Goal: Information Seeking & Learning: Learn about a topic

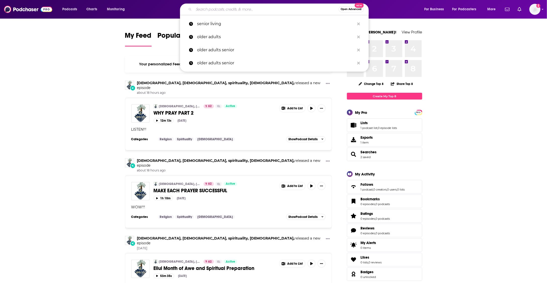
click at [247, 9] on input "Search podcasts, credits, & more..." at bounding box center [266, 9] width 145 height 8
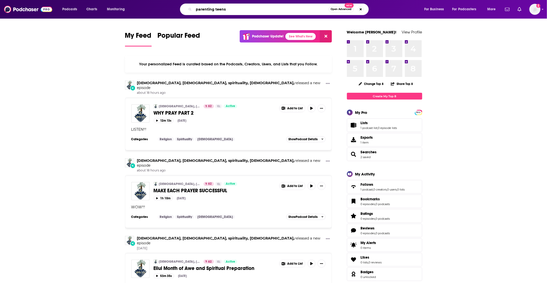
type input "parenting teens"
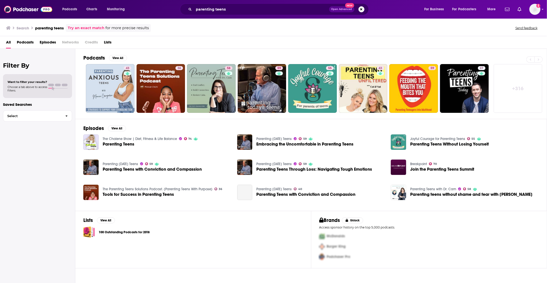
click at [25, 45] on span "Podcasts" at bounding box center [25, 43] width 17 height 10
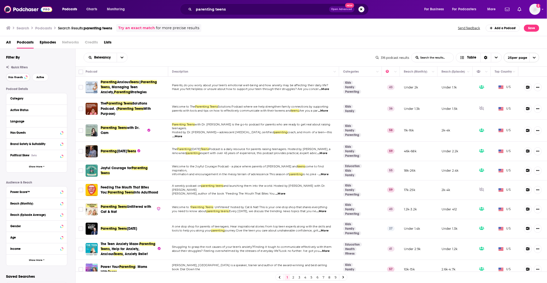
click at [17, 77] on span "Has Guests" at bounding box center [15, 77] width 15 height 3
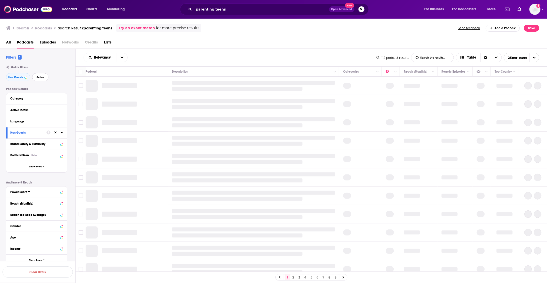
click at [45, 76] on button "Active" at bounding box center [40, 77] width 16 height 8
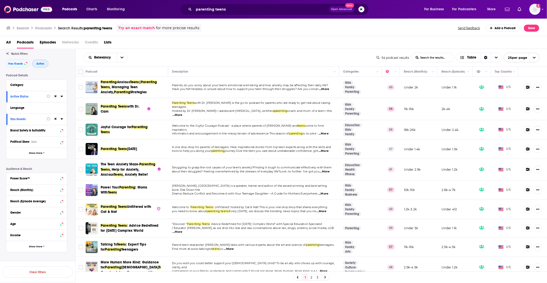
scroll to position [21, 0]
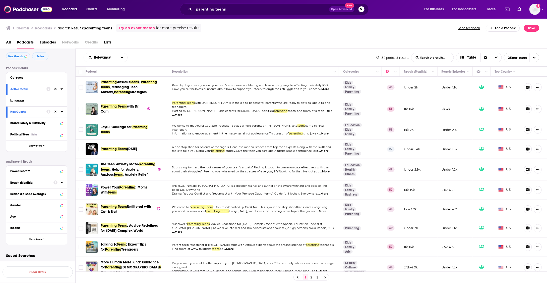
click at [24, 184] on button "Reach (Monthly)" at bounding box center [31, 182] width 43 height 6
click at [22, 192] on input "number" at bounding box center [22, 191] width 25 height 8
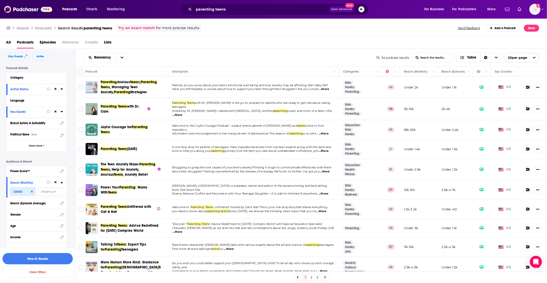
type input "12000"
click at [28, 260] on button "View 41 Results" at bounding box center [38, 258] width 70 height 11
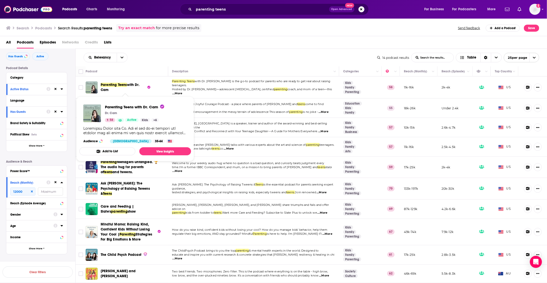
click at [125, 84] on span "Parenting Teens" at bounding box center [114, 85] width 26 height 4
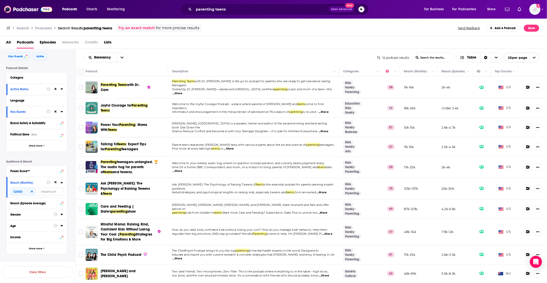
click at [124, 103] on span "Joyful Courage for" at bounding box center [116, 105] width 31 height 4
click at [115, 123] on span "Power Your" at bounding box center [110, 125] width 19 height 4
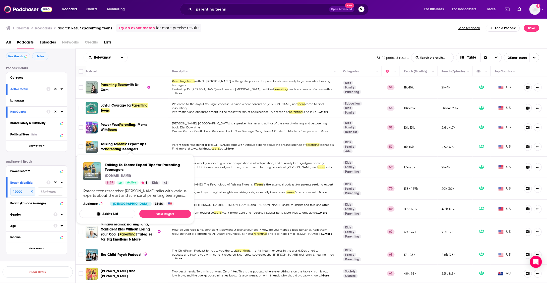
click at [121, 147] on span "Teenagers" at bounding box center [129, 149] width 17 height 4
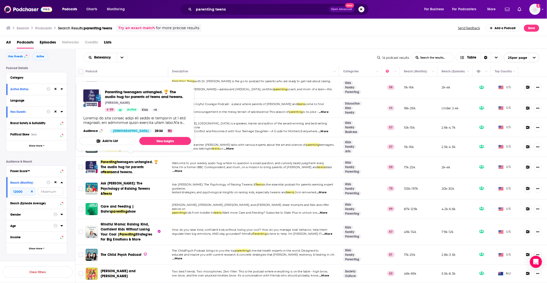
click at [125, 160] on span "teenagers untangled. 🏆 The audio hug for parents of" at bounding box center [129, 167] width 57 height 14
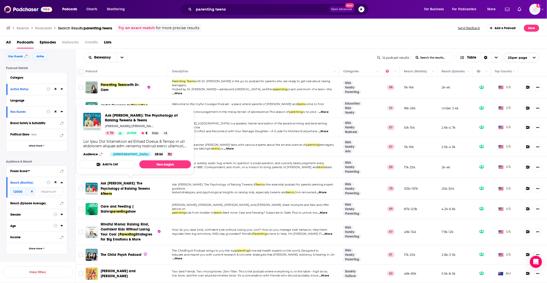
click at [120, 183] on span "Ask Lisa: The Psychology of Raising Tweens &" at bounding box center [125, 188] width 49 height 14
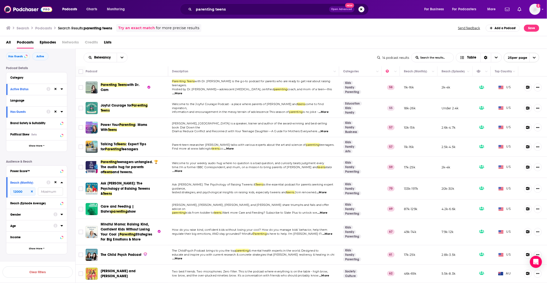
click at [120, 204] on span "Care and Feeding | Slate's" at bounding box center [117, 208] width 33 height 9
click at [117, 222] on span "Mindful Mama: Raising Kind, Confident Kids Without Losing Your Cool |" at bounding box center [125, 229] width 49 height 14
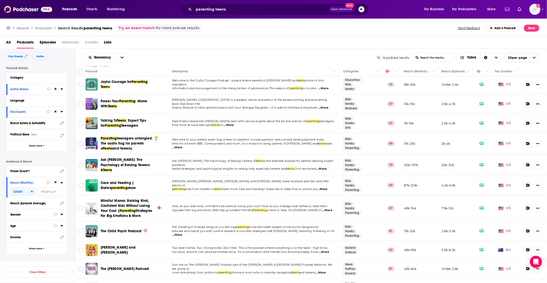
scroll to position [24, 0]
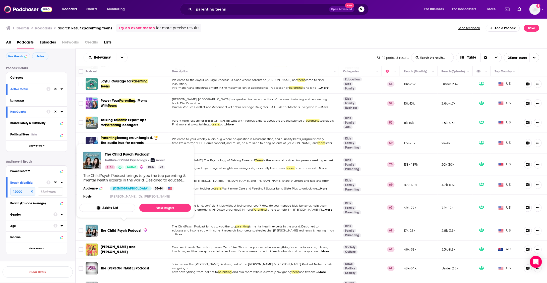
click at [117, 228] on span "The Child Psych Podcast" at bounding box center [121, 230] width 41 height 4
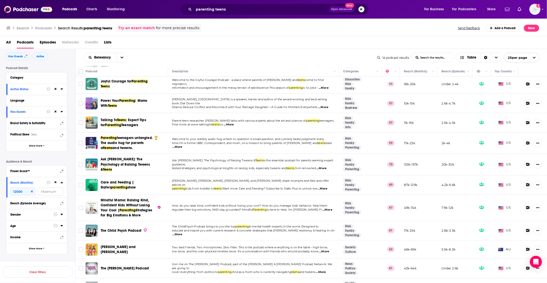
click at [115, 245] on span "Lise and Sarah" at bounding box center [118, 249] width 35 height 9
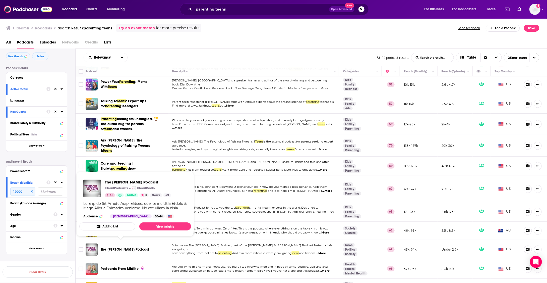
click at [115, 247] on span "The Tudor Dixon Podcast" at bounding box center [125, 249] width 48 height 4
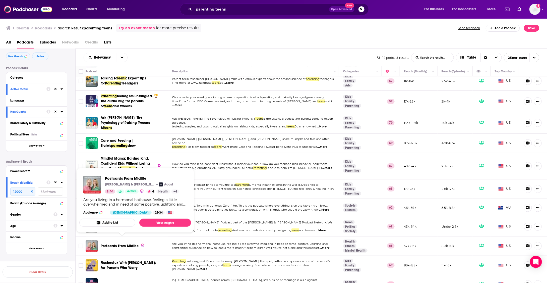
click at [114, 244] on span "Postcards From Midlife" at bounding box center [120, 246] width 38 height 4
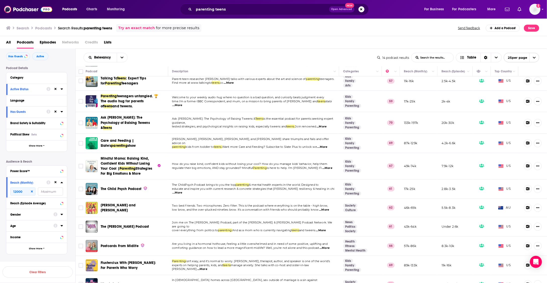
scroll to position [69, 0]
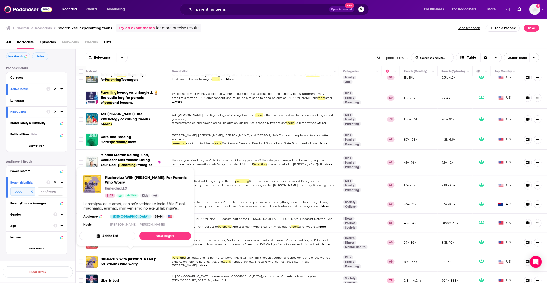
click at [110, 260] on span "Flusterclux With Lynn Lyons: For Parents Who Worry" at bounding box center [128, 261] width 55 height 9
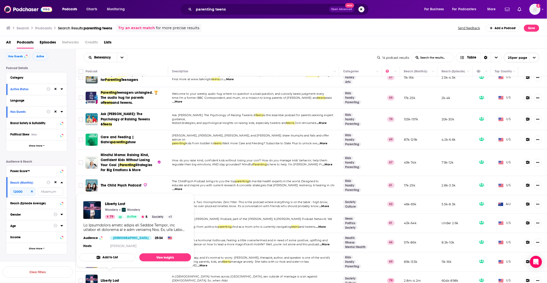
click at [109, 278] on span "Liberty Lost" at bounding box center [110, 280] width 18 height 4
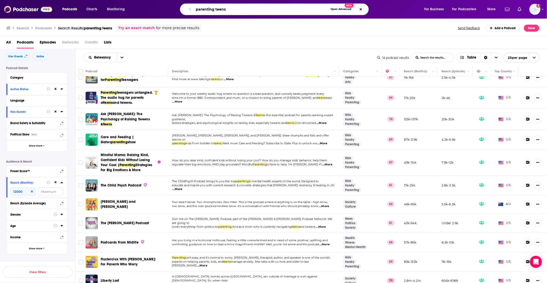
click at [214, 9] on input "parenting teens" at bounding box center [261, 9] width 135 height 8
type input "s"
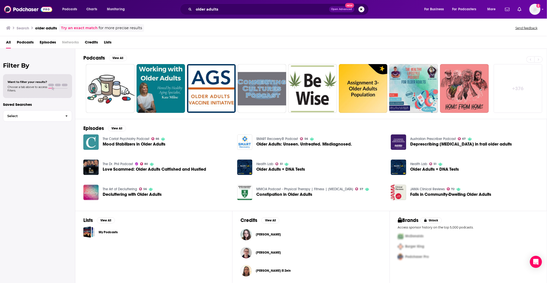
click at [24, 42] on span "Podcasts" at bounding box center [25, 43] width 17 height 10
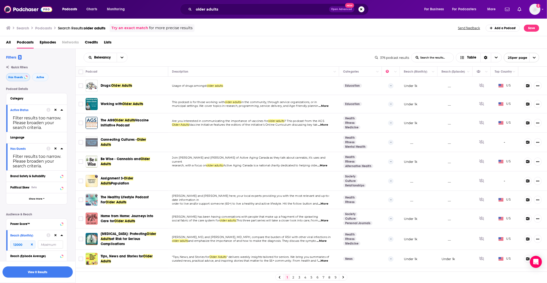
click at [19, 76] on span "Has Guests" at bounding box center [15, 77] width 15 height 3
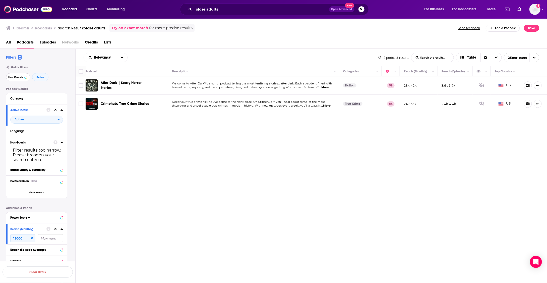
click at [19, 76] on span "Has Guests" at bounding box center [15, 77] width 15 height 3
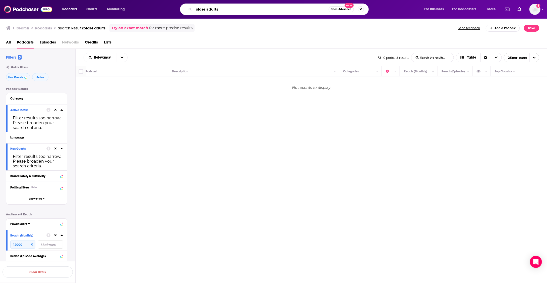
drag, startPoint x: 223, startPoint y: 9, endPoint x: 176, endPoint y: 5, distance: 46.9
click at [176, 5] on div "older adults Open Advanced New" at bounding box center [279, 10] width 280 height 12
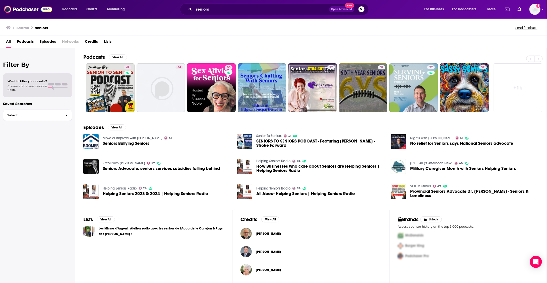
click at [28, 41] on span "Podcasts" at bounding box center [25, 42] width 17 height 10
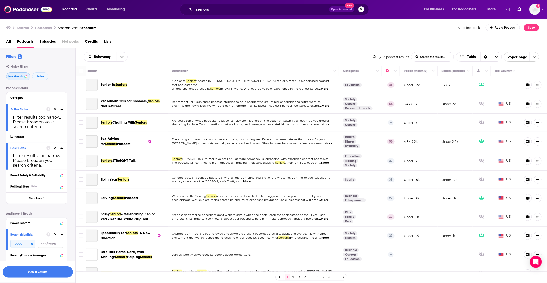
click at [20, 78] on span "Has Guests" at bounding box center [15, 76] width 15 height 3
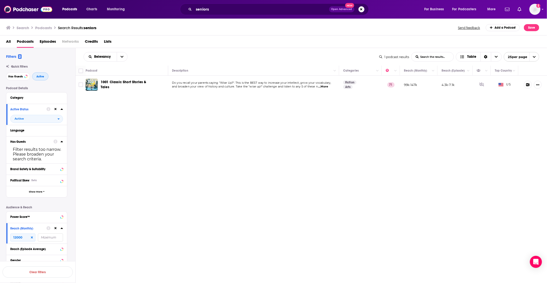
click at [45, 75] on button "Active" at bounding box center [40, 76] width 16 height 8
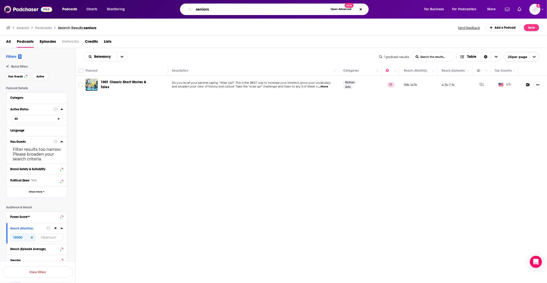
drag, startPoint x: 212, startPoint y: 11, endPoint x: 187, endPoint y: 8, distance: 25.6
click at [187, 8] on div "seniors Open Advanced New" at bounding box center [274, 10] width 189 height 12
paste input "Older Adult"
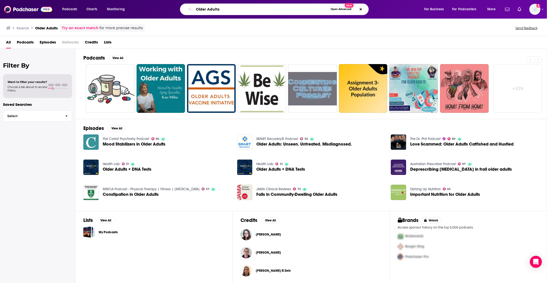
click at [203, 9] on input "Older Adults" at bounding box center [261, 9] width 135 height 8
paste input "Senior"
click at [222, 9] on input "Seniors" at bounding box center [261, 9] width 135 height 8
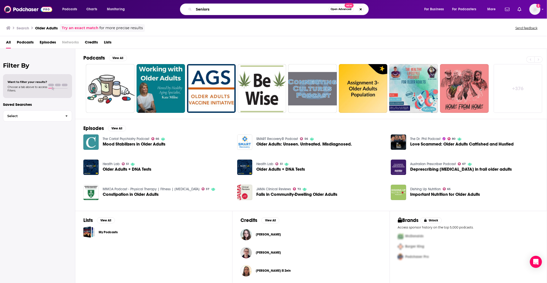
type input "Seniors"
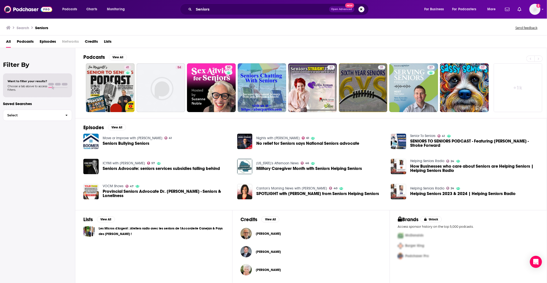
click at [23, 44] on span "Podcasts" at bounding box center [25, 42] width 17 height 10
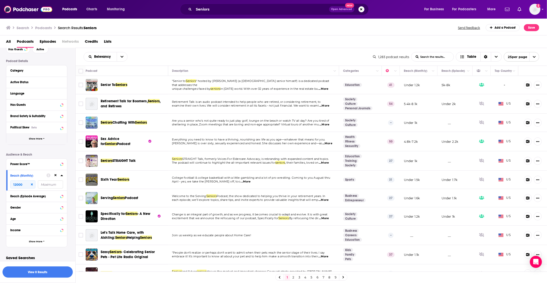
scroll to position [30, 0]
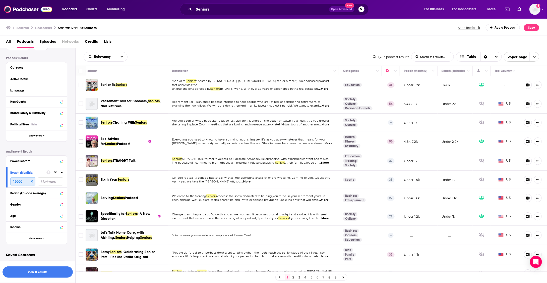
click at [22, 180] on input "12000" at bounding box center [22, 181] width 25 height 8
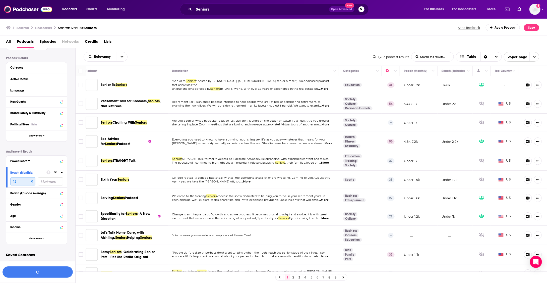
type input "1"
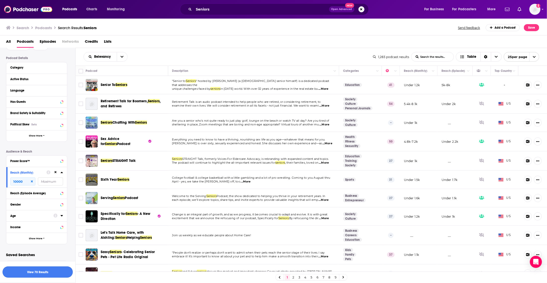
click at [41, 269] on button "View 70 Results" at bounding box center [38, 271] width 70 height 11
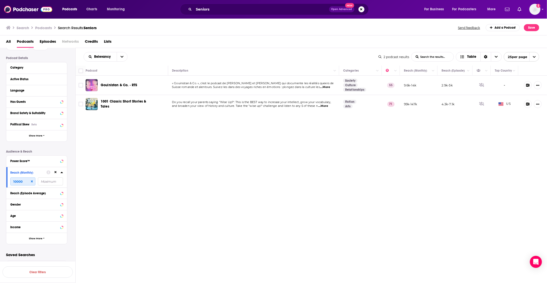
drag, startPoint x: 28, startPoint y: 180, endPoint x: 5, endPoint y: 181, distance: 23.1
click at [5, 181] on div "Filters 1 Quick Filters Has Guests Active Podcast Details Category Active Statu…" at bounding box center [37, 138] width 75 height 228
type input "5000"
click at [34, 259] on button "View 36 Results" at bounding box center [38, 258] width 70 height 11
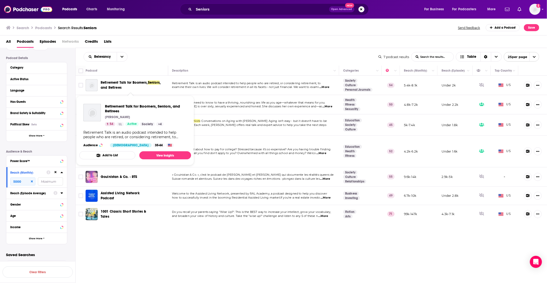
click at [126, 84] on span "Retirement Talk for Boomers," at bounding box center [124, 82] width 47 height 4
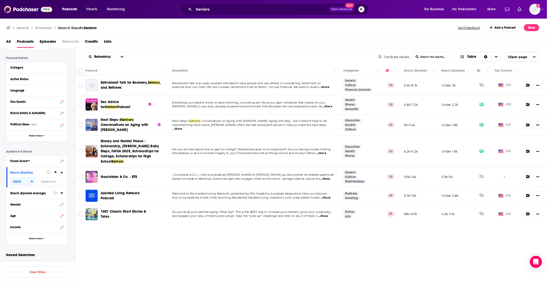
click at [119, 100] on span "Sex Advice for" at bounding box center [110, 104] width 19 height 9
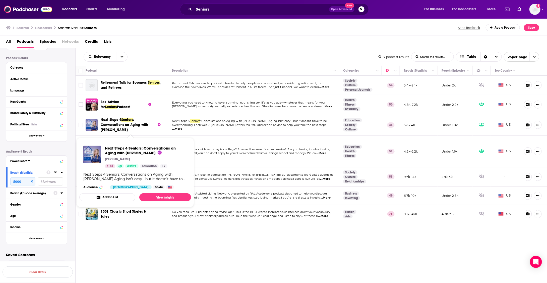
click at [109, 124] on span ": Conversations on Aging with Wendy Jones" at bounding box center [125, 124] width 48 height 14
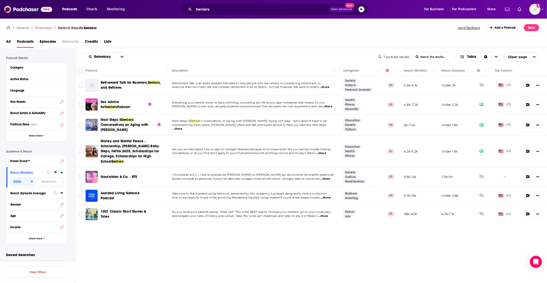
click at [109, 147] on div "Podcasts Charts Monitoring Seniors Open Advanced New For Business For Podcaster…" at bounding box center [273, 141] width 547 height 283
click at [120, 177] on span "Gouinistan & Co. ‐ RTS" at bounding box center [119, 176] width 37 height 4
click at [114, 194] on span "Assisted Living Network Podcast" at bounding box center [120, 195] width 39 height 9
click at [114, 210] on span "1001 Classic Short Stories & Tales" at bounding box center [124, 213] width 46 height 9
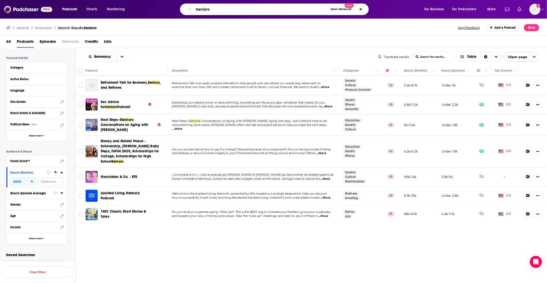
drag, startPoint x: 216, startPoint y: 11, endPoint x: 179, endPoint y: 10, distance: 37.2
click at [179, 11] on div "Seniors Open Advanced New" at bounding box center [279, 10] width 280 height 12
type input "50+"
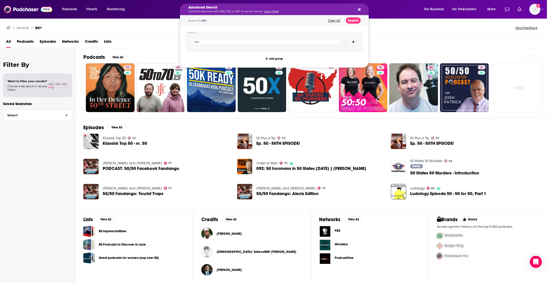
click at [207, 11] on p "Combine searches with AND, OR, or NOT to narrow results. Learn More" at bounding box center [270, 11] width 164 height 3
click at [223, 21] on div "Search for 50+" at bounding box center [255, 20] width 135 height 3
click at [357, 7] on div "Advanced Search Combine searches with AND, OR, or NOT to narrow results. Learn …" at bounding box center [274, 10] width 189 height 12
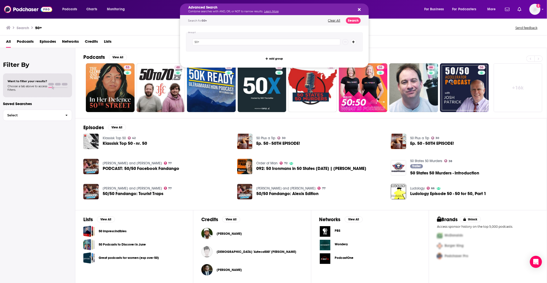
click at [362, 11] on div "Advanced Search Combine searches with AND, OR, or NOT to narrow results. Learn …" at bounding box center [274, 10] width 189 height 12
click at [359, 10] on icon "Search podcasts, credits, & more..." at bounding box center [359, 10] width 3 height 4
click at [229, 12] on p "Combine searches with AND, OR, or NOT to narrow results. Learn More" at bounding box center [270, 11] width 164 height 3
click at [361, 10] on div "Advanced Search Combine searches with AND, OR, or NOT to narrow results. Learn …" at bounding box center [274, 10] width 189 height 12
click at [359, 10] on icon "Search podcasts, credits, & more..." at bounding box center [359, 9] width 3 height 3
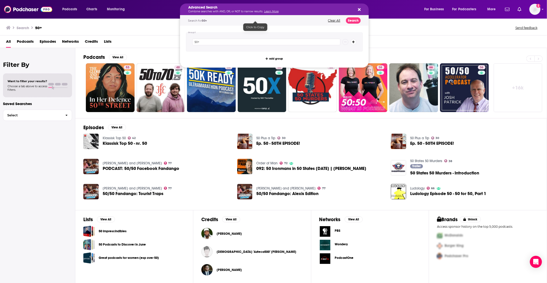
click at [206, 19] on span "50+" at bounding box center [204, 21] width 5 height 4
click at [142, 36] on div "All Podcasts Episodes Networks Credits Lists" at bounding box center [273, 41] width 547 height 13
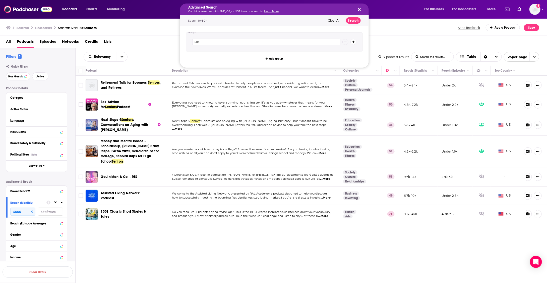
drag, startPoint x: 214, startPoint y: 10, endPoint x: 188, endPoint y: 9, distance: 25.6
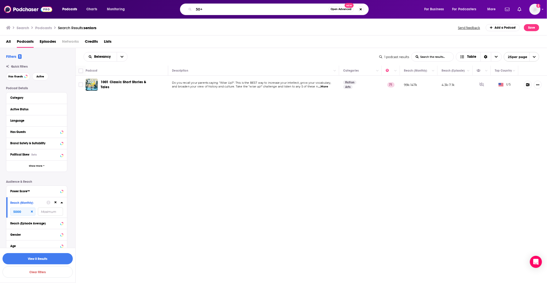
click at [111, 135] on div "Relevancy List Search Input Search the results... Table 1 podcast results List …" at bounding box center [312, 180] width 472 height 265
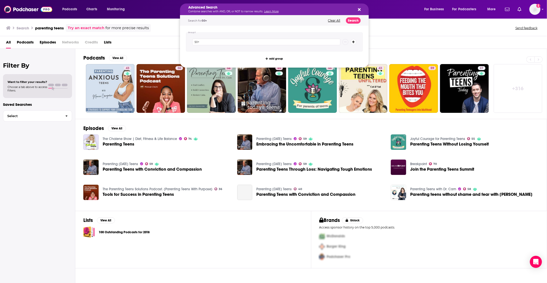
drag, startPoint x: 203, startPoint y: 11, endPoint x: 194, endPoint y: 11, distance: 9.0
click at [209, 42] on input "50+" at bounding box center [266, 42] width 148 height 7
type input "5"
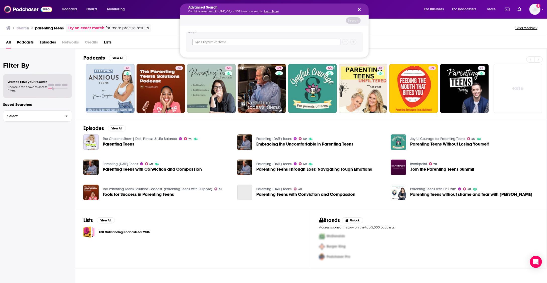
paste input "50+"
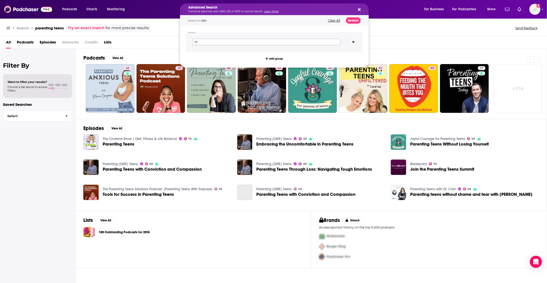
type input "5"
type input "boomers"
click at [354, 18] on button "Search" at bounding box center [353, 20] width 15 height 6
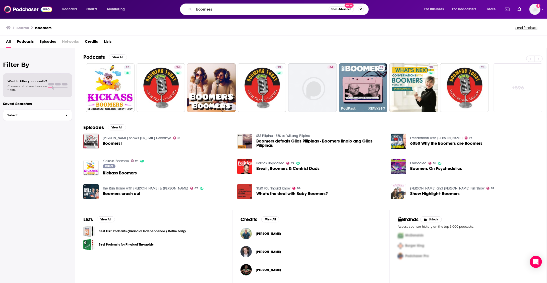
click at [30, 40] on span "Podcasts" at bounding box center [25, 42] width 17 height 10
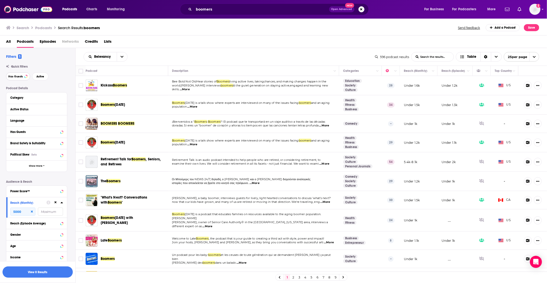
click at [21, 76] on span "Has Guests" at bounding box center [15, 76] width 15 height 3
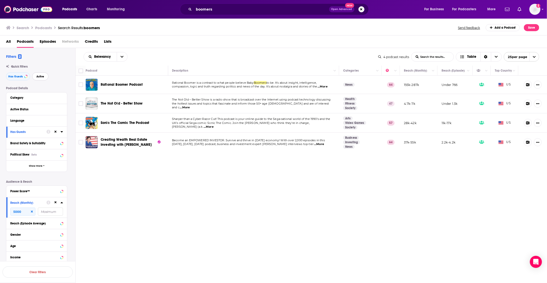
click at [39, 78] on span "Active" at bounding box center [40, 76] width 8 height 3
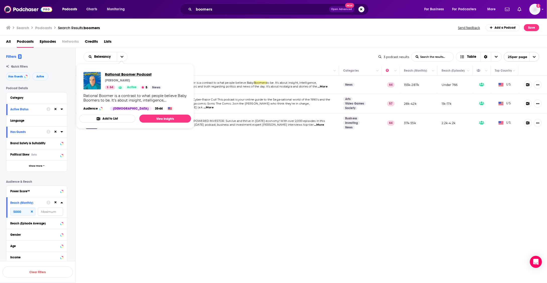
click at [137, 72] on span "Rational Boomer Podcast" at bounding box center [133, 74] width 57 height 5
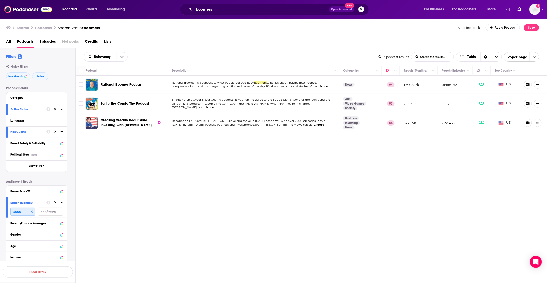
drag, startPoint x: 21, startPoint y: 211, endPoint x: 9, endPoint y: 209, distance: 12.4
click at [8, 211] on div "Reach (Monthly) 5000" at bounding box center [36, 207] width 61 height 21
click at [222, 7] on input "boomers" at bounding box center [261, 9] width 135 height 8
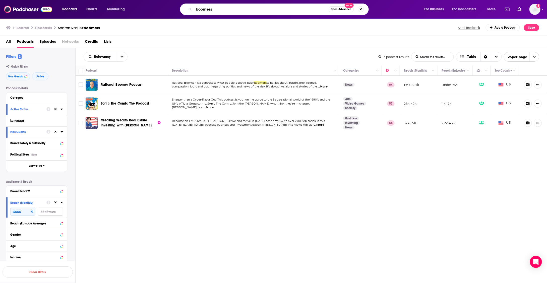
click at [222, 7] on input "boomers" at bounding box center [261, 9] width 135 height 8
paste input "Midlife"
type input "Midlife"
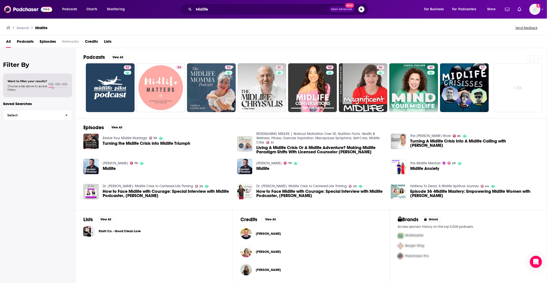
click at [25, 41] on span "Podcasts" at bounding box center [25, 42] width 17 height 10
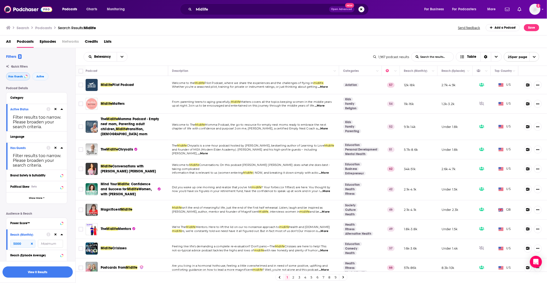
click at [18, 75] on span "Has Guests" at bounding box center [15, 76] width 15 height 3
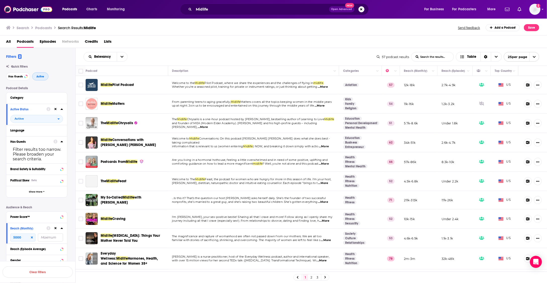
click at [42, 76] on span "Active" at bounding box center [40, 76] width 8 height 3
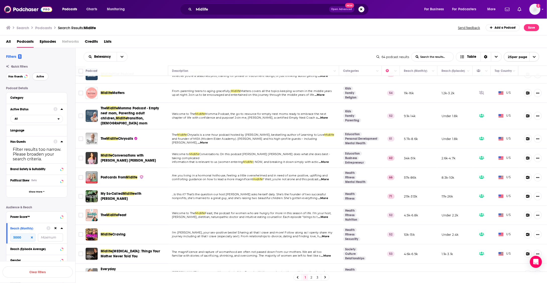
scroll to position [18, 0]
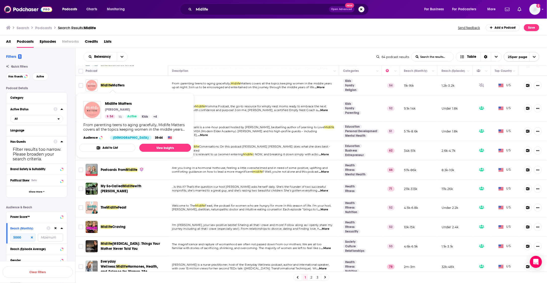
click at [112, 85] on span "Matters" at bounding box center [118, 85] width 12 height 4
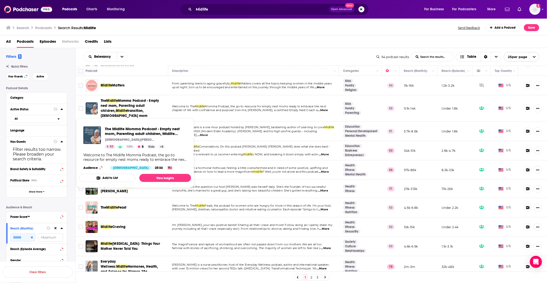
click at [135, 101] on span "Momma Podcast - Empty nest mom, Parenting adult children," at bounding box center [130, 105] width 58 height 14
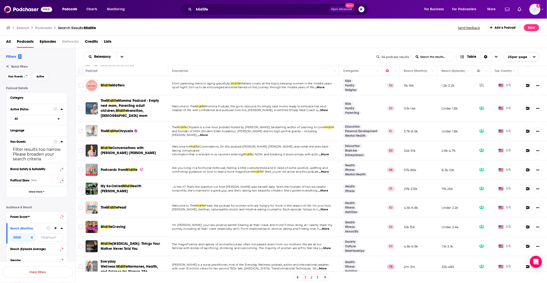
click at [123, 129] on span "Chrysalis" at bounding box center [125, 131] width 15 height 4
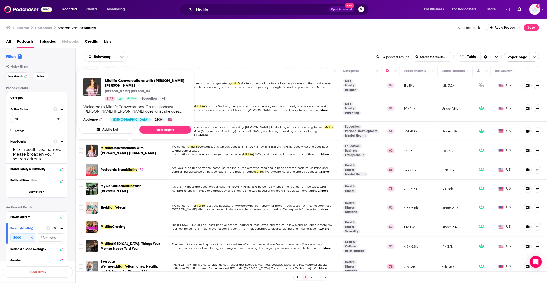
click at [121, 146] on span "Conversations with Natalie Jill" at bounding box center [128, 150] width 55 height 9
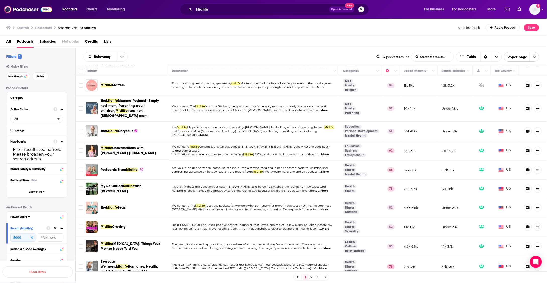
click at [117, 167] on span "Postcards From" at bounding box center [113, 169] width 25 height 4
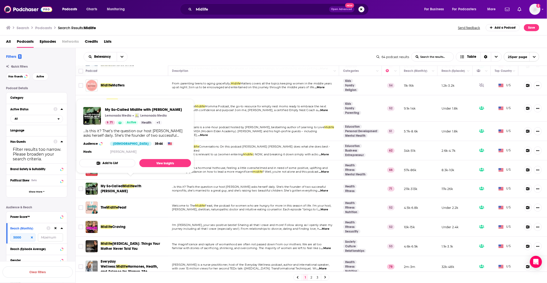
click at [117, 184] on span "My So-Called" at bounding box center [112, 186] width 22 height 4
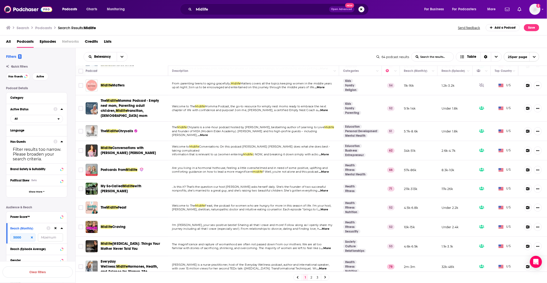
click at [116, 205] on span "The Midlife Feast" at bounding box center [114, 207] width 26 height 5
click at [113, 224] on span "Craving" at bounding box center [118, 226] width 13 height 4
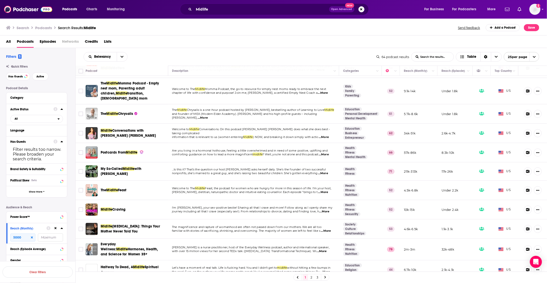
scroll to position [37, 0]
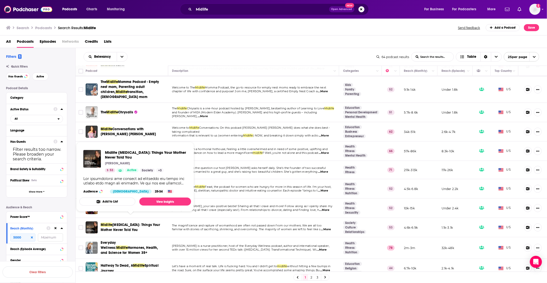
click at [112, 222] on span "Muse: Things Your Mother Never Told You" at bounding box center [131, 226] width 60 height 9
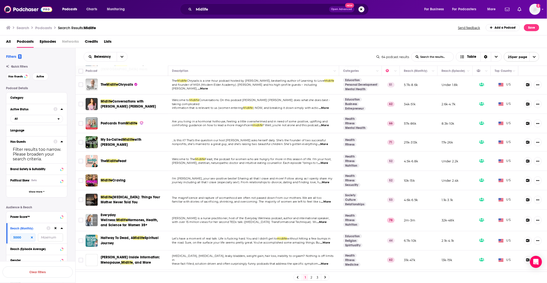
scroll to position [69, 0]
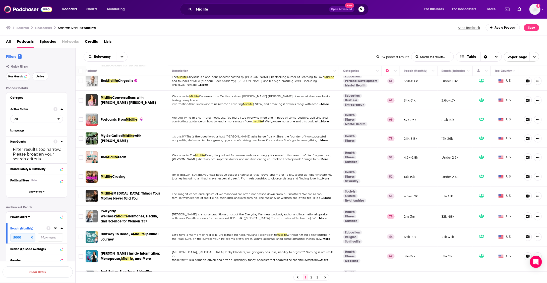
click at [112, 214] on span "Hormones, Health, and Science for Women 35+" at bounding box center [129, 218] width 57 height 9
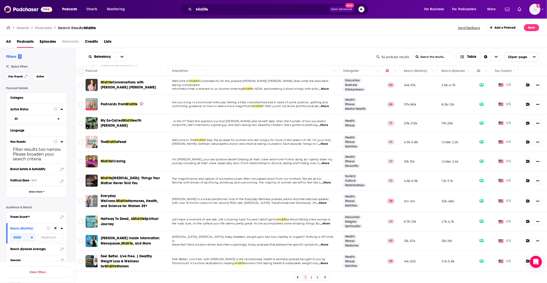
scroll to position [87, 0]
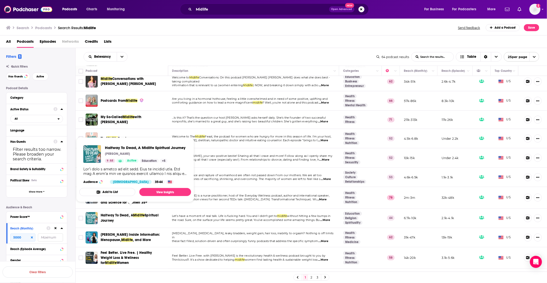
click at [112, 213] on span "Spiritual Journey" at bounding box center [130, 217] width 58 height 9
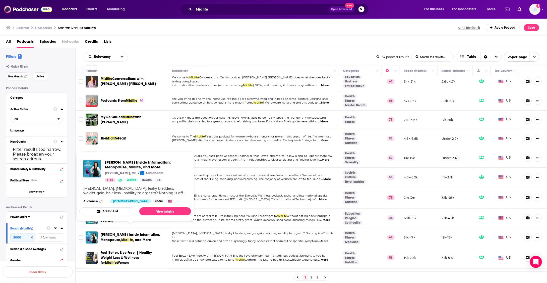
click at [112, 232] on span "Dr. Streicher’s Inside Information: Menopause," at bounding box center [131, 236] width 60 height 9
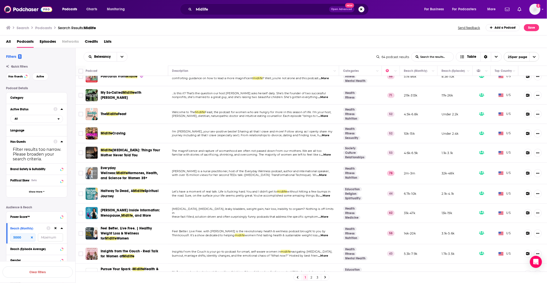
scroll to position [114, 0]
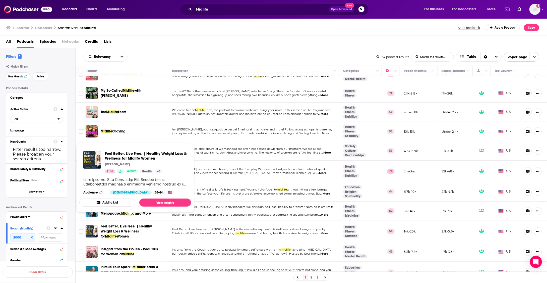
click at [112, 224] on span "Feel Better. Live Free. | Healthy Weight Loss & Wellness for" at bounding box center [126, 231] width 51 height 14
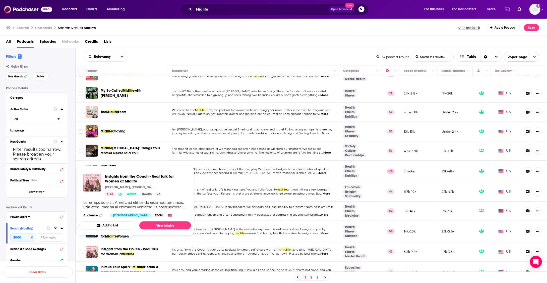
click at [113, 247] on span "Insights from the Couch - Real Talk for Women at" at bounding box center [129, 251] width 57 height 9
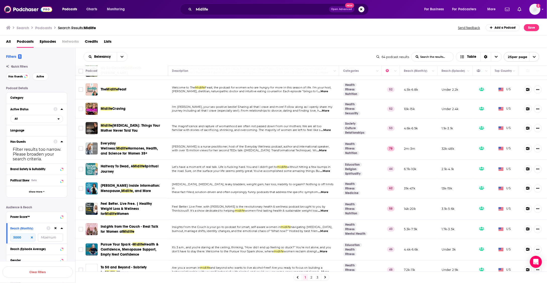
scroll to position [144, 0]
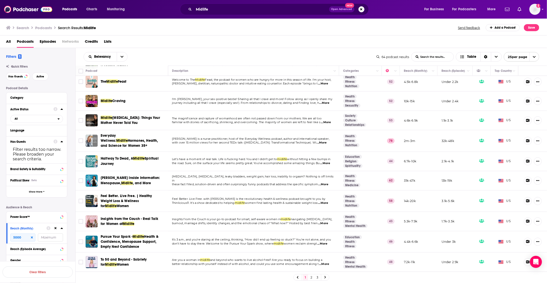
click at [113, 237] on span "Pursue Your Spark - Midlife Health & Confidence, Menopause Support, Empty Nest …" at bounding box center [131, 241] width 60 height 15
click at [114, 257] on span "To 50 and Beyond - Sobriety for" at bounding box center [124, 261] width 46 height 9
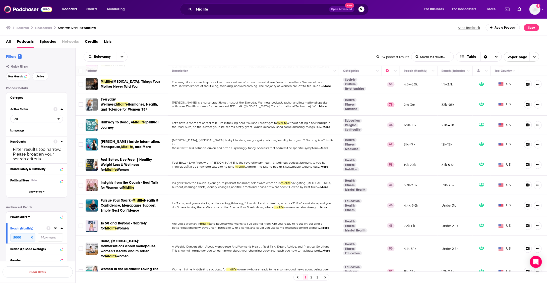
scroll to position [184, 0]
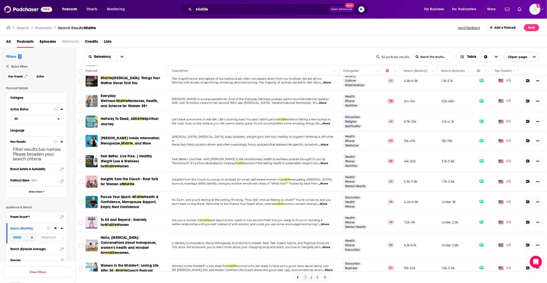
click at [118, 236] on span "Hello, Hot Flash: Conversations about menopause, women’s health and mindset for" at bounding box center [129, 244] width 56 height 19
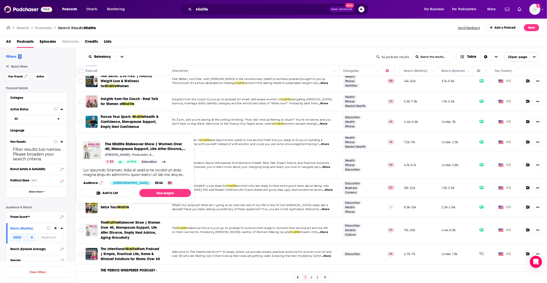
scroll to position [264, 0]
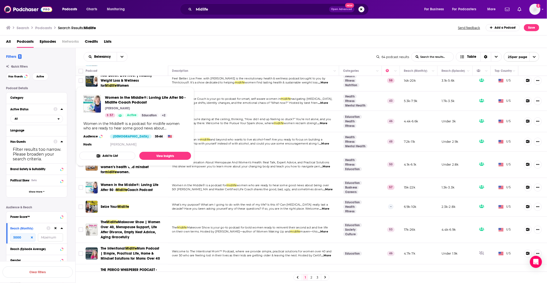
click at [139, 188] on span "Coach Podcast" at bounding box center [139, 190] width 25 height 4
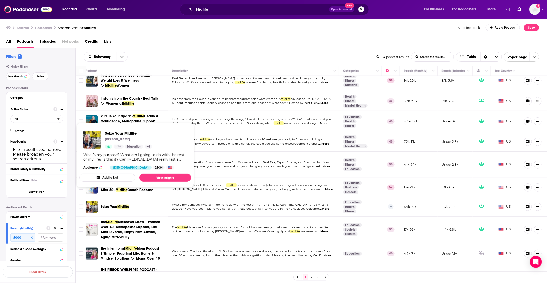
click at [125, 204] on span "Midlife" at bounding box center [123, 206] width 12 height 4
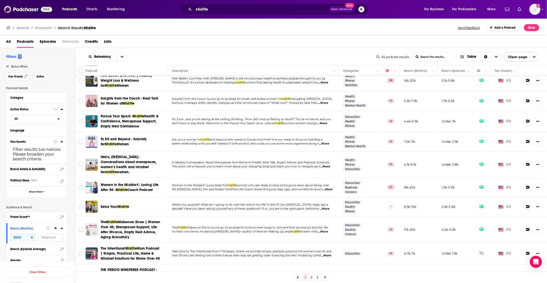
click at [126, 220] on span "Makeover Show | Women Over 40, Menopause Support, Life After Divorce, Empty Nes…" at bounding box center [131, 229] width 60 height 19
click at [126, 246] on span "Mom Podcast | Simple, Practical Life, Home & Mindset Solutions for Moms Over 40" at bounding box center [130, 253] width 59 height 14
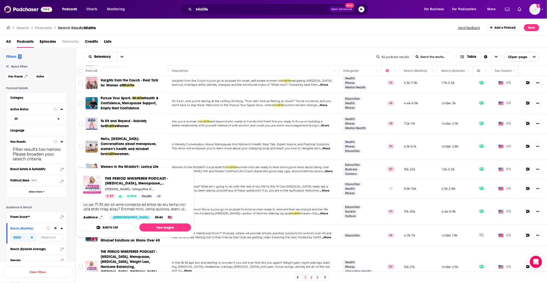
click at [126, 249] on span "THE PERIOD WHISPERER PODCAST - Perimenopause, Menopause, Cortisol, Weight Loss,…" at bounding box center [130, 266] width 59 height 34
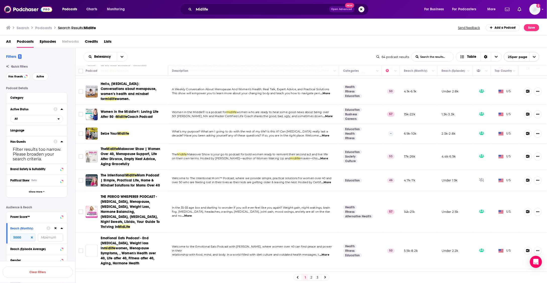
scroll to position [341, 0]
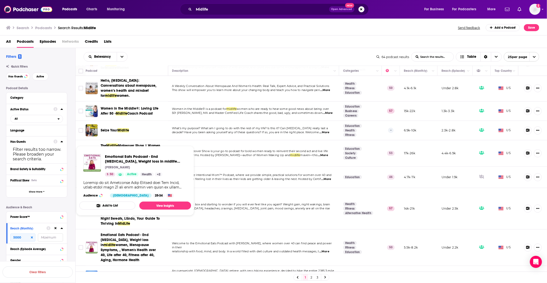
click at [127, 243] on span "women, Menopause Symptoms, , Women's Health over 40, Life after 40, Fitness aft…" at bounding box center [128, 252] width 55 height 19
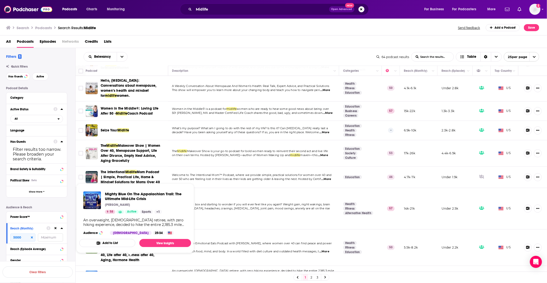
click at [124, 272] on span "Mighty Blue On The Appalachian Trail: The Ultimate Mid-Life Crisis" at bounding box center [128, 276] width 55 height 9
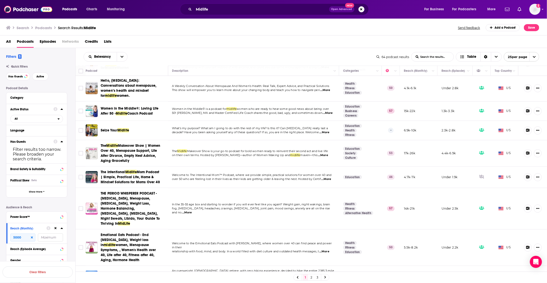
click at [311, 278] on link "2" at bounding box center [311, 277] width 5 height 6
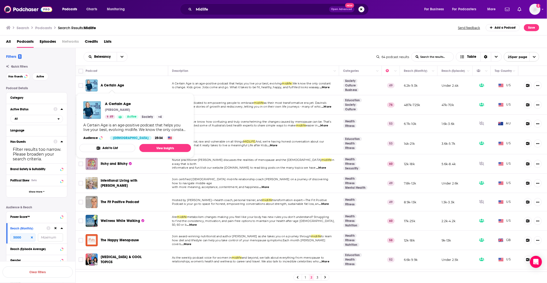
click at [112, 84] on span "A Certain Age" at bounding box center [112, 85] width 23 height 4
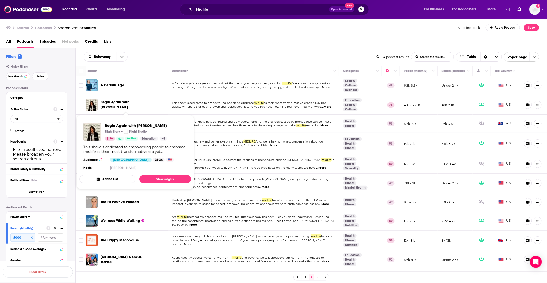
click at [116, 102] on span "Begin Again with Davina McCall" at bounding box center [115, 104] width 29 height 9
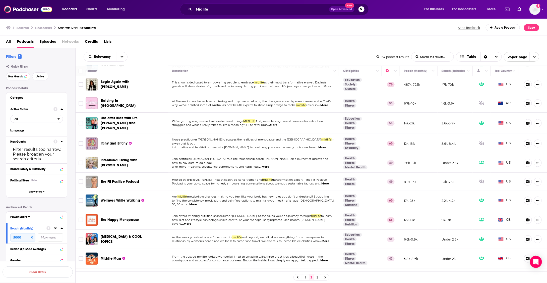
scroll to position [21, 0]
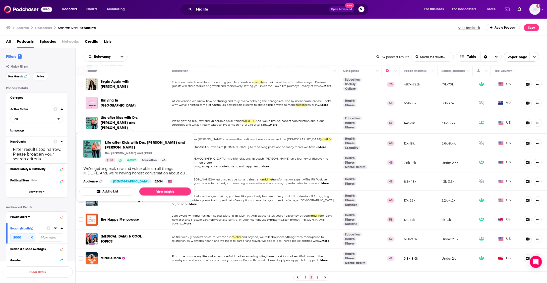
click at [138, 118] on span "Life after Kids with Drs. Brooke and Lynne" at bounding box center [120, 122] width 38 height 14
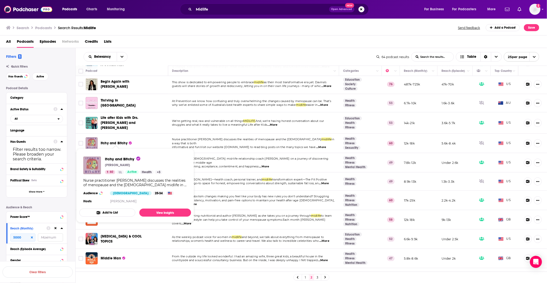
click at [111, 141] on span "Itchy and Bitchy" at bounding box center [114, 143] width 27 height 4
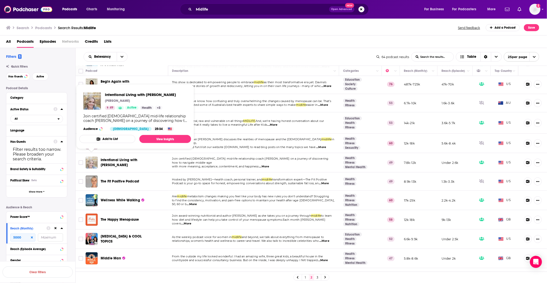
click at [93, 156] on img "Intentional Living with Tanya Hale" at bounding box center [92, 162] width 12 height 12
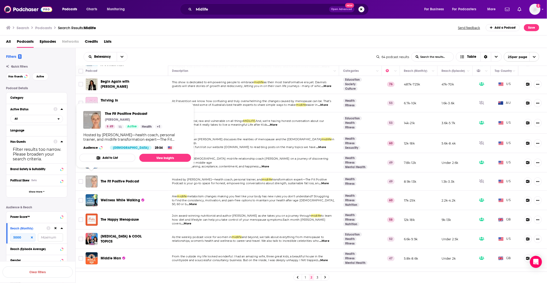
click at [91, 178] on img "The Fit Positive Podcast" at bounding box center [92, 181] width 12 height 12
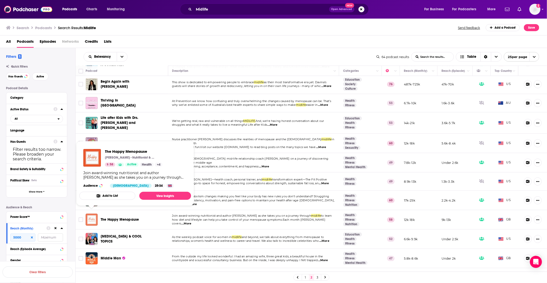
click at [90, 214] on img "The Happy Menopause" at bounding box center [92, 219] width 12 height 12
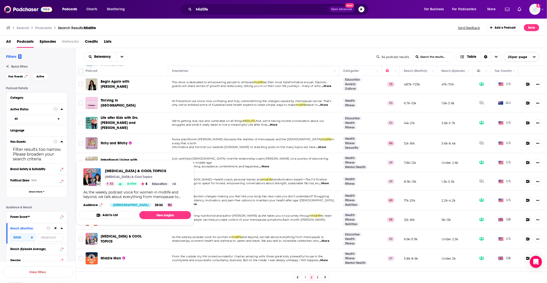
click at [92, 233] on img "HOT FLASHES & COOL TOPICS" at bounding box center [92, 239] width 12 height 12
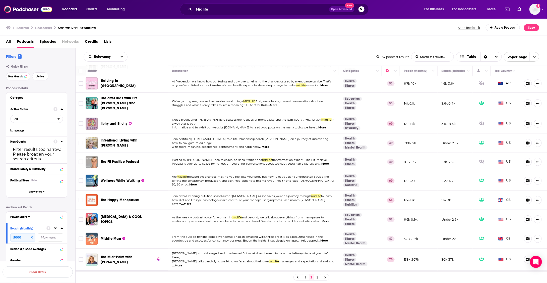
click at [92, 232] on img "Middle Man" at bounding box center [92, 238] width 12 height 12
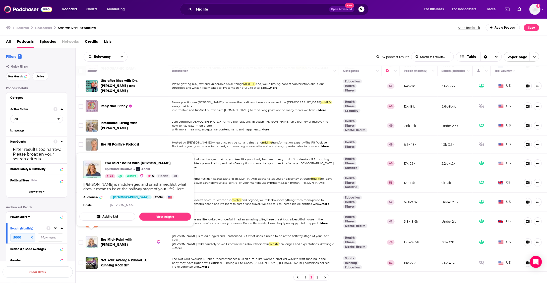
click at [92, 236] on img "The Mid•Point with Gabby Logan" at bounding box center [92, 242] width 12 height 12
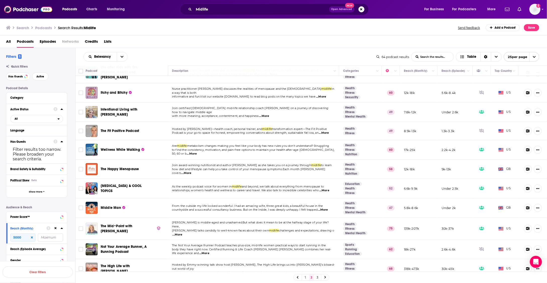
scroll to position [78, 0]
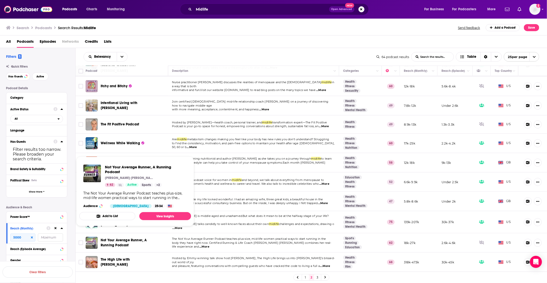
click at [92, 236] on img "Not Your Average Runner, A Running Podcast" at bounding box center [92, 242] width 12 height 12
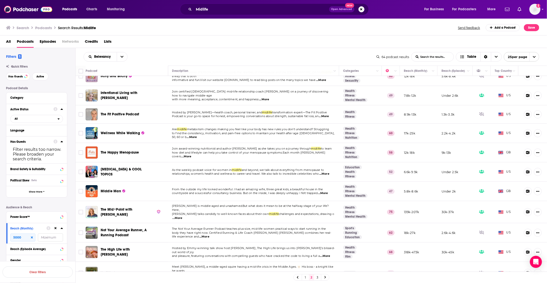
scroll to position [91, 0]
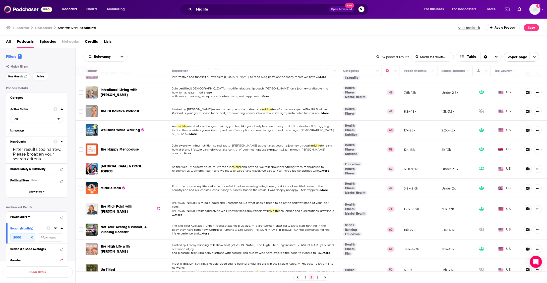
click at [91, 244] on img "The High Life with Ricki Lake" at bounding box center [92, 249] width 12 height 12
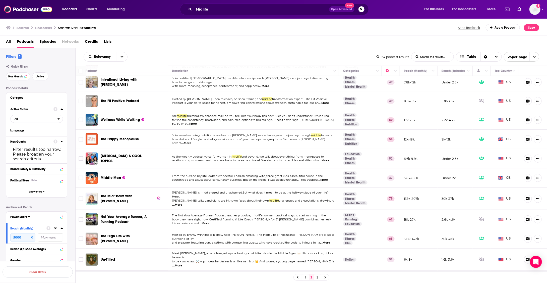
scroll to position [107, 0]
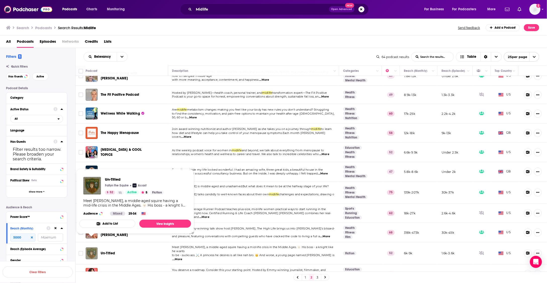
click at [91, 247] on img "Un-Titled" at bounding box center [92, 253] width 12 height 12
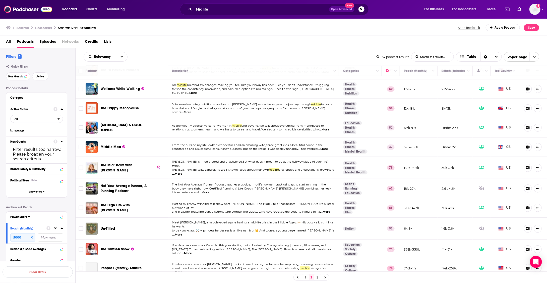
scroll to position [142, 0]
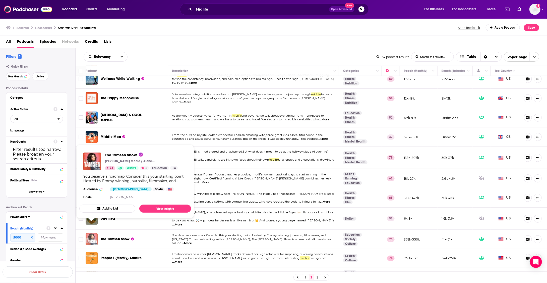
click at [92, 233] on img "The Tamsen Show" at bounding box center [92, 239] width 12 height 12
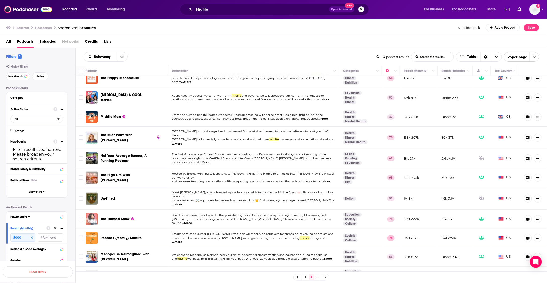
scroll to position [166, 0]
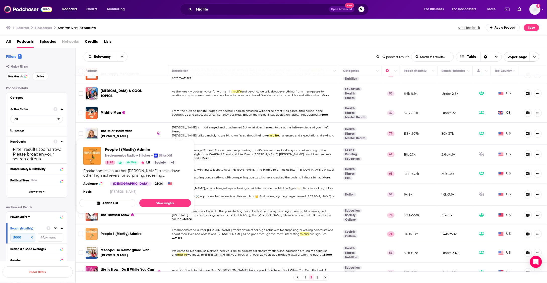
click at [92, 228] on img "People I (Mostly) Admire" at bounding box center [92, 234] width 12 height 12
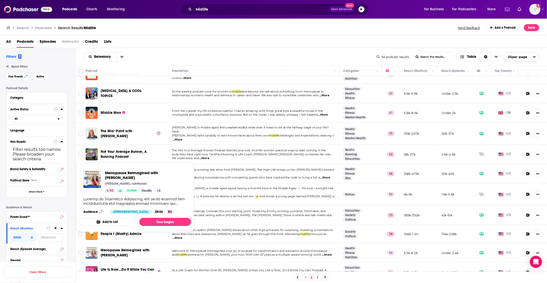
click at [91, 247] on img "Menopause Reimagined with Andrea Donsky" at bounding box center [92, 253] width 12 height 12
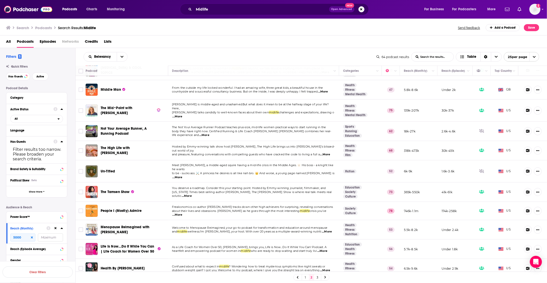
scroll to position [190, 0]
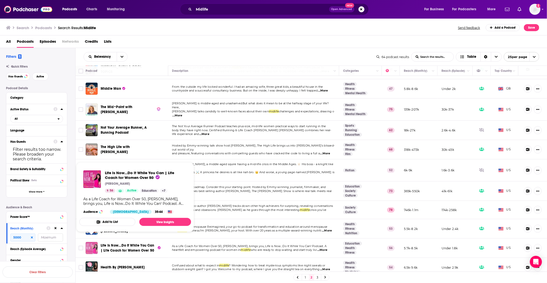
click at [91, 242] on img "Life Is Now...Do It While You Can | Life Coach for Women Over 50" at bounding box center [92, 248] width 12 height 12
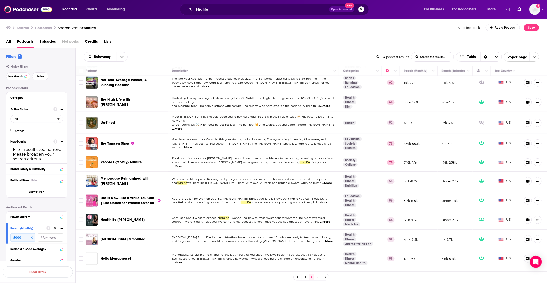
scroll to position [239, 0]
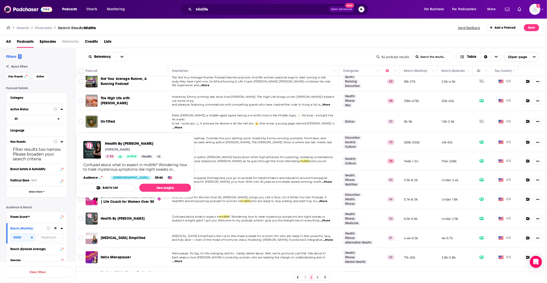
click at [90, 212] on img "Health By Heather Hirsch" at bounding box center [92, 218] width 12 height 12
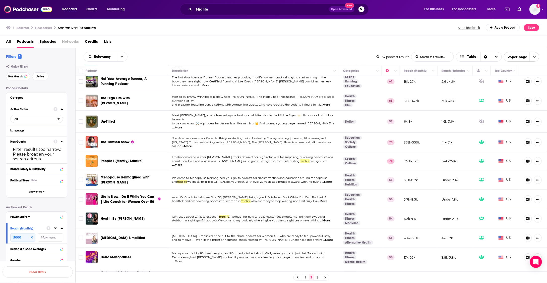
click at [89, 232] on img "Perimenopause Simplified" at bounding box center [92, 238] width 12 height 12
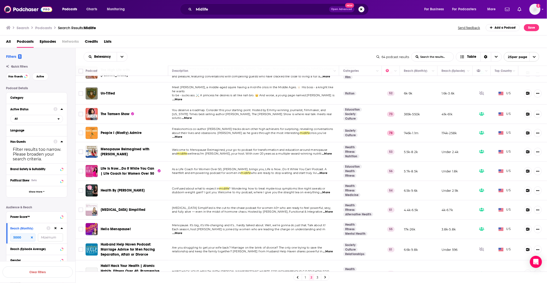
scroll to position [268, 0]
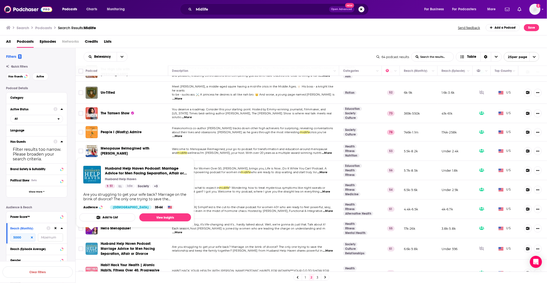
click at [88, 243] on img "Husband Help Haven Podcast: Marriage Advice for Men Facing Separation, Affair o…" at bounding box center [92, 249] width 12 height 12
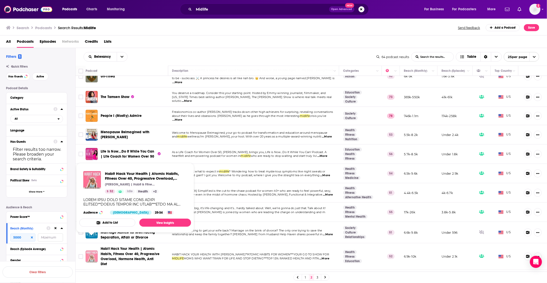
click at [88, 250] on img "Habit Hack Your Health | Atomic Habits, Fitness Over 40, Progressive Overload, …" at bounding box center [92, 256] width 12 height 12
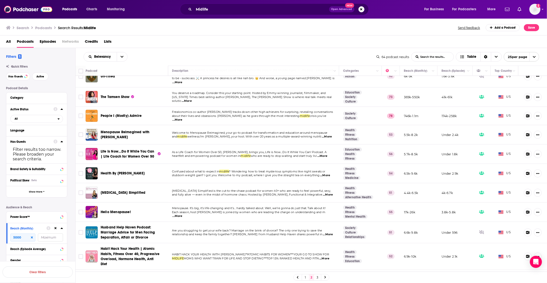
scroll to position [285, 0]
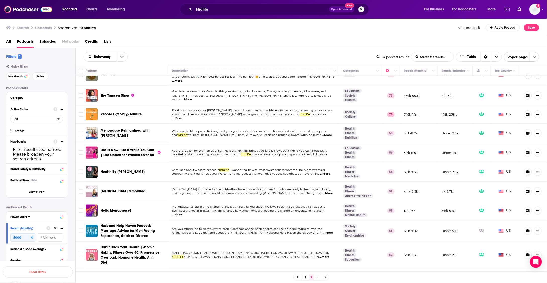
click at [88, 272] on img "Who We Are Now with Izzy & Richard Hammond" at bounding box center [92, 278] width 12 height 12
click at [317, 277] on link "3" at bounding box center [317, 277] width 5 height 6
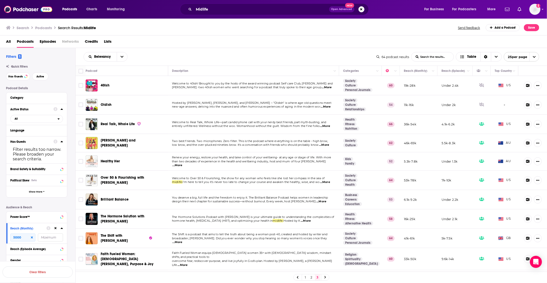
scroll to position [71, 0]
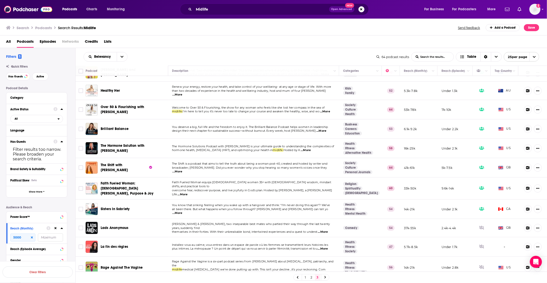
click at [324, 278] on div at bounding box center [325, 277] width 8 height 6
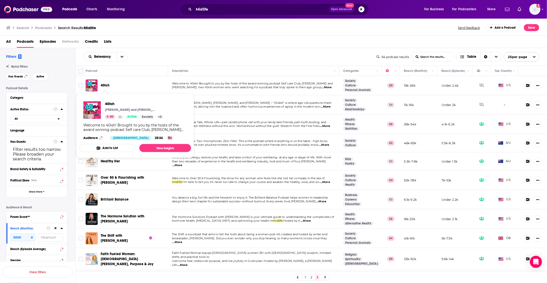
click at [104, 85] on span "40ish" at bounding box center [105, 85] width 9 height 4
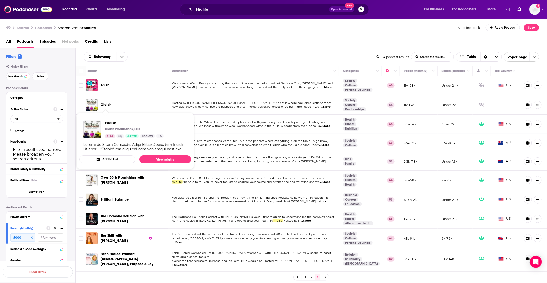
click at [105, 103] on span "Oldish" at bounding box center [106, 104] width 11 height 4
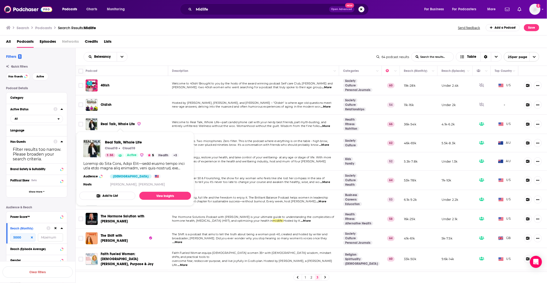
click at [107, 125] on span "Real Talk, Whole Life" at bounding box center [118, 124] width 34 height 4
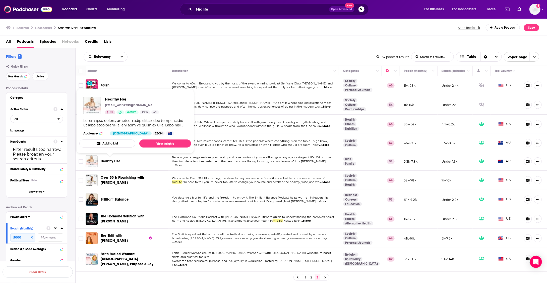
click at [107, 162] on span "Healthy Her" at bounding box center [110, 161] width 19 height 4
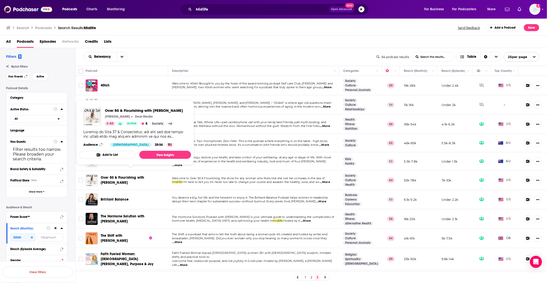
click at [108, 177] on span "Over 50 & Flourishing with Dominique Sachse" at bounding box center [122, 179] width 43 height 9
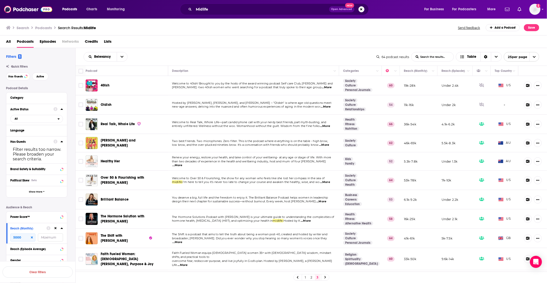
scroll to position [20, 0]
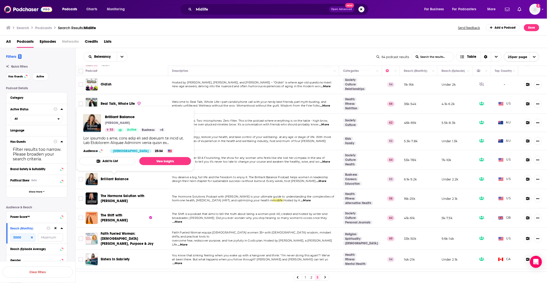
click at [108, 177] on span "Brilliant Balance" at bounding box center [115, 179] width 28 height 4
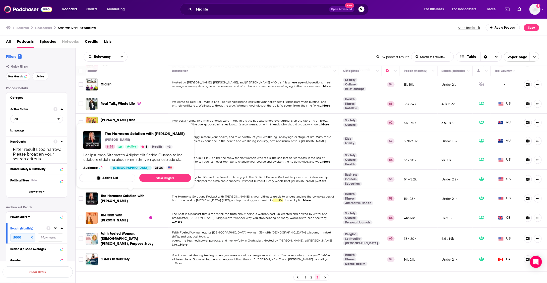
click at [116, 195] on span "The Hormone Solution with Karen Martel" at bounding box center [123, 198] width 44 height 9
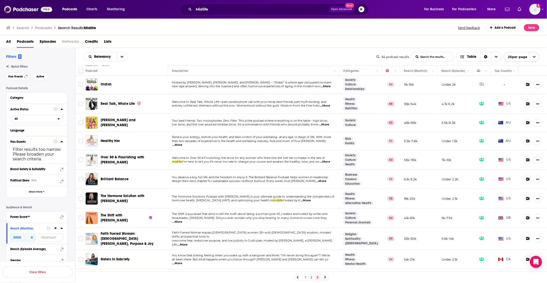
click at [114, 217] on span "The Shift with Sam Baker" at bounding box center [114, 217] width 27 height 9
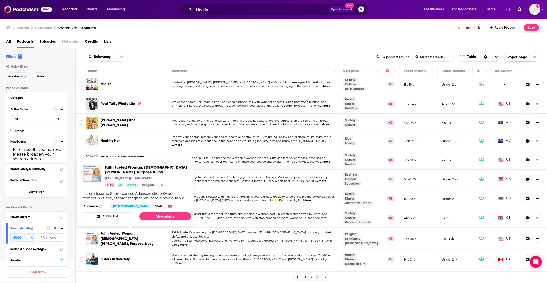
click at [112, 236] on span "Faith Fueled Woman: Christian Mindset, Purpose & Joy" at bounding box center [127, 238] width 53 height 14
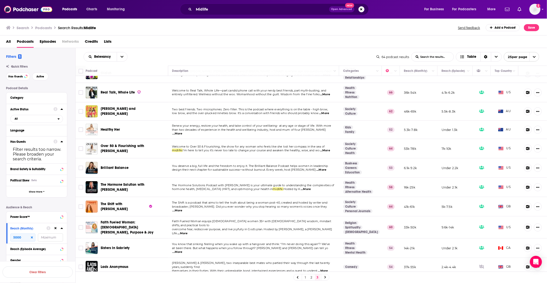
scroll to position [36, 0]
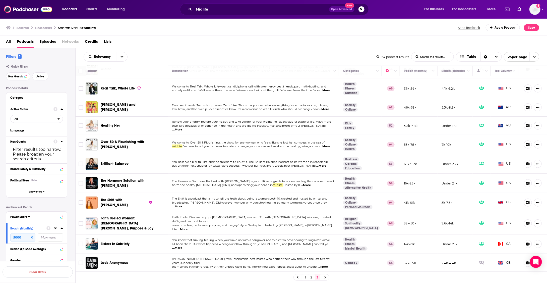
click at [112, 238] on div "Sisters In Sobriety" at bounding box center [127, 244] width 52 height 12
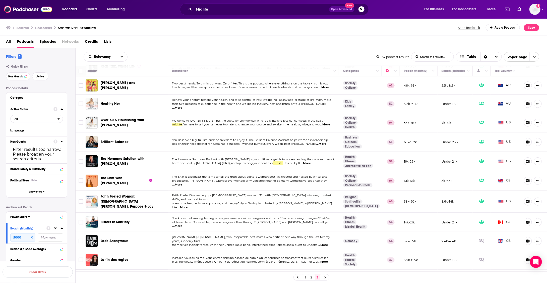
scroll to position [71, 0]
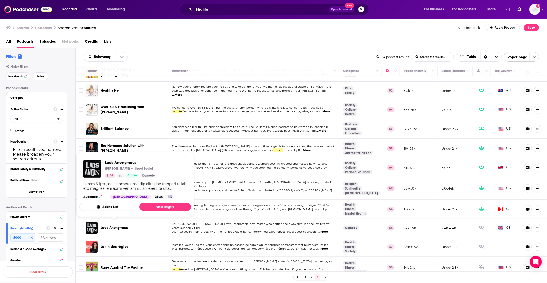
click at [118, 225] on span "Lads Anonymous" at bounding box center [115, 227] width 28 height 4
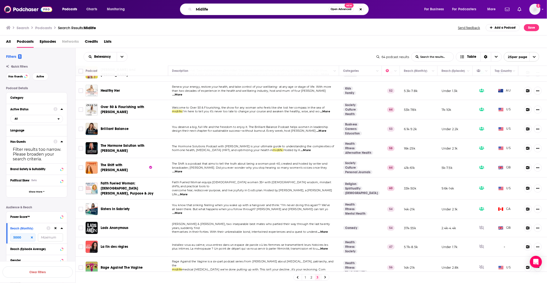
drag, startPoint x: 224, startPoint y: 11, endPoint x: 183, endPoint y: 6, distance: 41.2
click at [183, 6] on div "Midlife Open Advanced New" at bounding box center [274, 10] width 189 height 12
type input "t"
type input "parenting teens"
drag, startPoint x: 23, startPoint y: 238, endPoint x: 7, endPoint y: 236, distance: 16.4
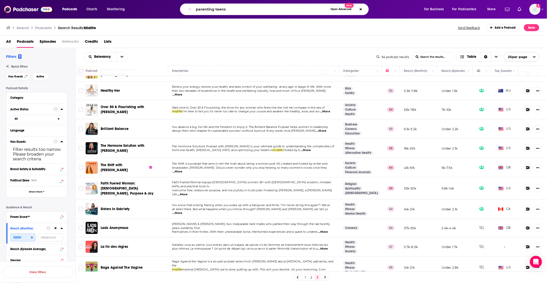
click at [7, 236] on div "Reach (Monthly) 5000" at bounding box center [36, 233] width 61 height 21
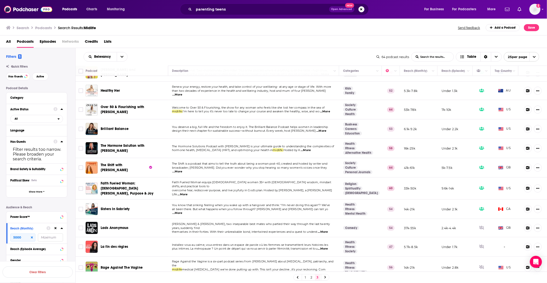
click at [49, 238] on input "number" at bounding box center [50, 237] width 25 height 8
type input "15000"
click at [32, 259] on button "View 31 Results" at bounding box center [38, 258] width 70 height 11
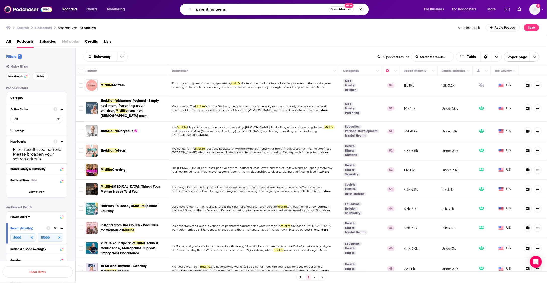
click at [233, 12] on input "parenting teens" at bounding box center [261, 9] width 135 height 8
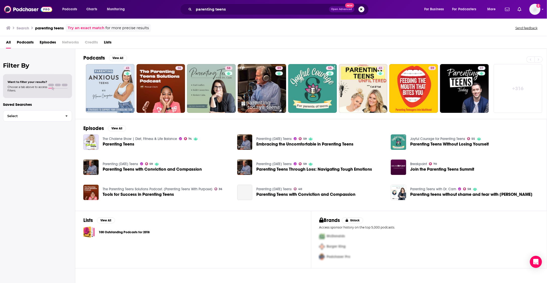
click at [26, 42] on span "Podcasts" at bounding box center [25, 43] width 17 height 10
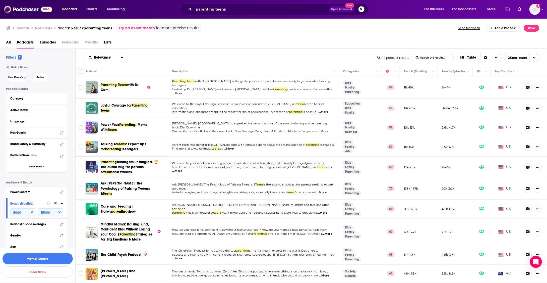
click at [18, 77] on span "Has Guests" at bounding box center [15, 77] width 15 height 3
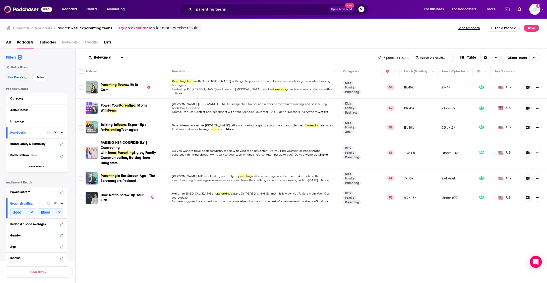
click at [41, 77] on span "Active" at bounding box center [40, 77] width 8 height 3
click at [31, 212] on icon at bounding box center [32, 212] width 2 height 3
click at [19, 213] on input "number" at bounding box center [22, 212] width 25 height 8
type input "5000"
click at [38, 258] on button "View 33 Results" at bounding box center [38, 258] width 70 height 11
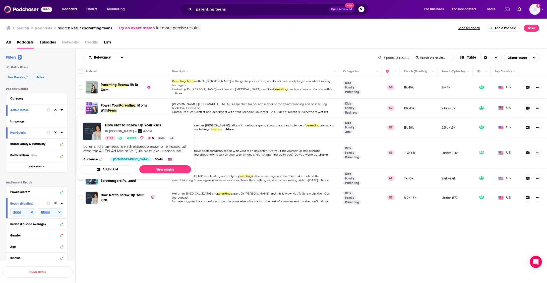
click at [114, 193] on span "How Not to Screw Up Your Kids" at bounding box center [122, 197] width 43 height 9
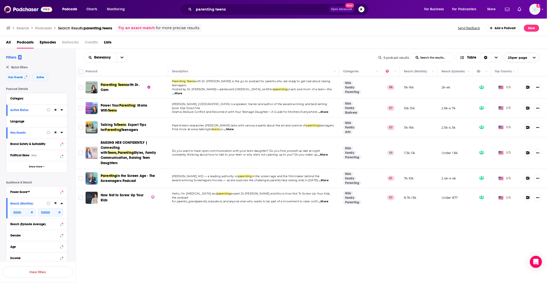
click at [121, 173] on span "in the Screen Age - The Screenagers Podcast" at bounding box center [128, 177] width 54 height 9
click at [124, 146] on div "Podcasts Charts Monitoring parenting teens Open Advanced New For Business For P…" at bounding box center [273, 141] width 547 height 283
click at [125, 123] on span "Teens" at bounding box center [121, 125] width 9 height 4
click at [127, 105] on span "Power Your Parenting : Moms With Teens" at bounding box center [131, 108] width 60 height 10
click at [13, 211] on input "5000" at bounding box center [22, 212] width 25 height 8
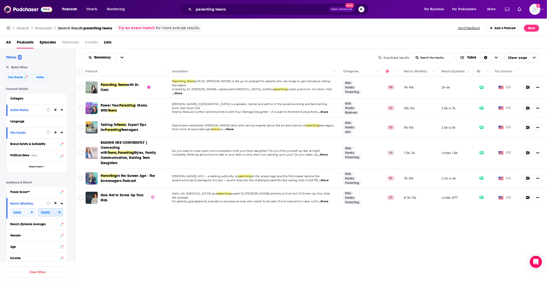
drag, startPoint x: 52, startPoint y: 212, endPoint x: 37, endPoint y: 212, distance: 15.1
click at [38, 212] on input "15000" at bounding box center [50, 212] width 25 height 8
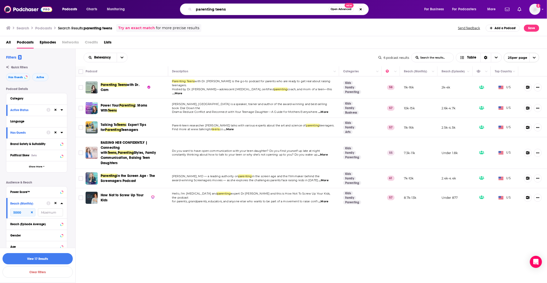
click at [227, 10] on input "parenting teens" at bounding box center [261, 9] width 135 height 8
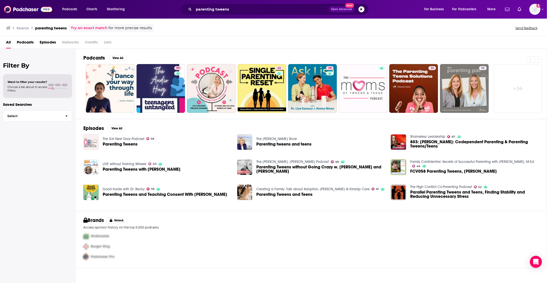
click at [25, 42] on span "Podcasts" at bounding box center [25, 43] width 17 height 10
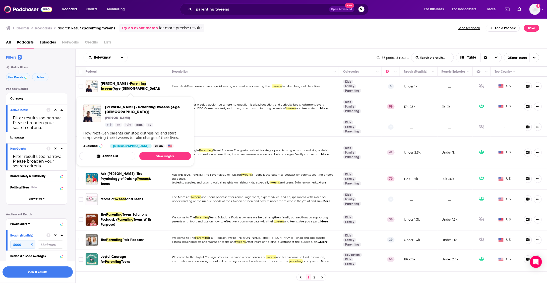
click at [120, 84] on span "Sneha Hulkoti -" at bounding box center [115, 83] width 29 height 4
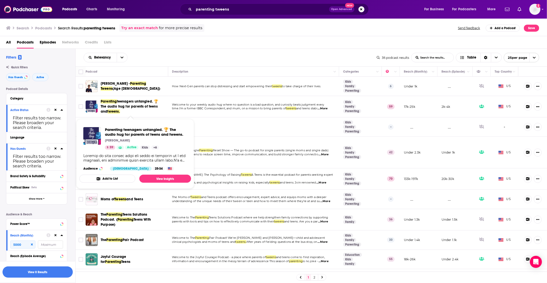
click at [138, 104] on span "teenagers untangled. 🏆 The audio hug for parents of teens and" at bounding box center [129, 106] width 57 height 14
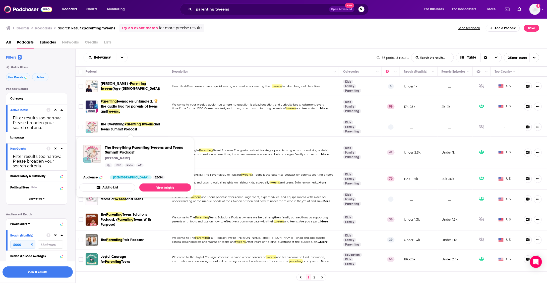
click at [137, 124] on span "Parenting Tweens" at bounding box center [139, 124] width 29 height 4
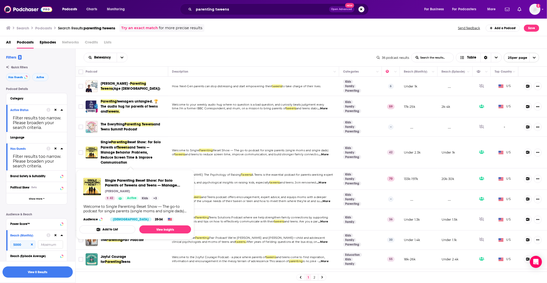
click at [134, 144] on span "Reset Show: For Solo Parents of" at bounding box center [131, 144] width 60 height 9
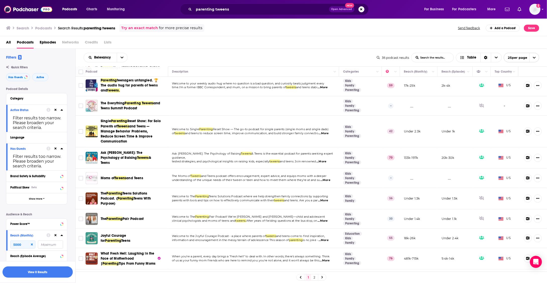
scroll to position [22, 0]
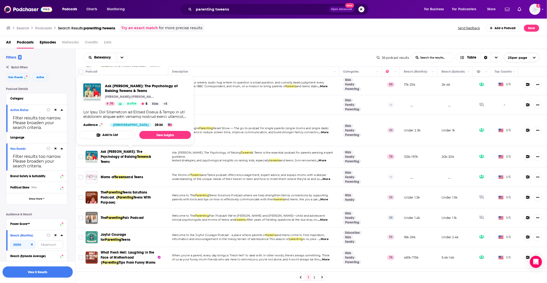
click at [133, 151] on span "Ask Lisa: The Psychology of Raising" at bounding box center [122, 153] width 42 height 9
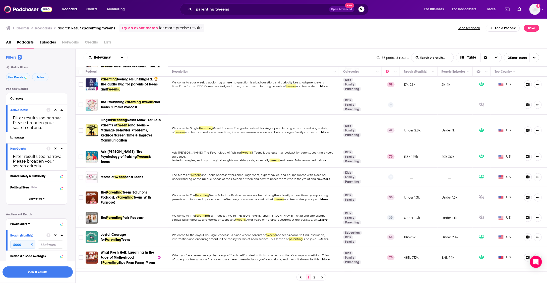
click at [131, 175] on span "and Teens" at bounding box center [134, 177] width 17 height 4
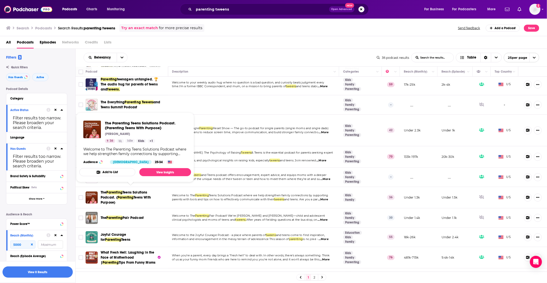
click at [128, 192] on span "The Parenting Teens Solutions Podcast. ( Parenting Teens With Purpose)" at bounding box center [131, 197] width 60 height 15
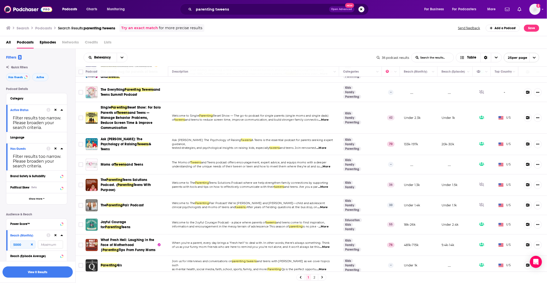
scroll to position [38, 0]
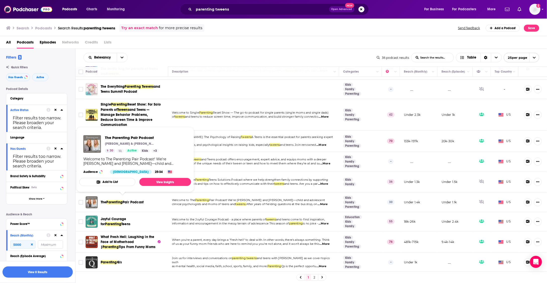
click at [127, 200] on span "Pair Podcast" at bounding box center [133, 202] width 21 height 4
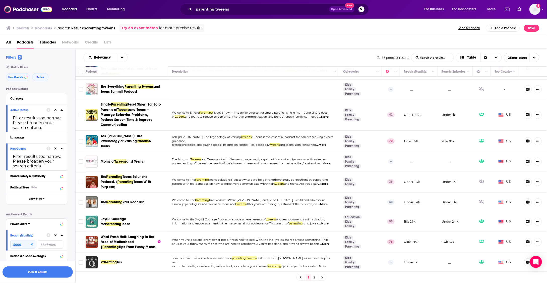
click at [124, 217] on span "Joyful Courage for" at bounding box center [113, 221] width 25 height 9
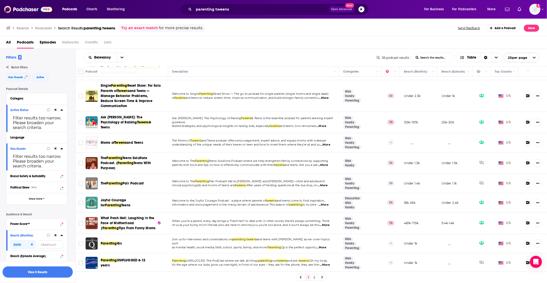
click at [123, 218] on span "What Fresh Hell: Laughing in the Face of Motherhood |" at bounding box center [127, 223] width 53 height 14
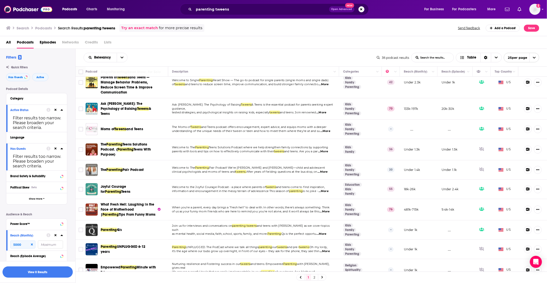
click at [118, 227] on span "Q's" at bounding box center [119, 229] width 5 height 4
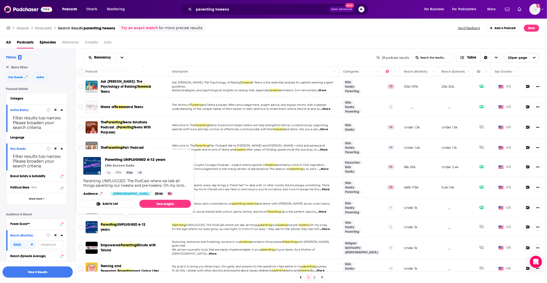
click at [117, 224] on span "Parenting UNPLUGGED 6-12 years" at bounding box center [127, 227] width 52 height 10
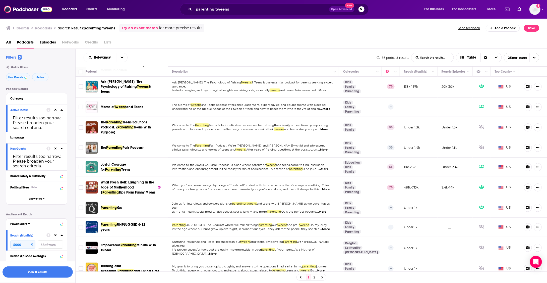
scroll to position [108, 0]
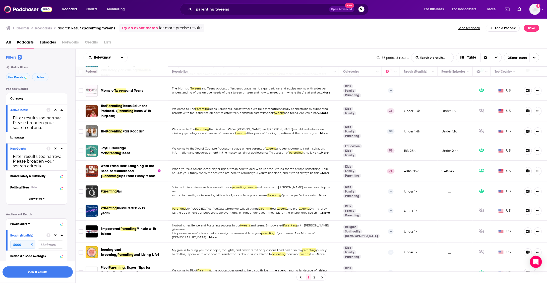
click at [117, 226] on span "Empowered" at bounding box center [111, 228] width 20 height 4
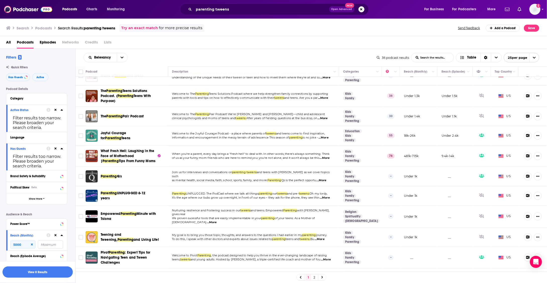
click at [116, 232] on span "Teening and Tweening," at bounding box center [111, 236] width 21 height 9
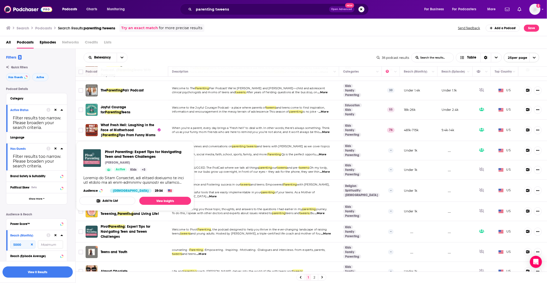
scroll to position [152, 0]
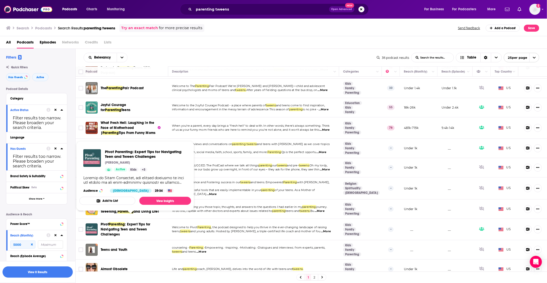
click at [116, 226] on span ": Expert Tips for Navigating Teen and Tween Challenges" at bounding box center [126, 229] width 50 height 14
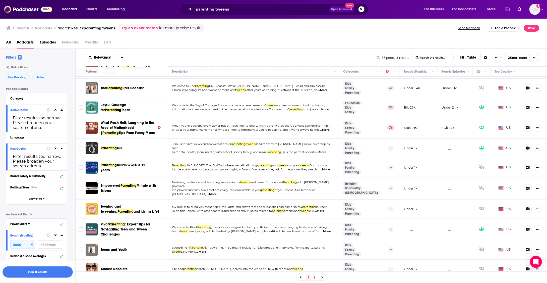
click at [110, 247] on span "Teens and Youth" at bounding box center [114, 249] width 27 height 5
click at [108, 267] on span "Almost Obsolete" at bounding box center [114, 269] width 27 height 4
click at [41, 273] on button "View 0 Results" at bounding box center [38, 271] width 70 height 11
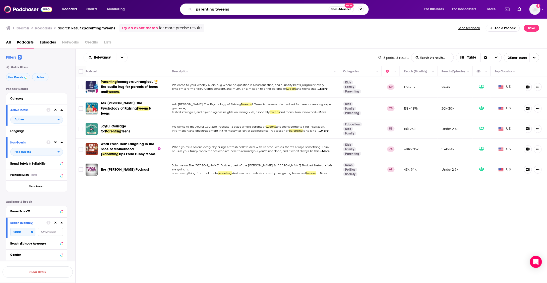
click at [236, 11] on input "parenting tweens" at bounding box center [261, 9] width 135 height 8
paste input "Connected Parenting"
type input "Connected Parenting"
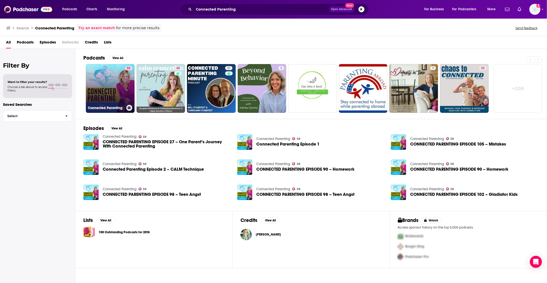
click at [121, 89] on link "58 Connected Parenting" at bounding box center [110, 88] width 49 height 49
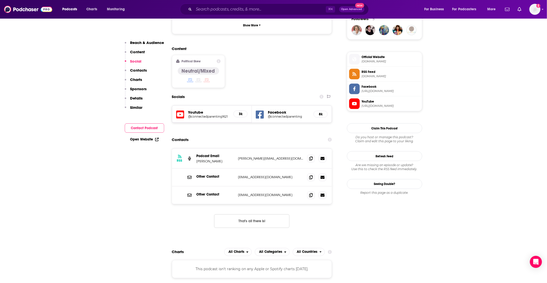
scroll to position [386, 0]
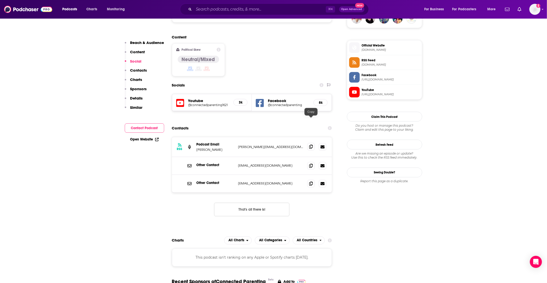
click at [309, 143] on span at bounding box center [311, 147] width 8 height 8
click at [312, 181] on icon at bounding box center [311, 183] width 4 height 4
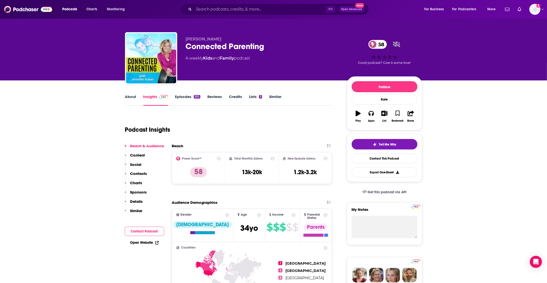
scroll to position [0, 0]
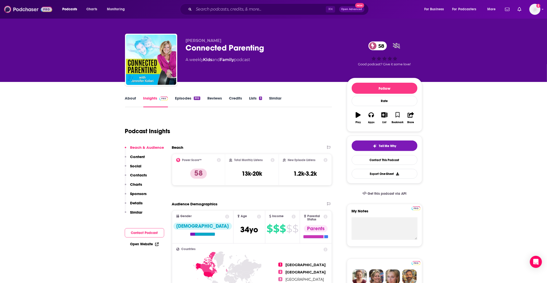
click at [28, 9] on img at bounding box center [28, 10] width 48 height 10
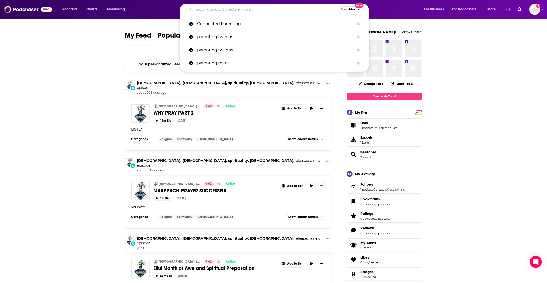
click at [247, 11] on input "Search podcasts, credits, & more..." at bounding box center [266, 9] width 145 height 8
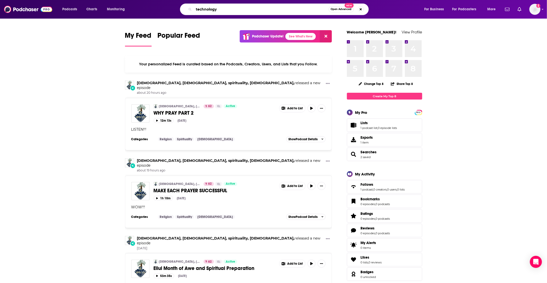
type input "technology"
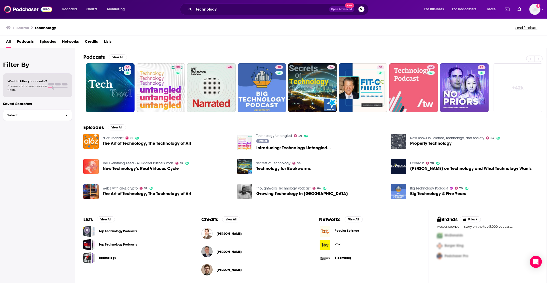
click at [28, 40] on span "Podcasts" at bounding box center [25, 42] width 17 height 10
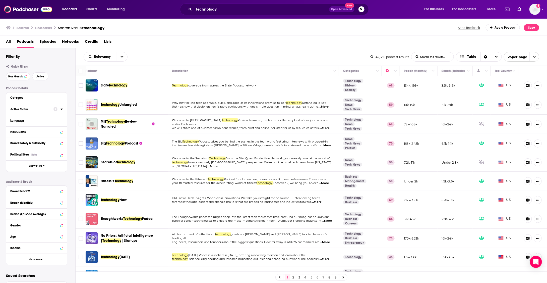
click at [21, 109] on div "Active Status" at bounding box center [30, 109] width 40 height 4
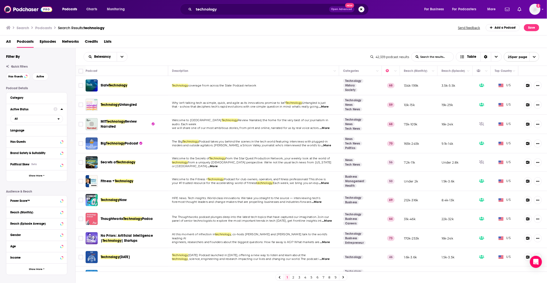
click at [24, 110] on div "Active Status" at bounding box center [30, 109] width 40 height 4
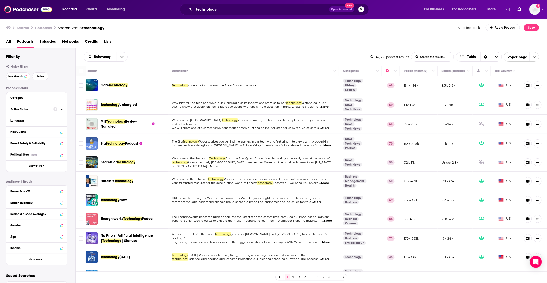
click at [26, 108] on div "Active Status" at bounding box center [30, 109] width 40 height 4
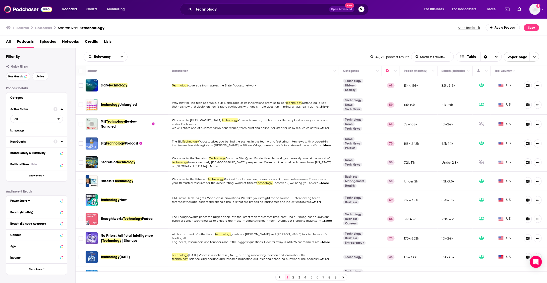
click at [20, 141] on div "Has Guests" at bounding box center [30, 142] width 40 height 4
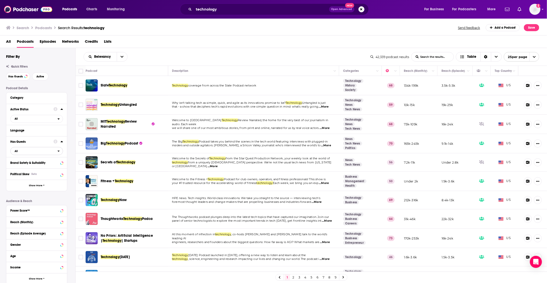
click at [60, 151] on icon "open menu" at bounding box center [58, 151] width 2 height 4
click at [45, 166] on span "12k" at bounding box center [52, 167] width 20 height 3
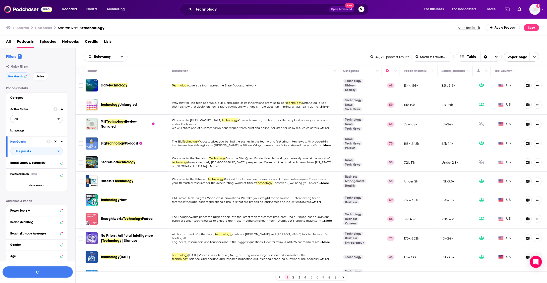
click at [58, 119] on icon "open menu" at bounding box center [59, 118] width 2 height 1
click at [48, 136] on span "6k" at bounding box center [51, 135] width 23 height 3
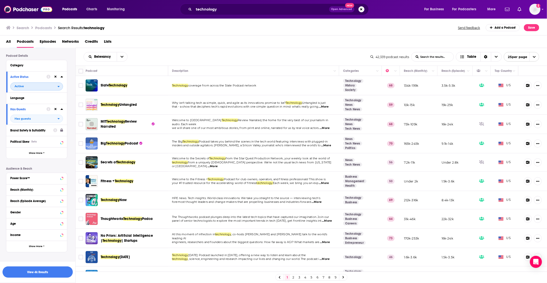
scroll to position [40, 0]
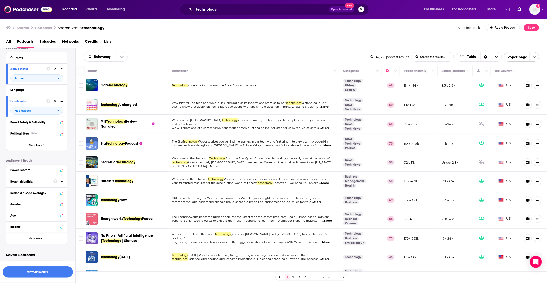
click at [31, 182] on div "Reach (Monthly)" at bounding box center [30, 182] width 40 height 4
click at [25, 191] on input "number" at bounding box center [22, 191] width 25 height 8
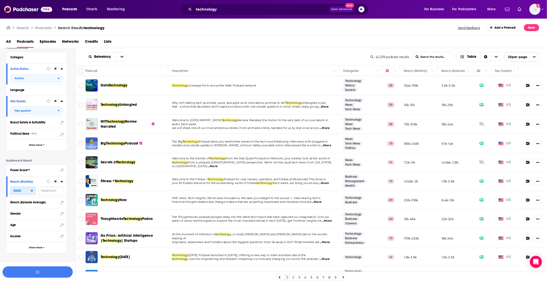
type input "5000"
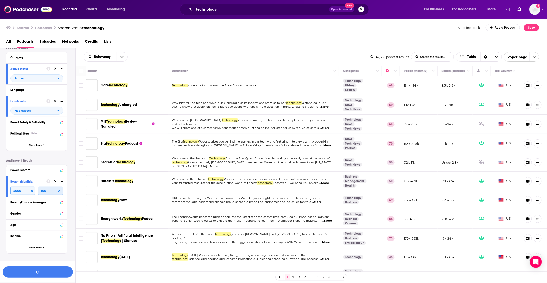
type input "1000"
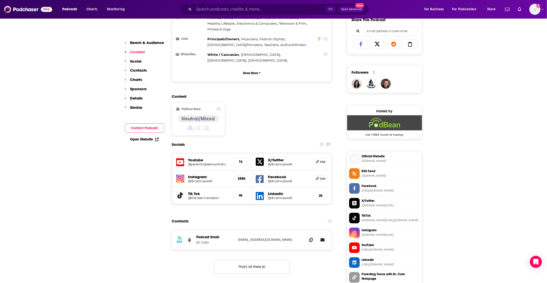
scroll to position [332, 0]
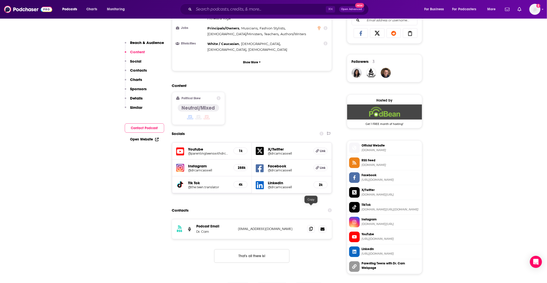
click at [312, 227] on icon at bounding box center [311, 229] width 4 height 4
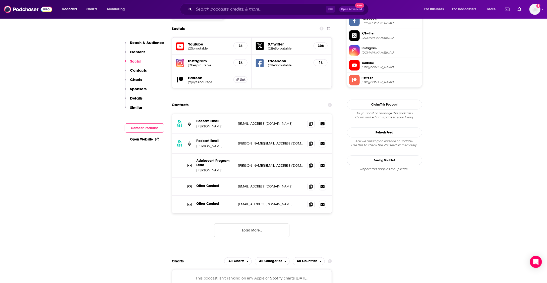
scroll to position [450, 0]
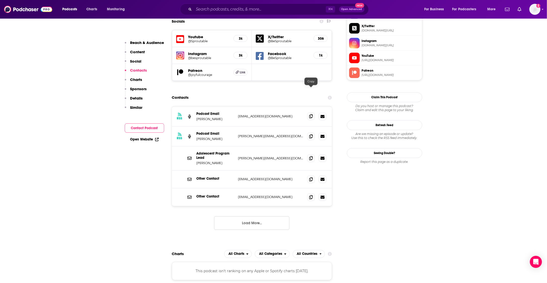
click at [311, 114] on icon at bounding box center [311, 116] width 4 height 4
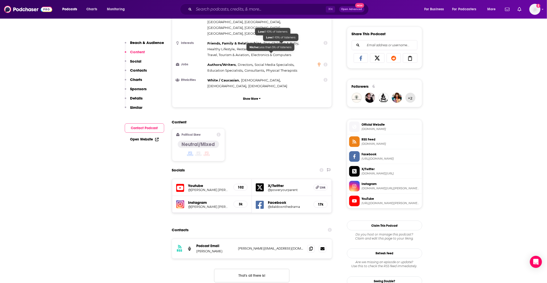
scroll to position [317, 0]
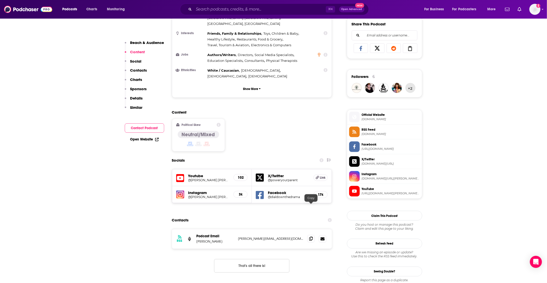
click at [310, 236] on icon at bounding box center [311, 238] width 4 height 4
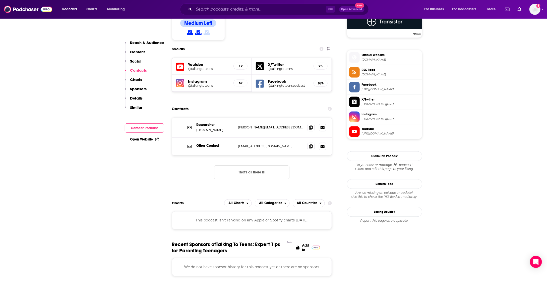
scroll to position [424, 0]
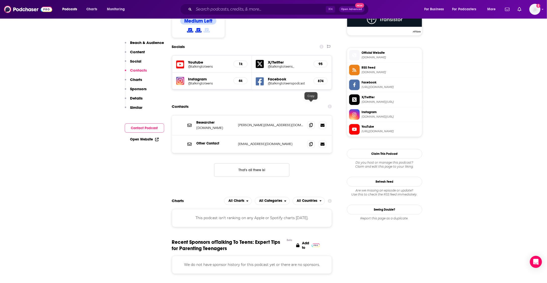
click at [311, 123] on icon at bounding box center [311, 125] width 4 height 4
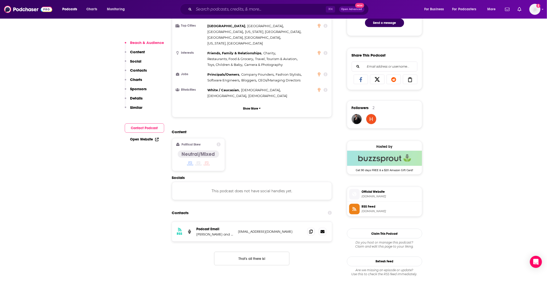
scroll to position [287, 0]
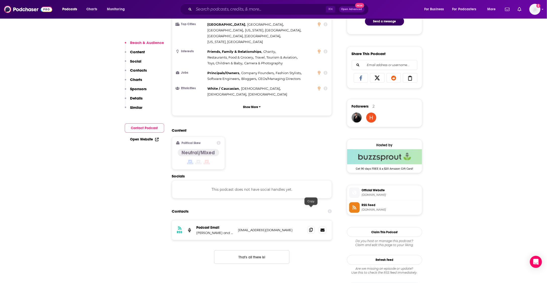
click at [312, 228] on icon at bounding box center [311, 230] width 4 height 4
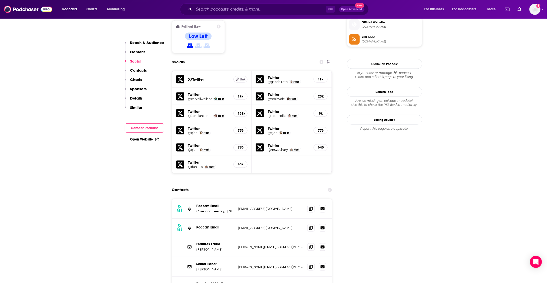
scroll to position [410, 0]
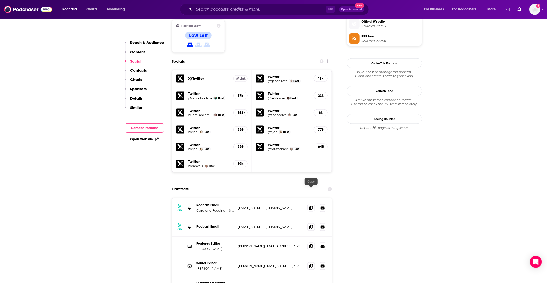
click at [311, 206] on icon at bounding box center [311, 208] width 4 height 4
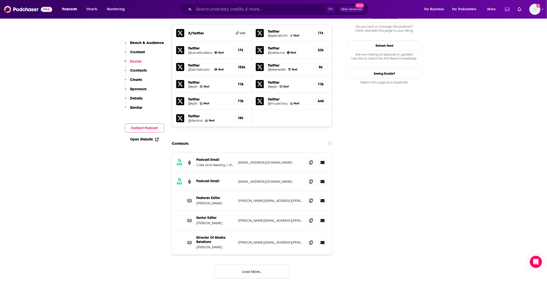
scroll to position [456, 0]
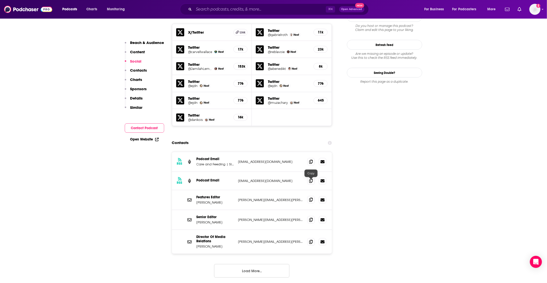
click at [312, 198] on icon at bounding box center [311, 200] width 4 height 4
click at [312, 217] on icon at bounding box center [311, 219] width 4 height 4
click at [312, 240] on icon at bounding box center [311, 242] width 4 height 4
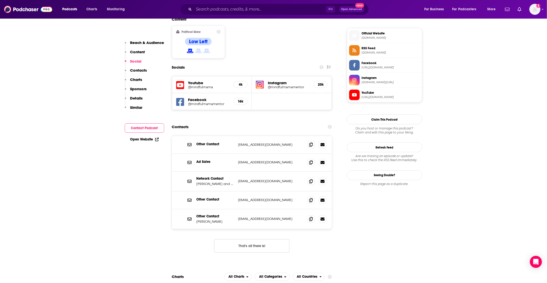
scroll to position [403, 0]
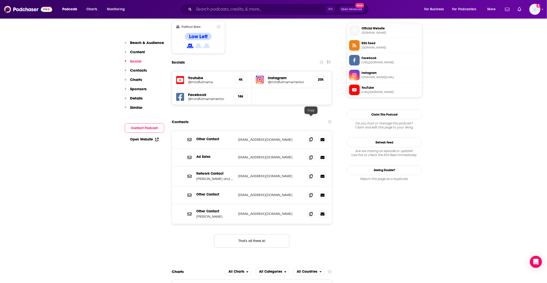
click at [311, 137] on icon at bounding box center [311, 139] width 4 height 4
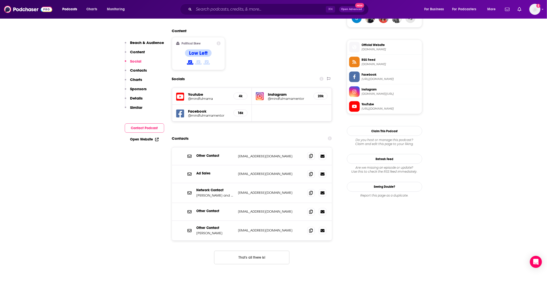
scroll to position [390, 0]
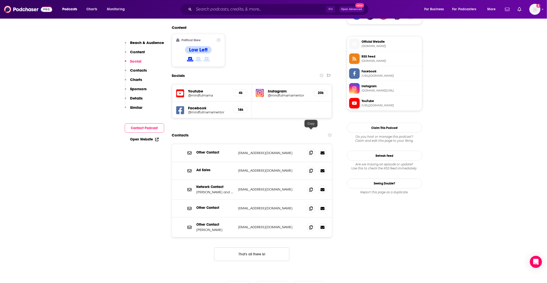
click at [311, 151] on icon at bounding box center [311, 153] width 4 height 4
click at [312, 225] on icon at bounding box center [311, 227] width 4 height 4
click at [310, 206] on icon at bounding box center [311, 208] width 4 height 4
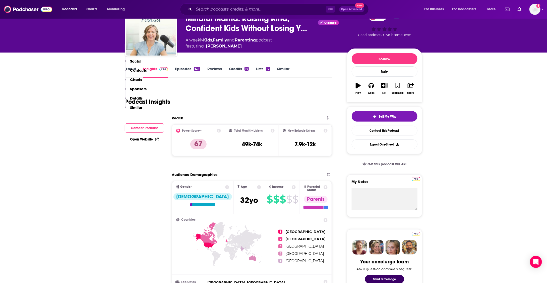
scroll to position [0, 0]
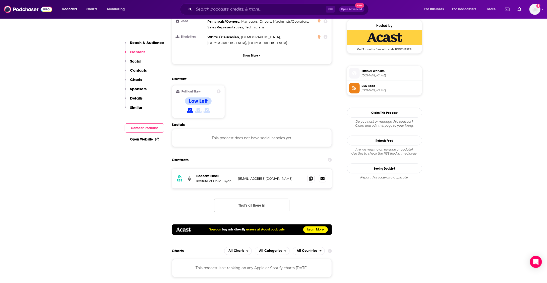
scroll to position [369, 0]
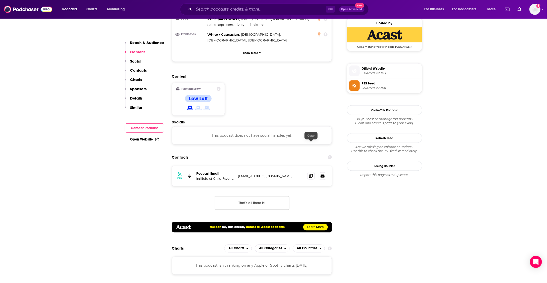
click at [312, 174] on icon at bounding box center [311, 176] width 4 height 4
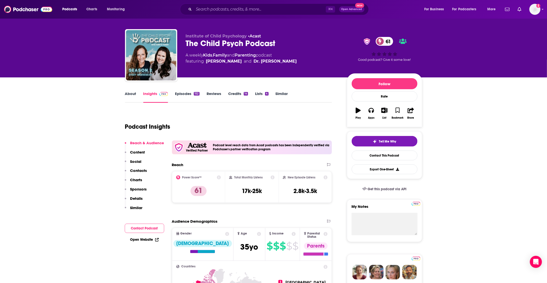
scroll to position [0, 0]
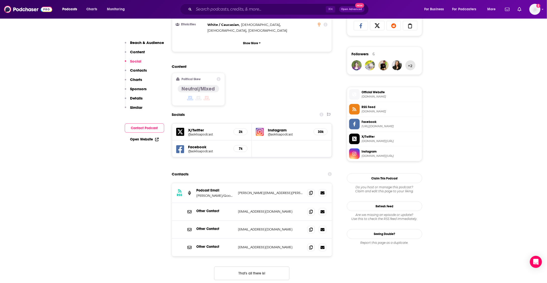
scroll to position [345, 0]
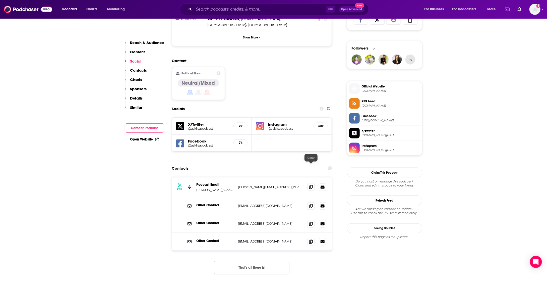
click at [310, 185] on icon at bounding box center [311, 187] width 4 height 4
click at [314, 238] on span at bounding box center [311, 242] width 8 height 8
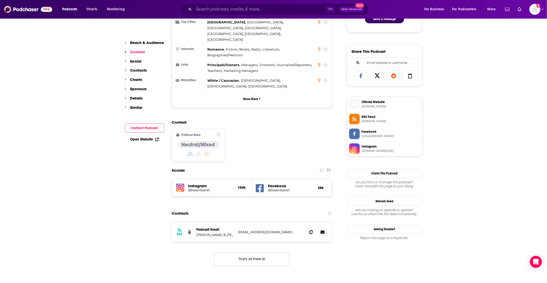
scroll to position [308, 0]
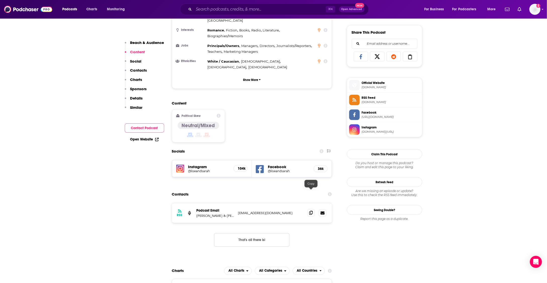
click at [311, 211] on icon at bounding box center [311, 213] width 4 height 4
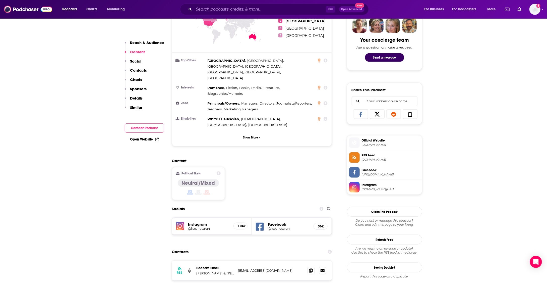
scroll to position [0, 0]
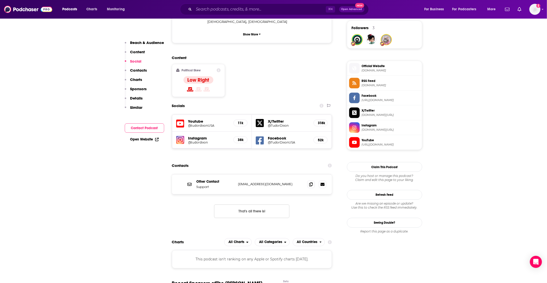
scroll to position [366, 0]
click at [308, 180] on span at bounding box center [311, 184] width 8 height 8
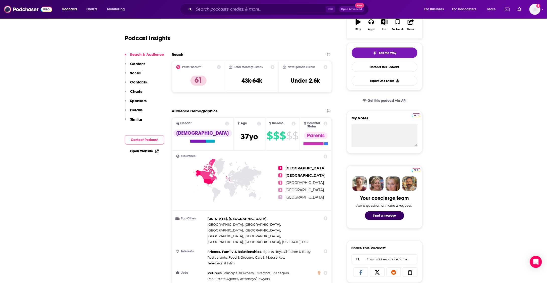
scroll to position [0, 0]
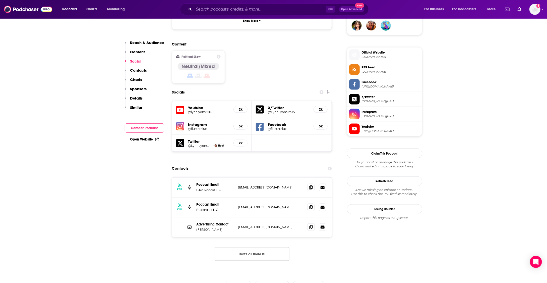
scroll to position [403, 0]
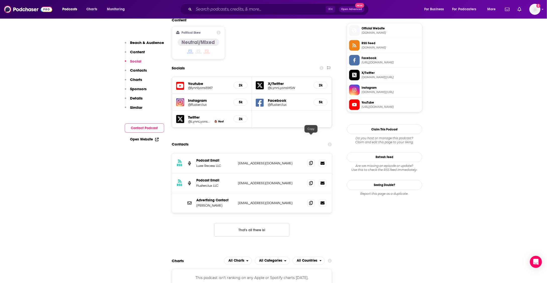
click at [312, 161] on icon at bounding box center [311, 163] width 4 height 4
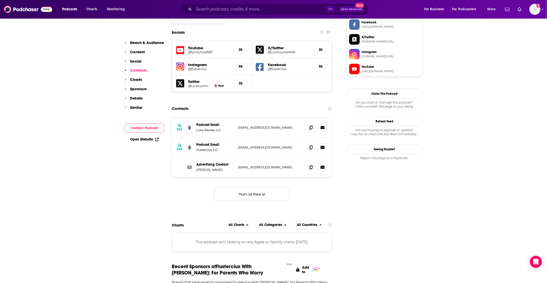
scroll to position [453, 0]
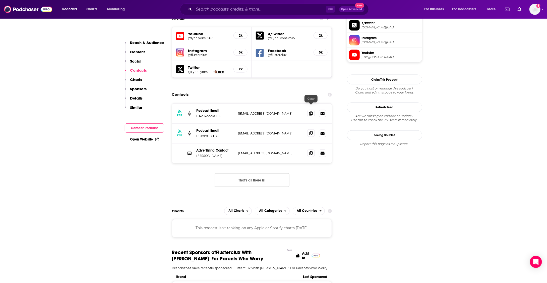
click at [310, 131] on icon at bounding box center [311, 133] width 4 height 4
click at [311, 151] on icon at bounding box center [311, 153] width 4 height 4
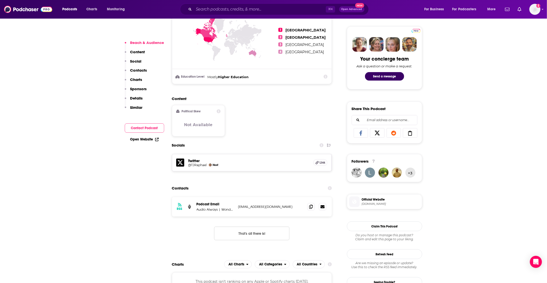
scroll to position [236, 0]
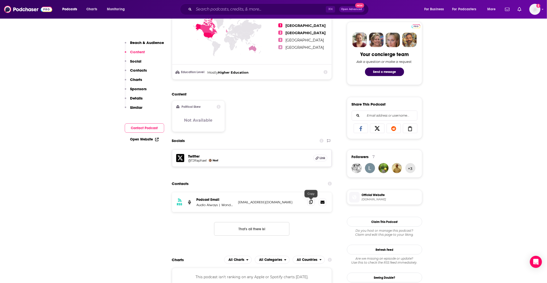
click at [314, 201] on span at bounding box center [311, 202] width 8 height 8
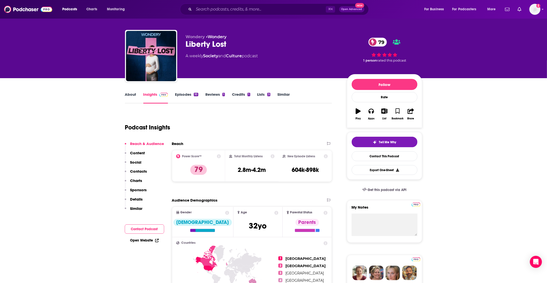
scroll to position [5, 0]
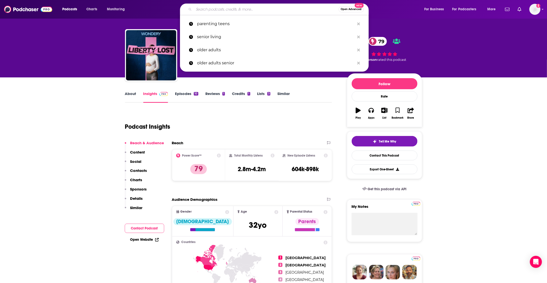
click at [213, 9] on input "Search podcasts, credits, & more..." at bounding box center [266, 9] width 145 height 8
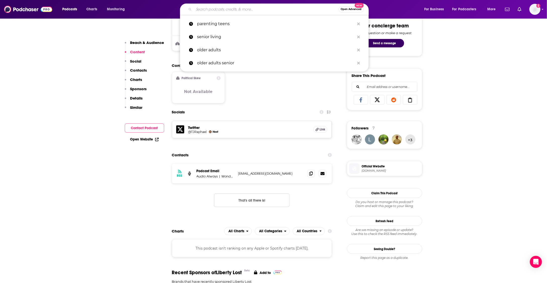
scroll to position [265, 0]
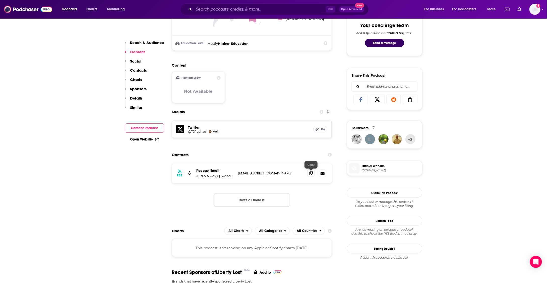
click at [311, 173] on icon at bounding box center [311, 173] width 4 height 4
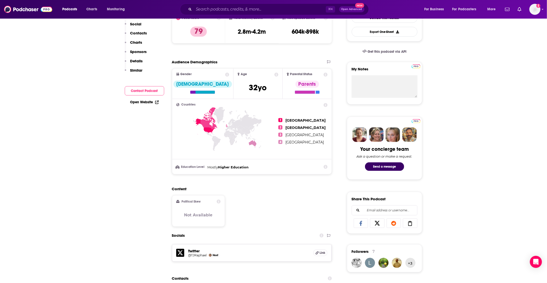
scroll to position [0, 0]
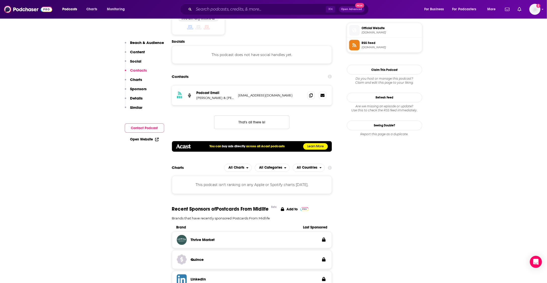
scroll to position [450, 0]
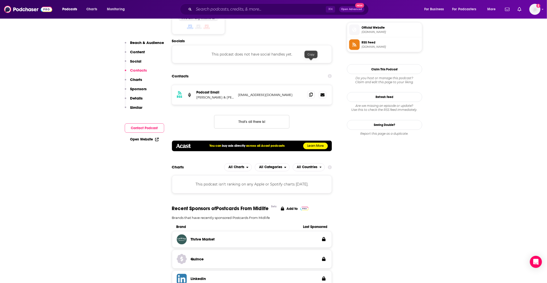
click at [310, 93] on icon at bounding box center [311, 95] width 4 height 4
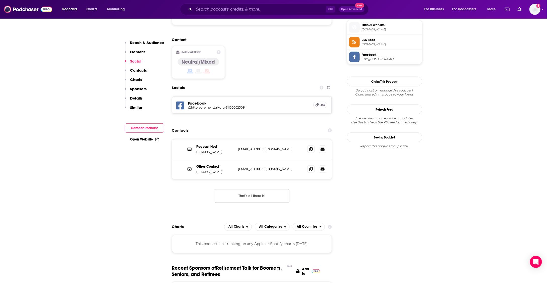
scroll to position [369, 0]
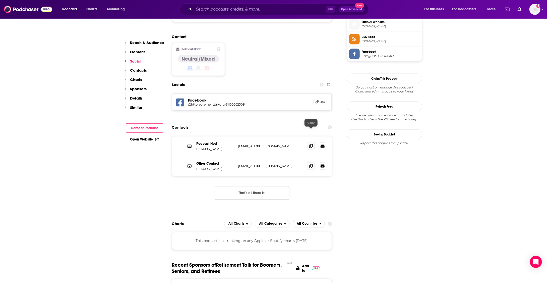
click at [312, 144] on icon at bounding box center [311, 146] width 4 height 4
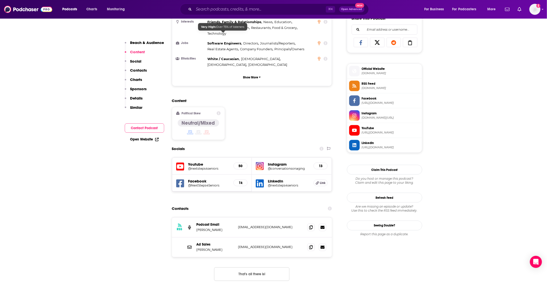
scroll to position [328, 0]
click at [311, 244] on icon at bounding box center [311, 246] width 4 height 4
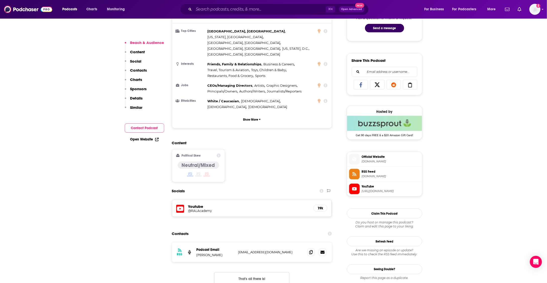
scroll to position [282, 0]
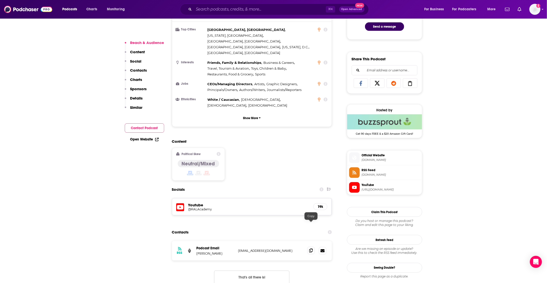
click at [311, 248] on icon at bounding box center [311, 250] width 4 height 4
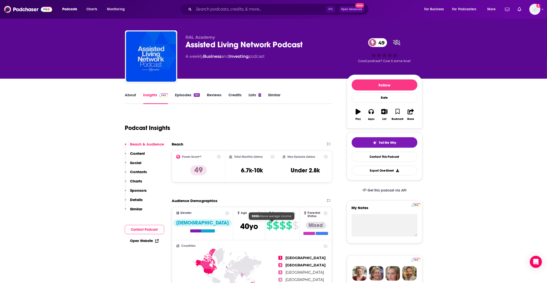
scroll to position [0, 0]
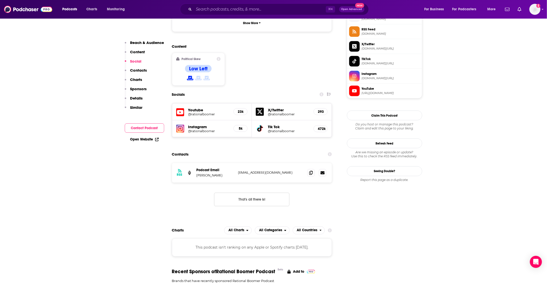
scroll to position [381, 0]
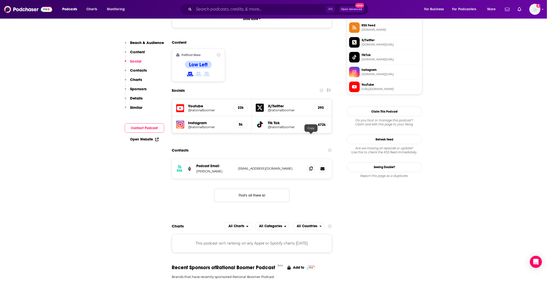
click at [311, 166] on icon at bounding box center [311, 168] width 4 height 4
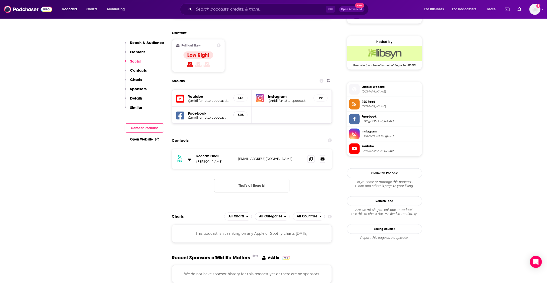
scroll to position [393, 0]
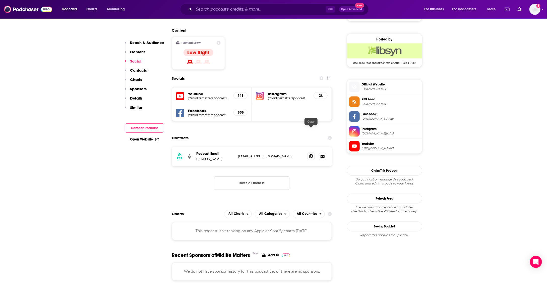
click at [311, 154] on icon at bounding box center [311, 156] width 4 height 4
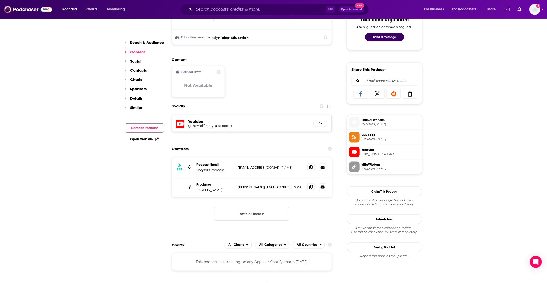
scroll to position [274, 0]
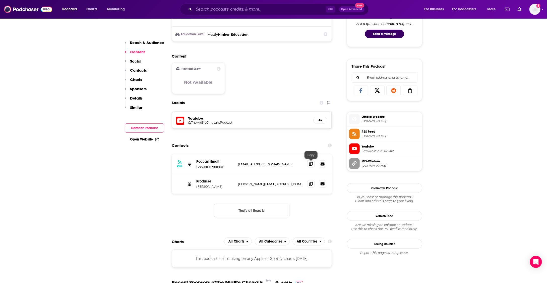
click at [311, 163] on icon at bounding box center [311, 164] width 4 height 4
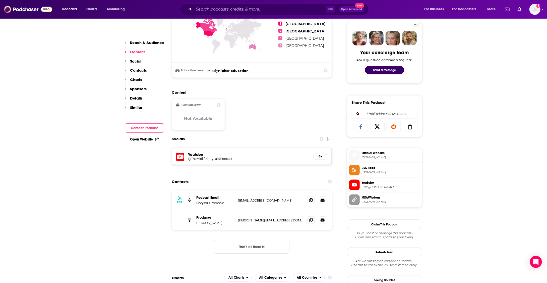
scroll to position [240, 0]
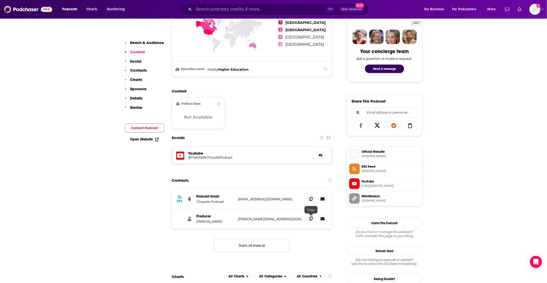
click at [311, 220] on icon at bounding box center [311, 218] width 4 height 4
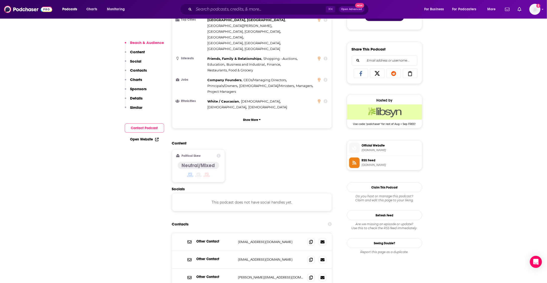
scroll to position [292, 0]
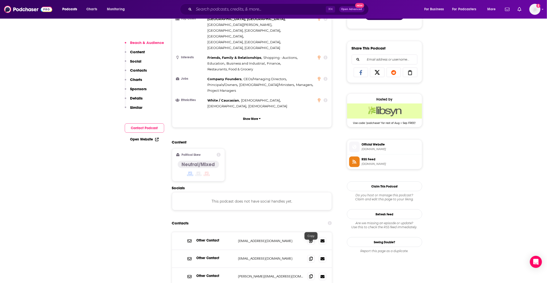
click at [308, 272] on span at bounding box center [311, 276] width 8 height 8
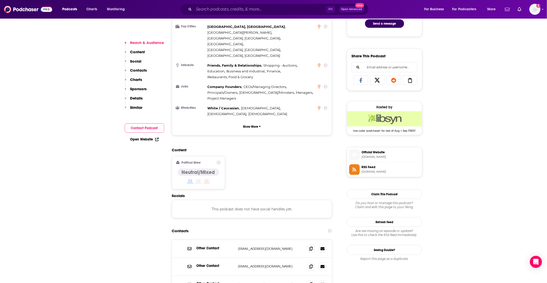
scroll to position [292, 0]
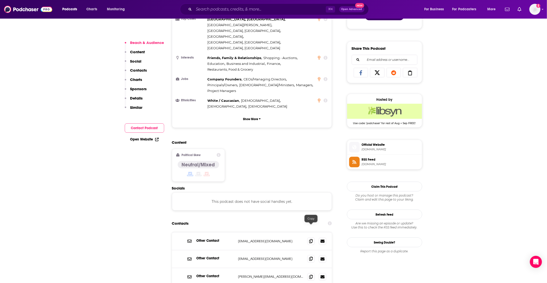
click at [311, 257] on icon at bounding box center [311, 259] width 4 height 4
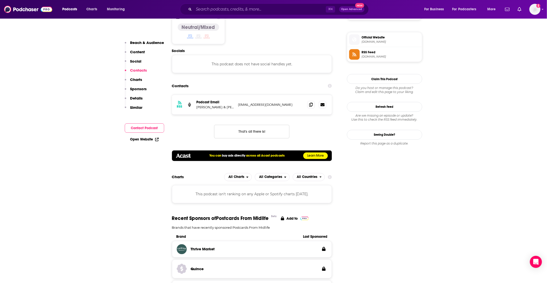
scroll to position [437, 0]
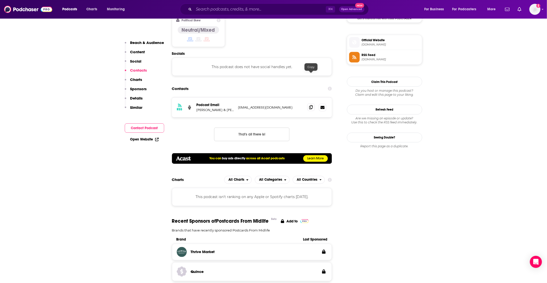
click at [310, 105] on icon at bounding box center [311, 107] width 4 height 4
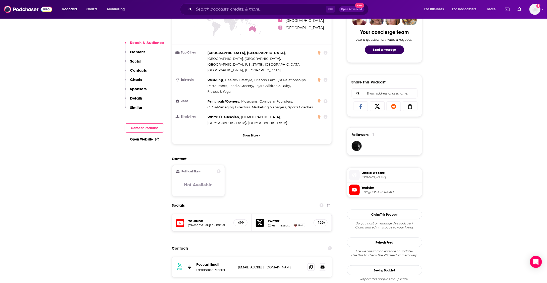
scroll to position [265, 0]
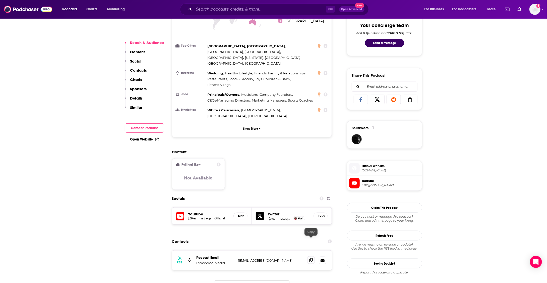
click at [312, 258] on icon at bounding box center [311, 260] width 4 height 4
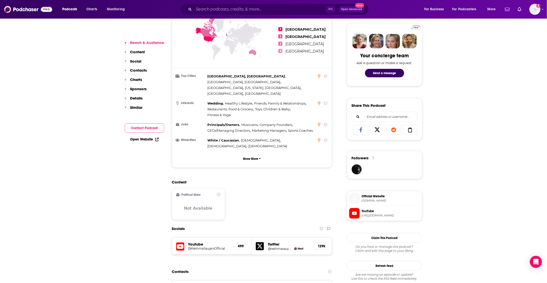
scroll to position [0, 0]
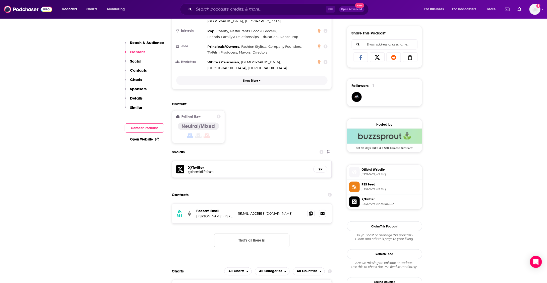
scroll to position [320, 0]
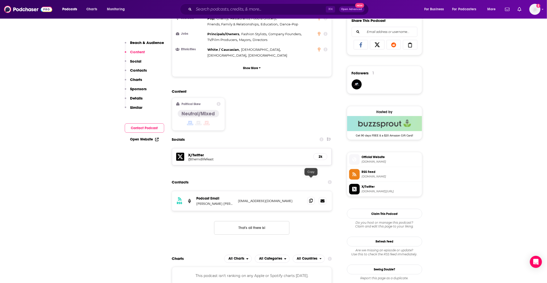
click at [312, 199] on icon at bounding box center [311, 201] width 4 height 4
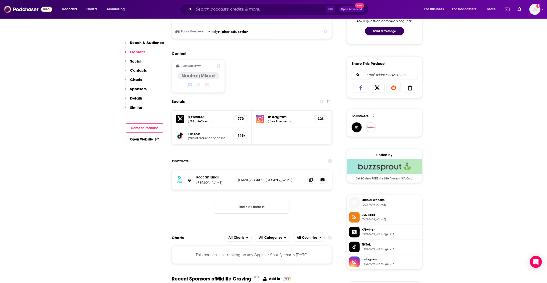
scroll to position [283, 0]
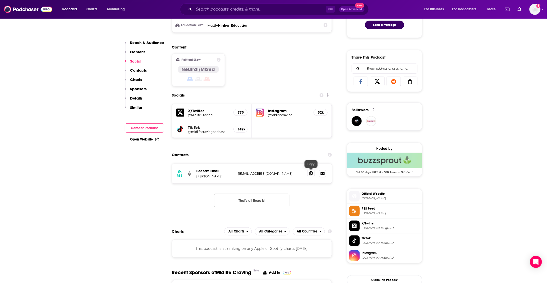
click at [312, 171] on icon at bounding box center [311, 173] width 4 height 4
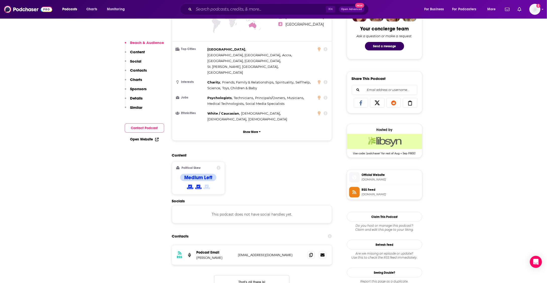
scroll to position [268, 0]
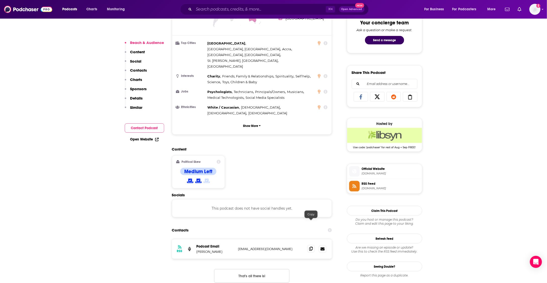
click at [310, 247] on icon at bounding box center [311, 249] width 4 height 4
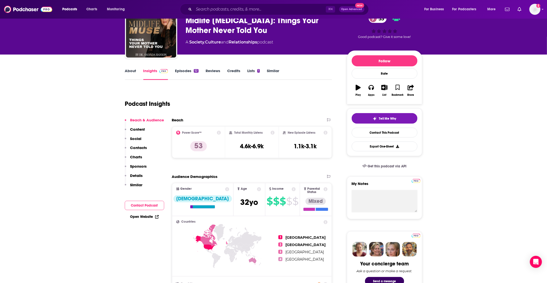
scroll to position [0, 0]
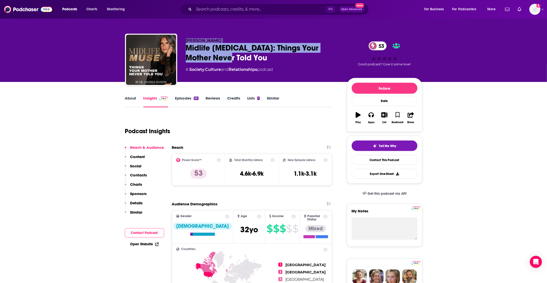
drag, startPoint x: 226, startPoint y: 59, endPoint x: 185, endPoint y: 42, distance: 44.7
click at [185, 42] on div "Dr. Amanda Hanson Midlife Muse: Things Your Mother Never Told You 53 A Society …" at bounding box center [273, 61] width 297 height 54
copy div "Dr. Amanda Hanson Midlife Muse: Things Your Mother Never Told You"
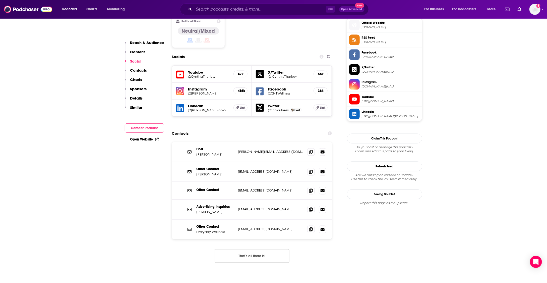
scroll to position [425, 0]
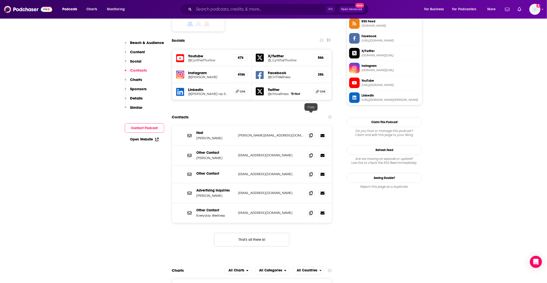
click at [313, 133] on icon at bounding box center [311, 135] width 4 height 4
click at [312, 209] on span at bounding box center [311, 213] width 8 height 8
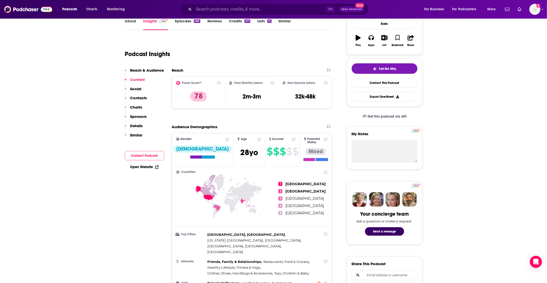
scroll to position [0, 0]
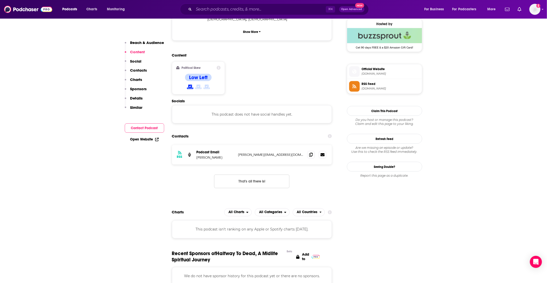
scroll to position [373, 0]
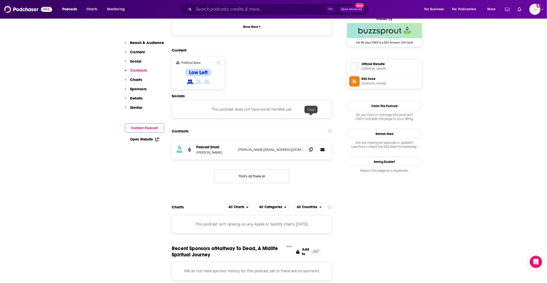
click at [312, 147] on icon at bounding box center [311, 149] width 4 height 4
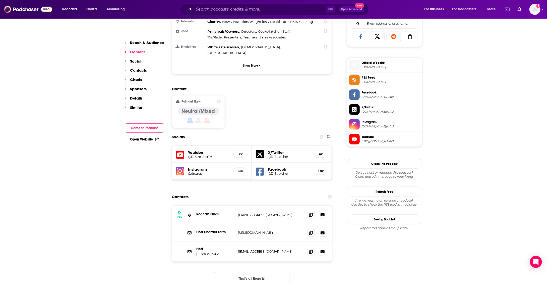
scroll to position [329, 0]
click at [312, 212] on icon at bounding box center [311, 214] width 4 height 4
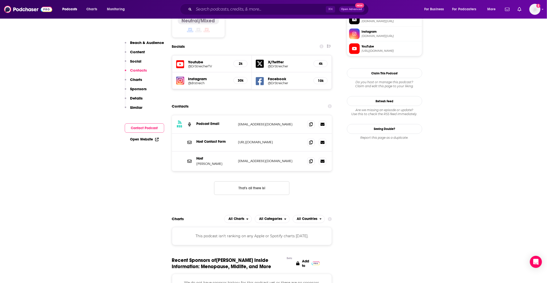
scroll to position [419, 0]
click at [311, 159] on icon at bounding box center [311, 161] width 4 height 4
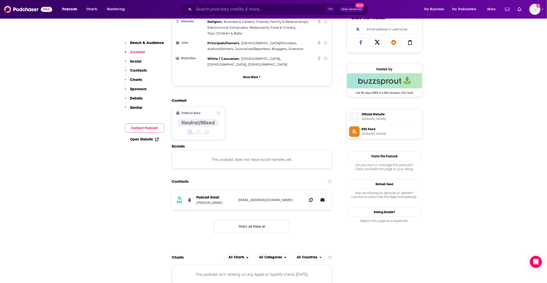
scroll to position [325, 0]
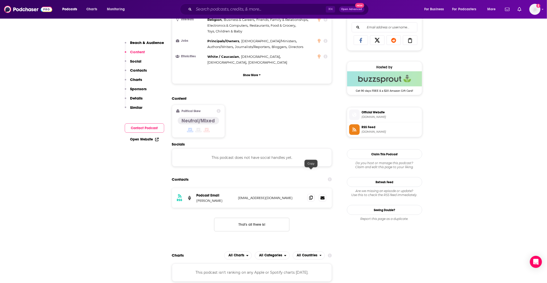
click at [309, 194] on span at bounding box center [311, 198] width 8 height 8
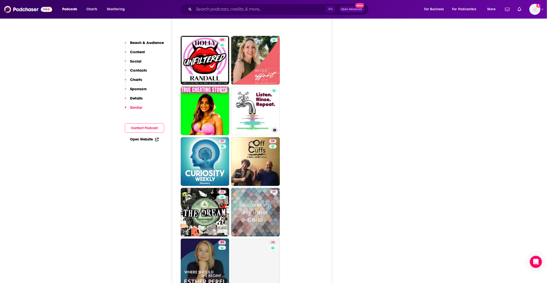
scroll to position [1364, 0]
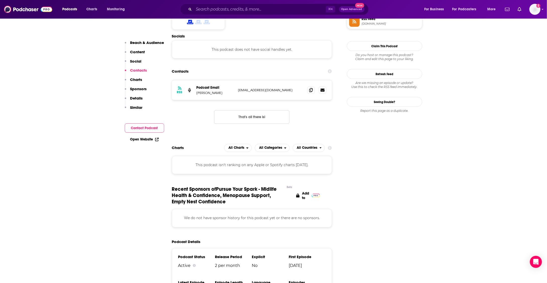
scroll to position [424, 0]
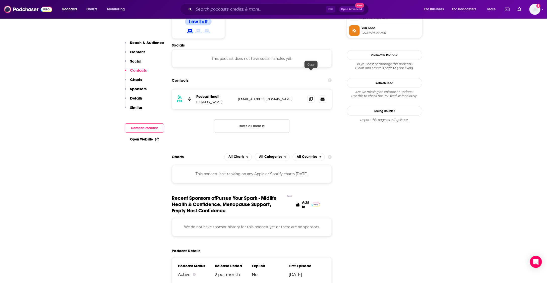
click at [310, 97] on icon at bounding box center [311, 99] width 4 height 4
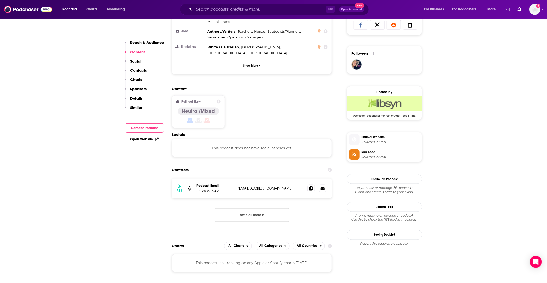
scroll to position [341, 0]
click at [311, 185] on icon at bounding box center [311, 187] width 4 height 4
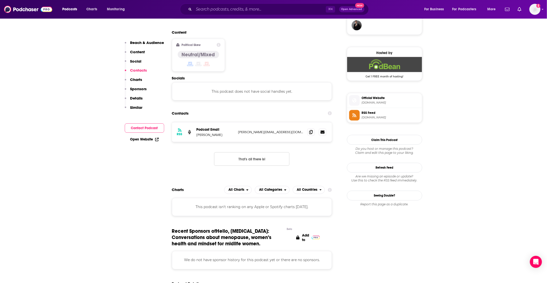
scroll to position [380, 0]
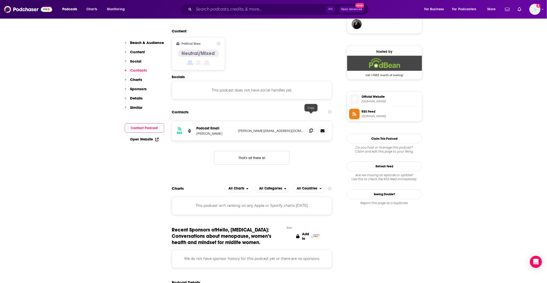
click at [311, 129] on icon at bounding box center [311, 131] width 4 height 4
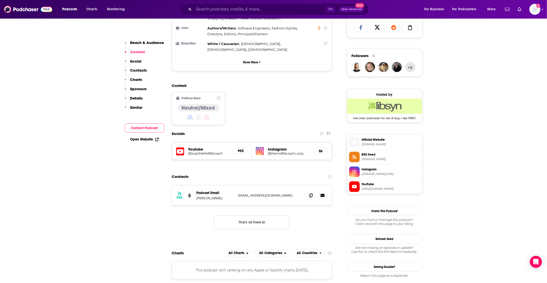
scroll to position [338, 0]
click at [312, 193] on icon at bounding box center [311, 195] width 4 height 4
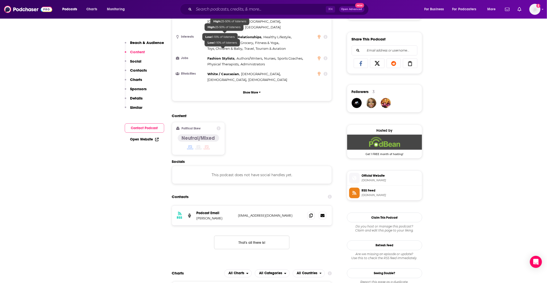
scroll to position [311, 0]
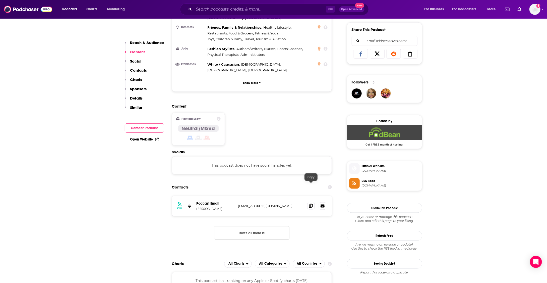
click at [311, 204] on icon at bounding box center [311, 206] width 4 height 4
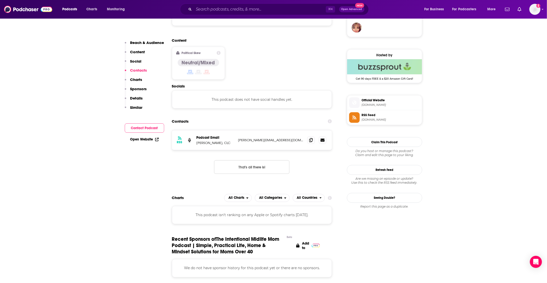
scroll to position [380, 0]
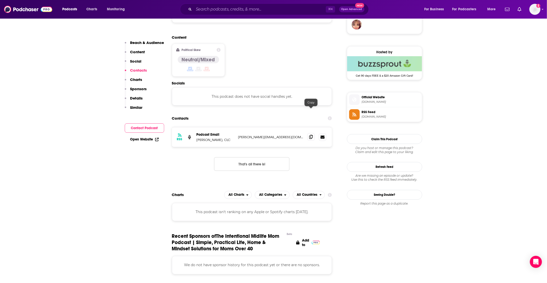
click at [310, 135] on icon at bounding box center [311, 137] width 4 height 4
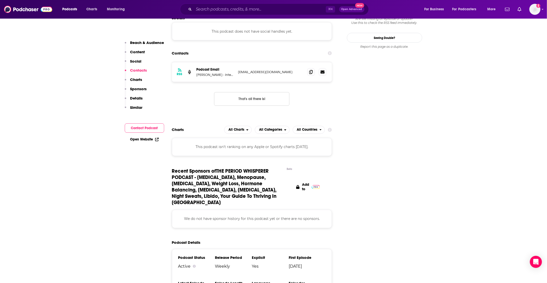
scroll to position [454, 0]
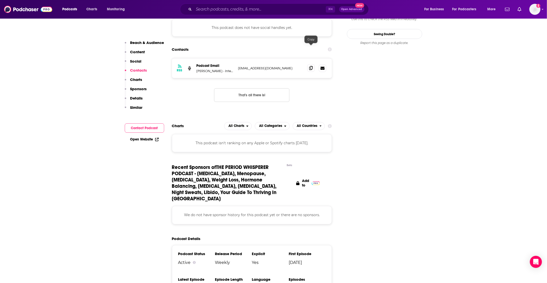
click at [314, 64] on span at bounding box center [311, 68] width 8 height 8
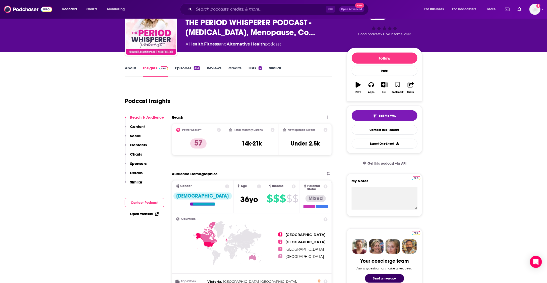
scroll to position [0, 0]
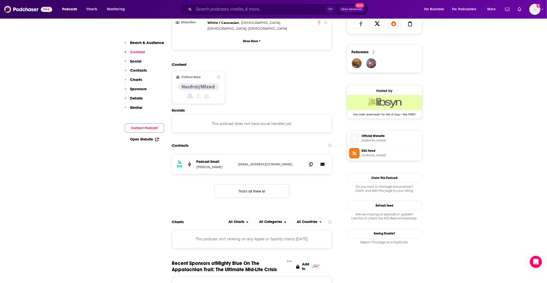
scroll to position [363, 0]
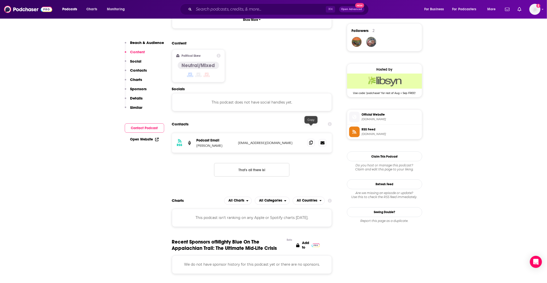
click at [312, 141] on icon at bounding box center [311, 143] width 4 height 4
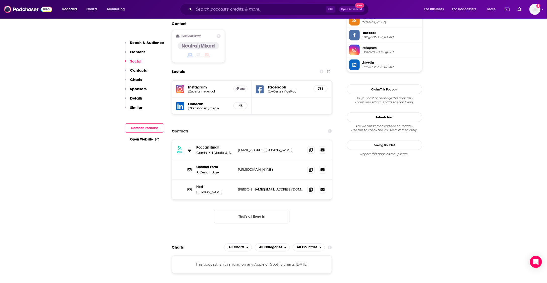
scroll to position [390, 0]
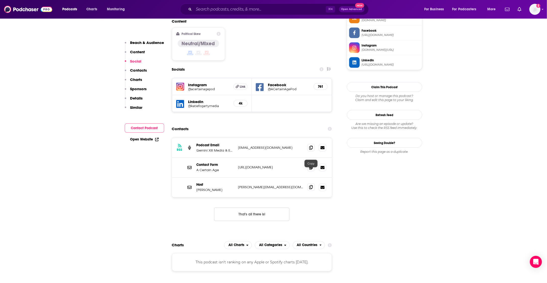
click at [310, 185] on icon at bounding box center [311, 187] width 4 height 4
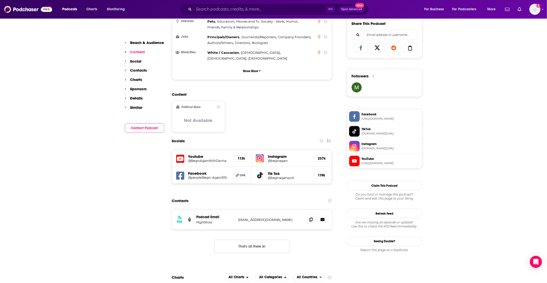
scroll to position [319, 0]
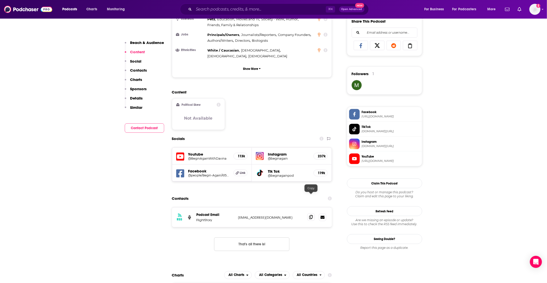
click at [312, 215] on icon at bounding box center [311, 217] width 4 height 4
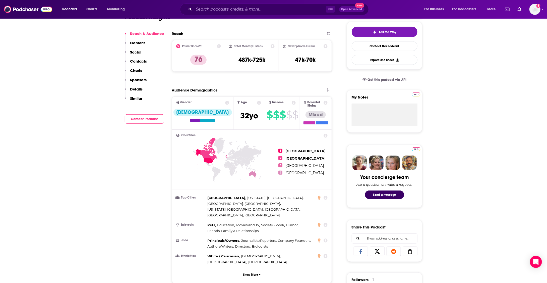
scroll to position [0, 0]
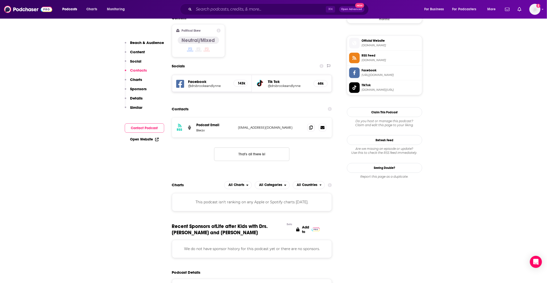
scroll to position [329, 0]
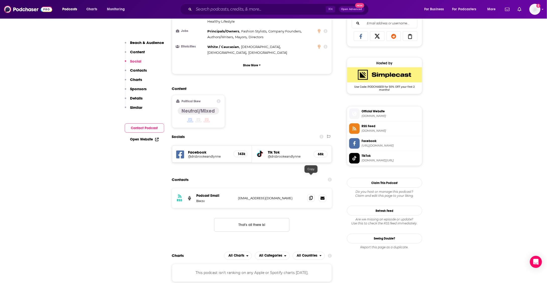
click at [310, 196] on icon at bounding box center [311, 198] width 4 height 4
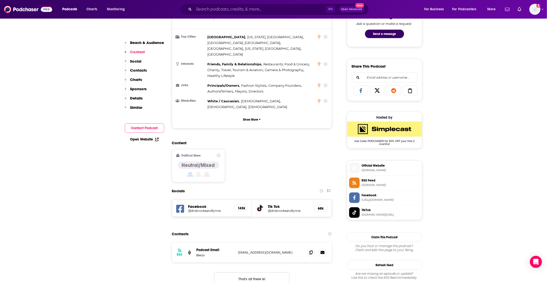
scroll to position [0, 0]
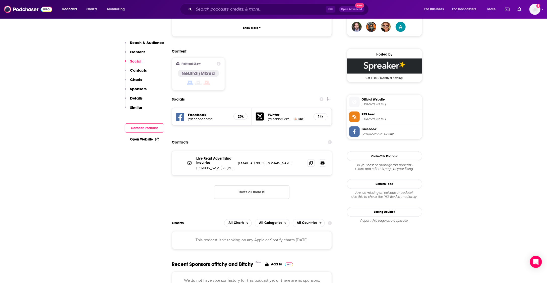
scroll to position [378, 0]
click at [312, 160] on icon at bounding box center [311, 162] width 4 height 4
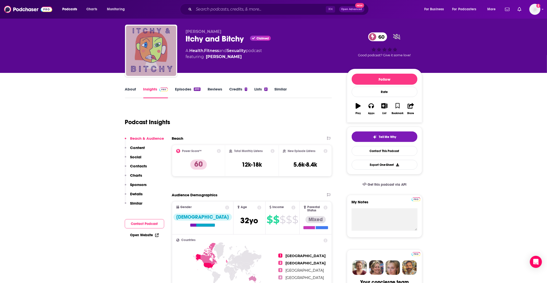
scroll to position [0, 0]
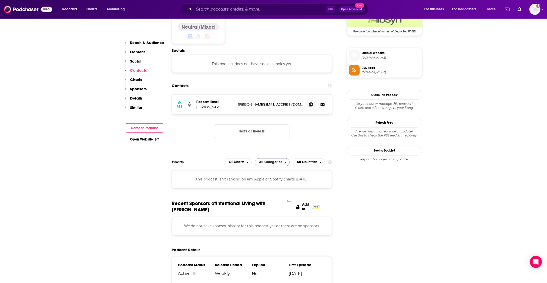
scroll to position [412, 0]
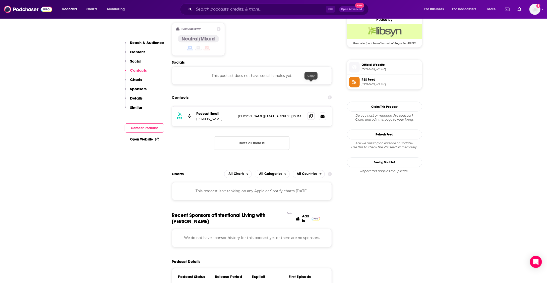
click at [310, 114] on icon at bounding box center [311, 116] width 4 height 4
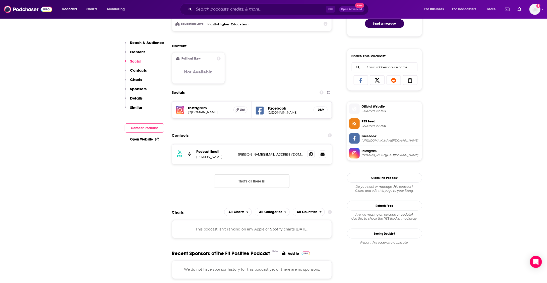
scroll to position [291, 0]
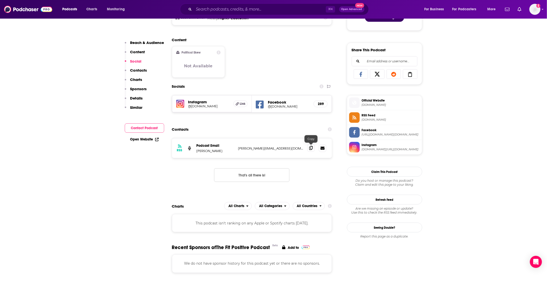
click at [312, 147] on icon at bounding box center [311, 148] width 4 height 4
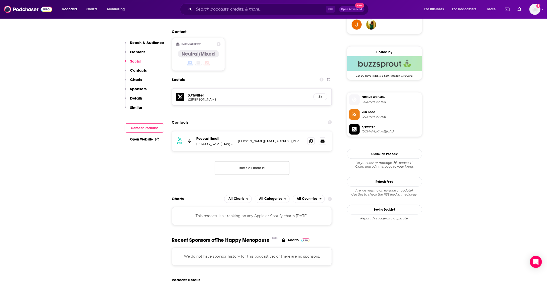
scroll to position [381, 0]
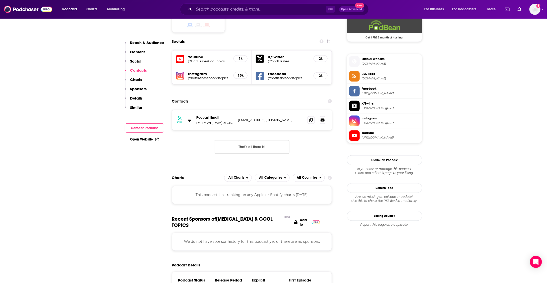
scroll to position [423, 0]
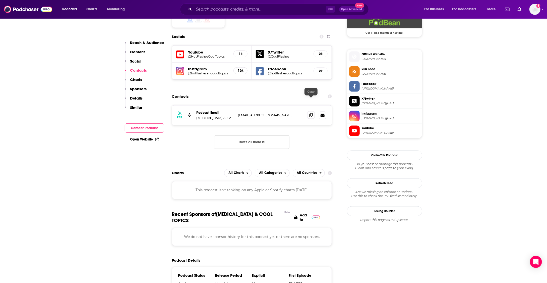
click at [313, 111] on span at bounding box center [311, 115] width 8 height 8
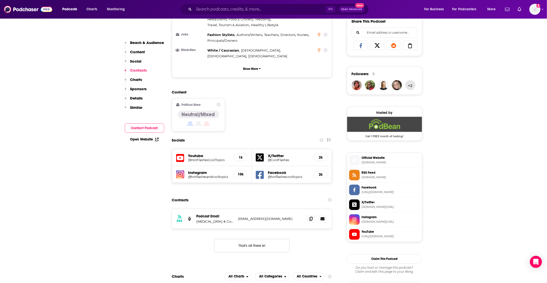
scroll to position [0, 0]
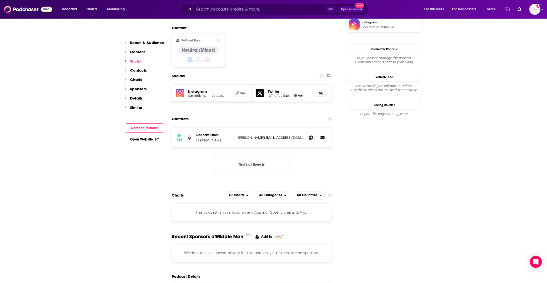
scroll to position [387, 0]
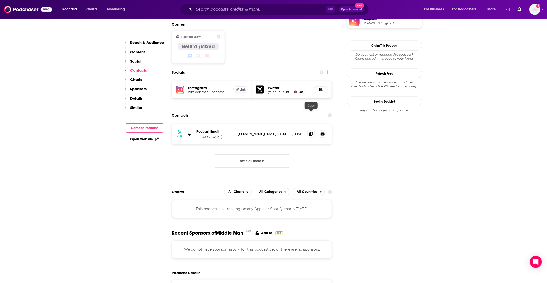
click at [312, 132] on icon at bounding box center [311, 134] width 4 height 4
click at [313, 132] on icon at bounding box center [311, 134] width 4 height 4
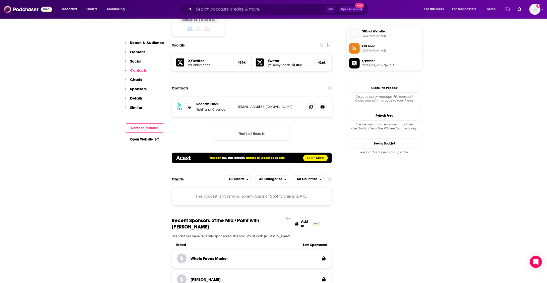
scroll to position [441, 0]
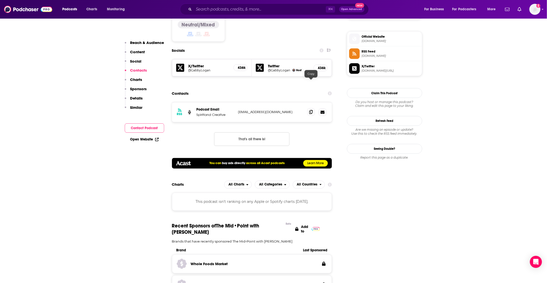
click at [312, 110] on icon at bounding box center [311, 112] width 4 height 4
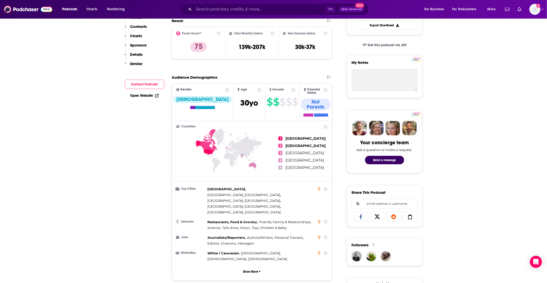
scroll to position [0, 0]
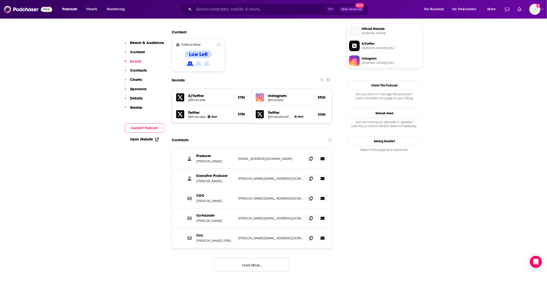
scroll to position [405, 0]
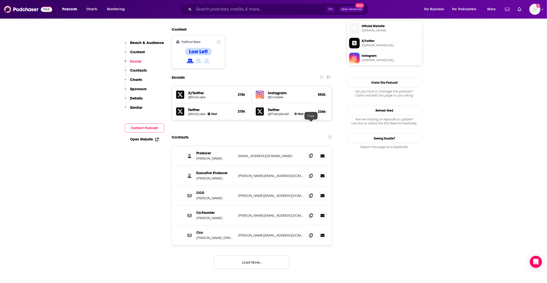
click at [310, 154] on icon at bounding box center [311, 156] width 4 height 4
click at [312, 173] on icon at bounding box center [311, 175] width 4 height 4
click at [311, 193] on icon at bounding box center [311, 195] width 4 height 4
click at [311, 213] on icon at bounding box center [311, 215] width 4 height 4
click at [312, 233] on icon at bounding box center [311, 235] width 4 height 4
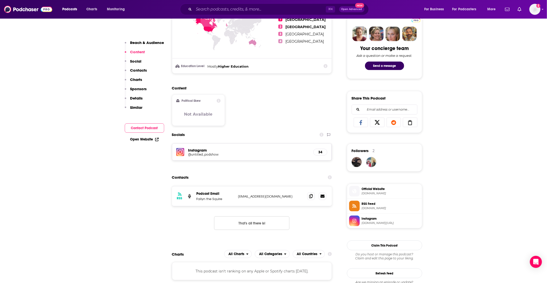
scroll to position [256, 0]
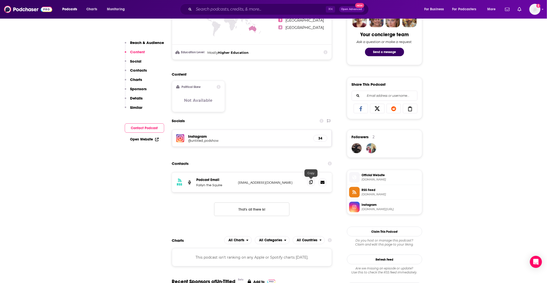
click at [311, 181] on icon at bounding box center [311, 182] width 4 height 4
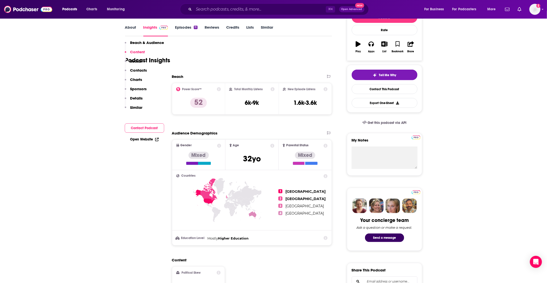
scroll to position [0, 0]
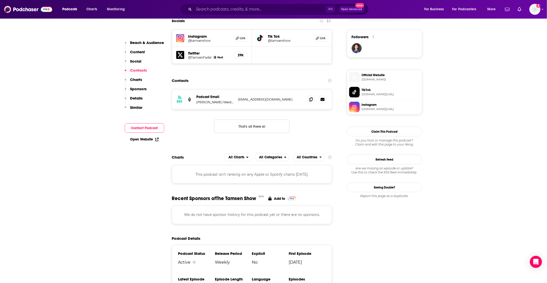
scroll to position [354, 0]
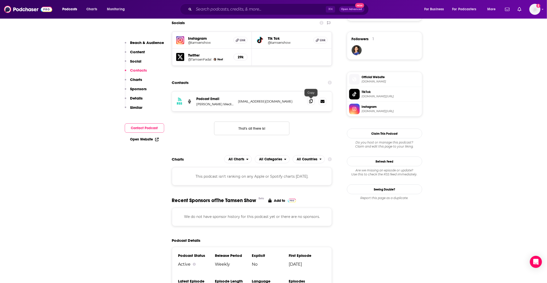
click at [312, 102] on icon at bounding box center [311, 101] width 4 height 4
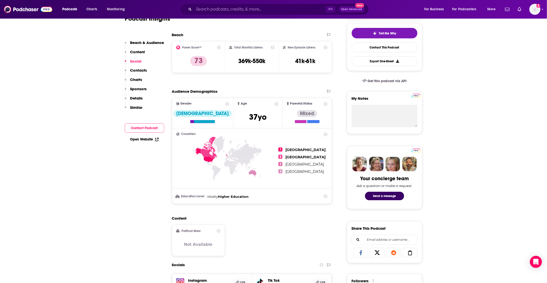
scroll to position [0, 0]
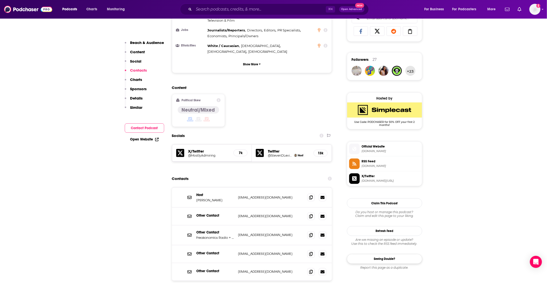
scroll to position [329, 0]
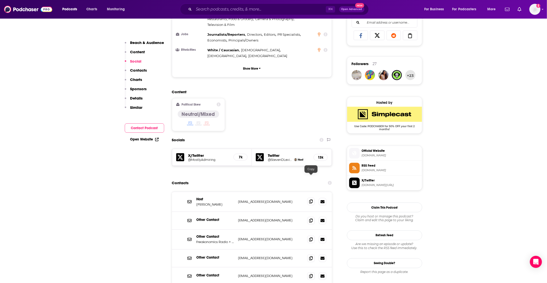
click at [312, 199] on icon at bounding box center [311, 201] width 4 height 4
click at [309, 216] on span at bounding box center [311, 220] width 8 height 8
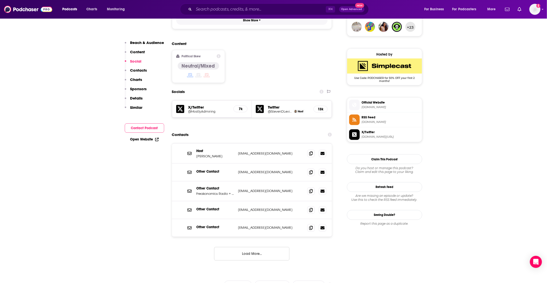
scroll to position [379, 0]
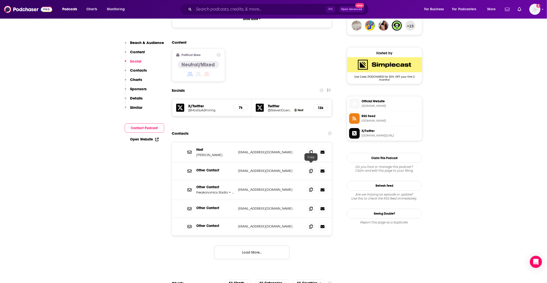
click at [309, 186] on span at bounding box center [311, 190] width 8 height 8
click at [311, 206] on icon at bounding box center [311, 208] width 4 height 4
click at [309, 222] on span at bounding box center [311, 226] width 8 height 8
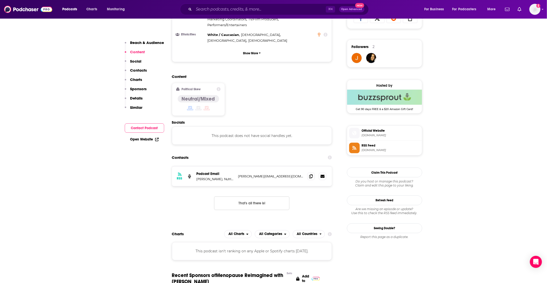
scroll to position [353, 0]
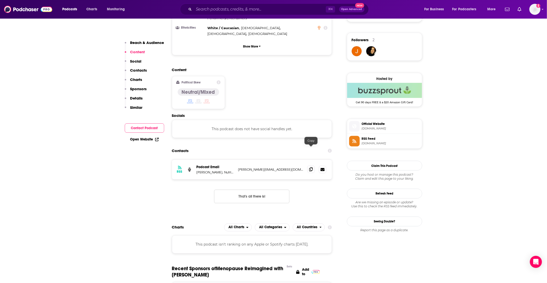
click at [310, 167] on icon at bounding box center [311, 169] width 4 height 4
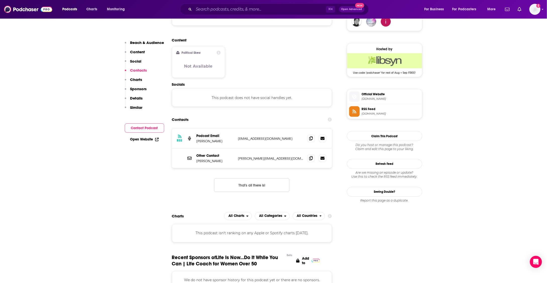
scroll to position [388, 0]
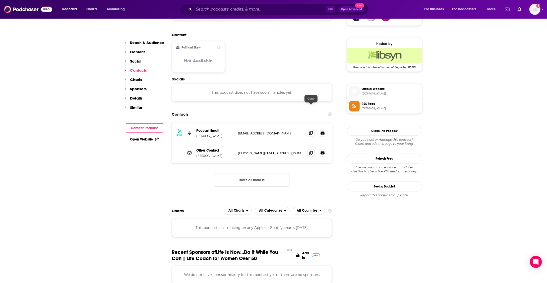
click at [310, 131] on icon at bounding box center [311, 133] width 4 height 4
click at [312, 151] on icon at bounding box center [311, 153] width 4 height 4
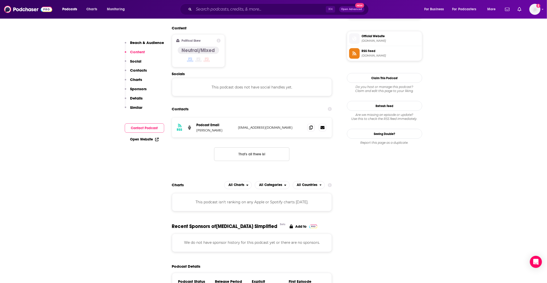
scroll to position [403, 0]
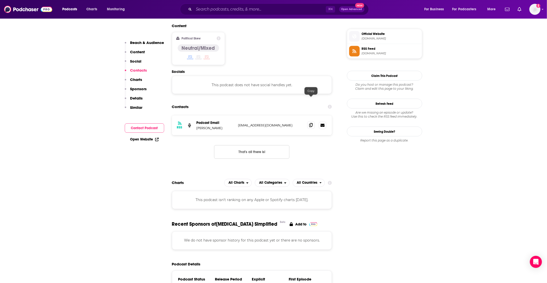
click at [310, 123] on icon at bounding box center [311, 125] width 4 height 4
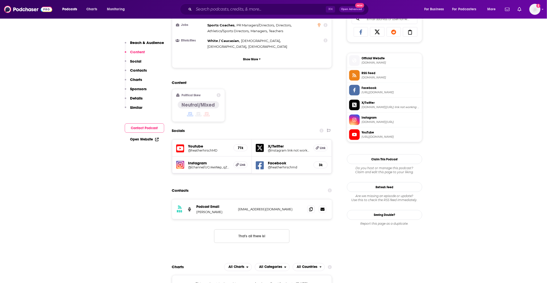
scroll to position [334, 0]
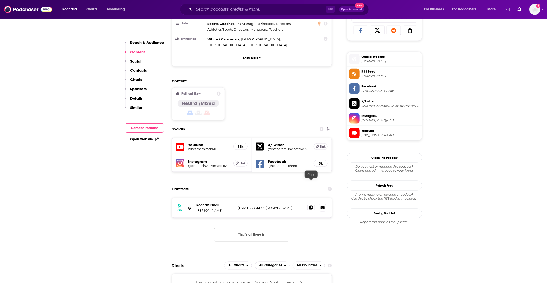
click at [312, 205] on icon at bounding box center [311, 207] width 4 height 4
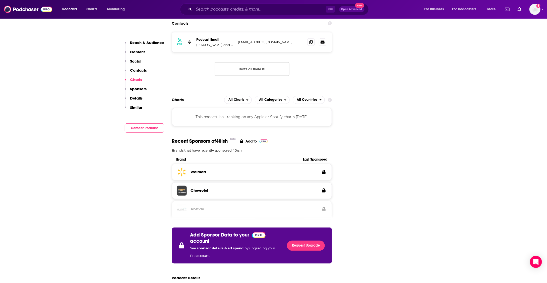
scroll to position [444, 0]
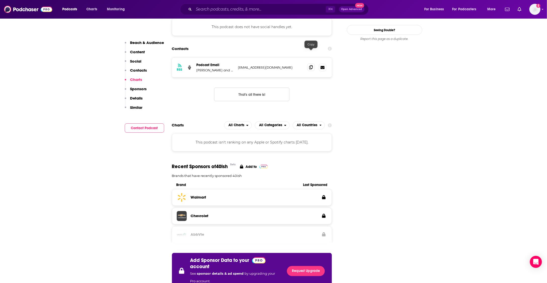
click at [310, 65] on icon at bounding box center [311, 67] width 4 height 4
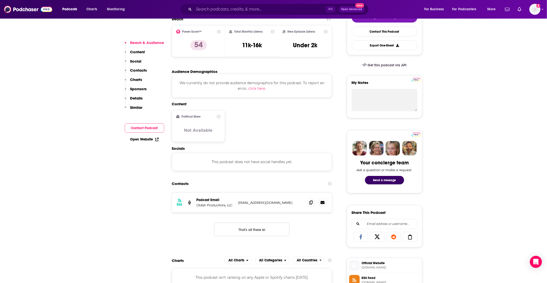
scroll to position [133, 0]
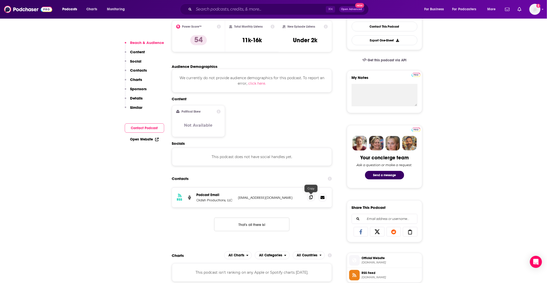
click at [312, 197] on icon at bounding box center [311, 197] width 4 height 4
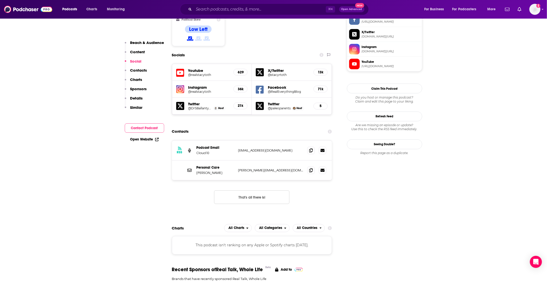
scroll to position [444, 0]
click at [311, 148] on icon at bounding box center [311, 150] width 4 height 4
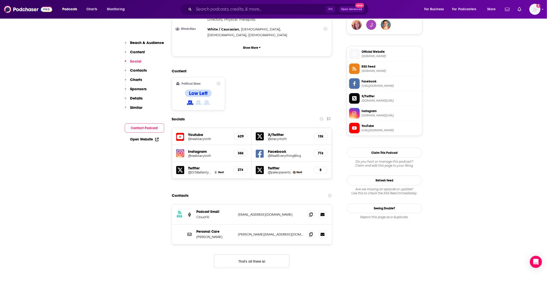
scroll to position [375, 0]
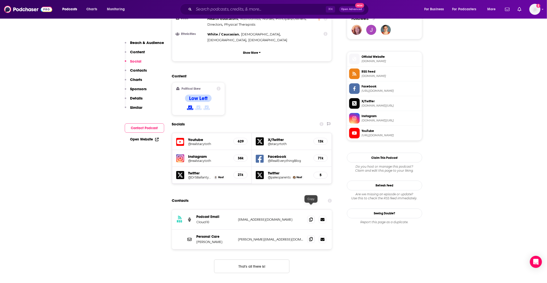
click at [312, 237] on icon at bounding box center [311, 239] width 4 height 4
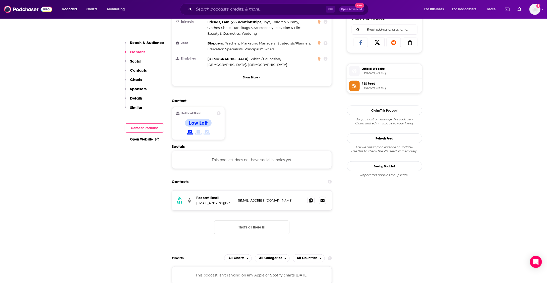
scroll to position [323, 0]
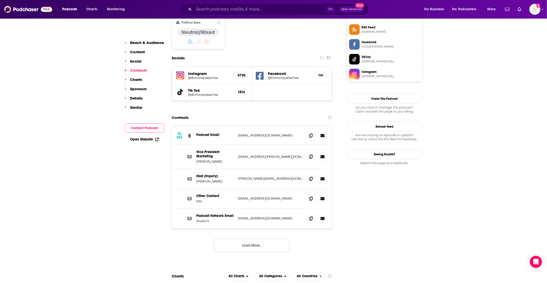
scroll to position [420, 0]
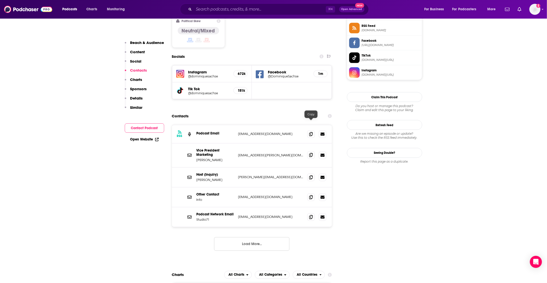
click at [311, 153] on icon at bounding box center [311, 155] width 4 height 4
click at [310, 175] on icon at bounding box center [311, 177] width 4 height 4
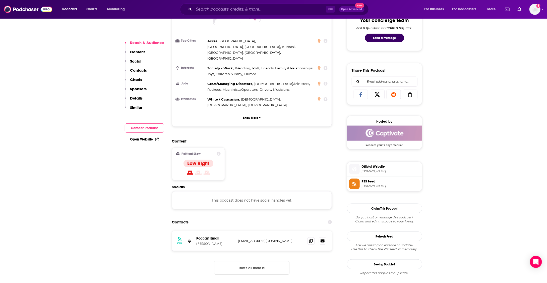
scroll to position [277, 0]
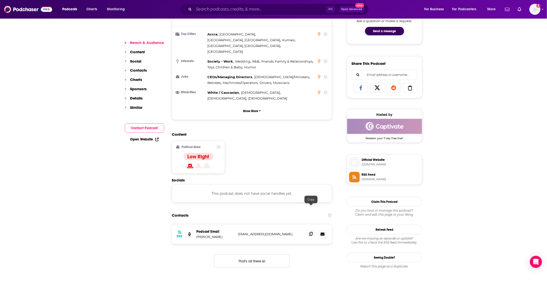
click at [309, 230] on span at bounding box center [311, 234] width 8 height 8
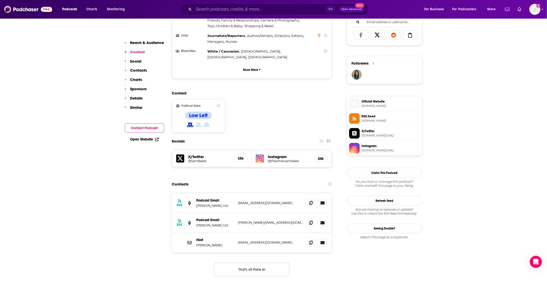
scroll to position [331, 0]
click at [313, 240] on icon at bounding box center [311, 242] width 4 height 4
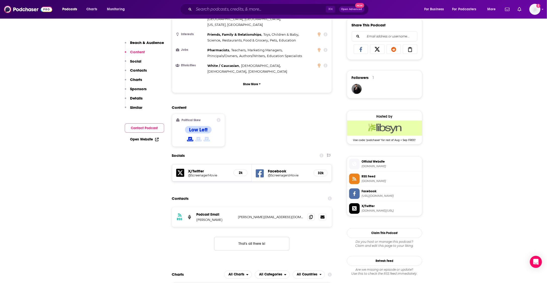
scroll to position [331, 0]
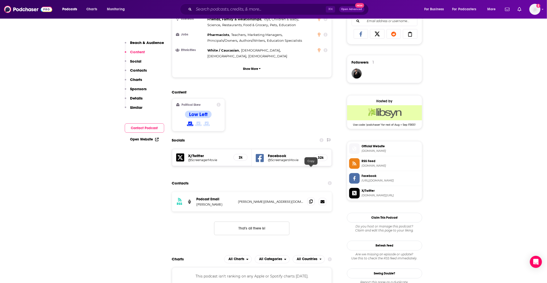
click at [311, 199] on icon at bounding box center [311, 201] width 4 height 4
click at [314, 198] on span at bounding box center [311, 202] width 8 height 8
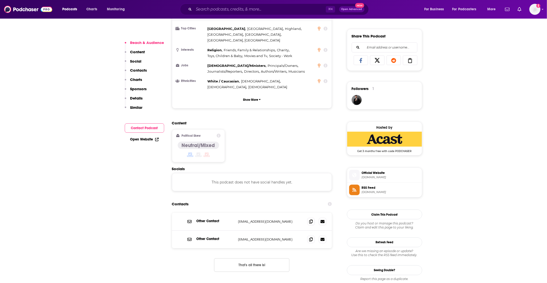
scroll to position [306, 0]
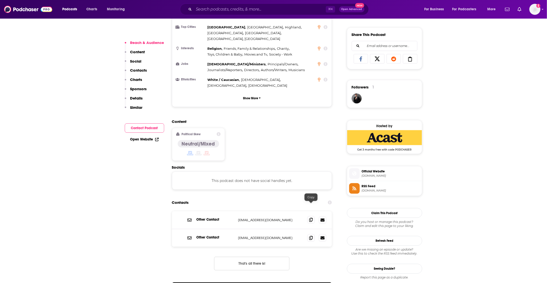
click at [311, 218] on icon at bounding box center [311, 220] width 4 height 4
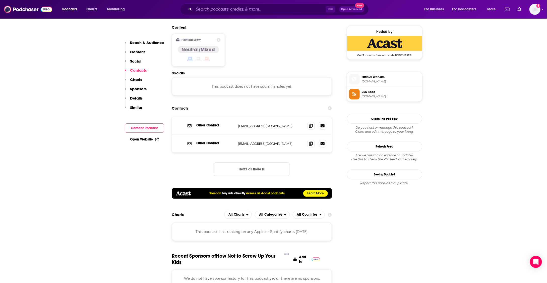
scroll to position [390, 0]
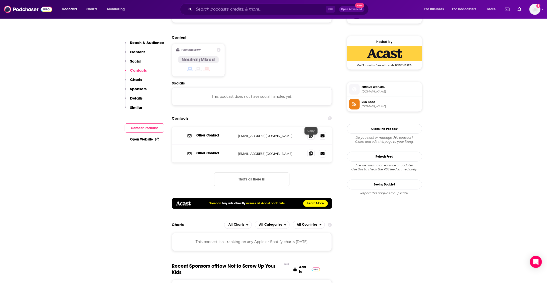
click at [310, 151] on icon at bounding box center [311, 153] width 4 height 4
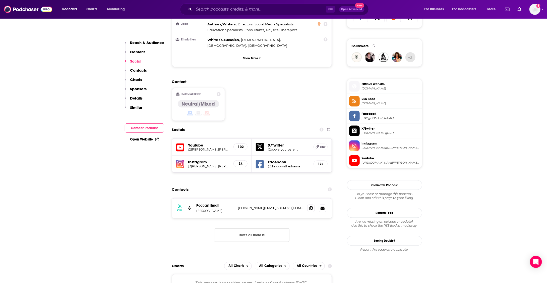
scroll to position [353, 0]
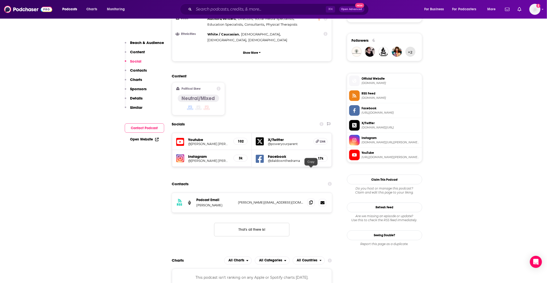
click at [310, 200] on icon at bounding box center [311, 202] width 4 height 4
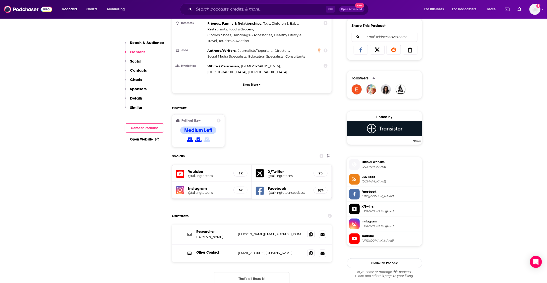
scroll to position [325, 0]
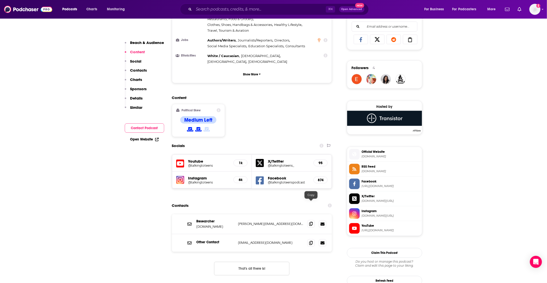
click at [309, 222] on icon at bounding box center [311, 224] width 4 height 4
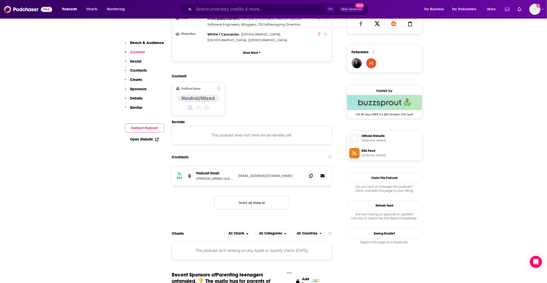
scroll to position [355, 0]
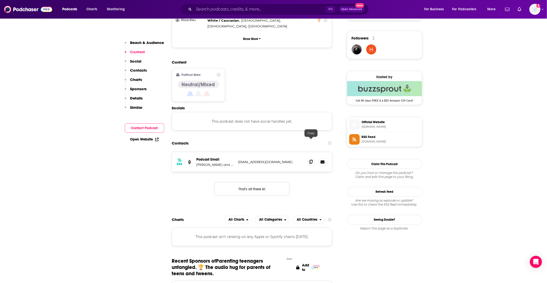
click at [310, 160] on icon at bounding box center [311, 162] width 4 height 4
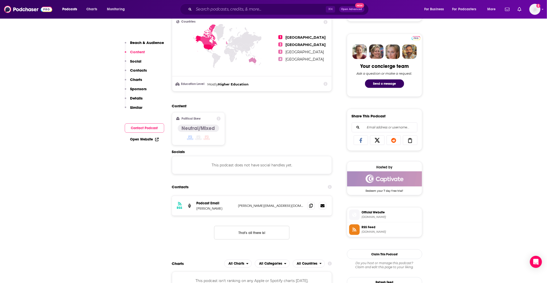
scroll to position [252, 0]
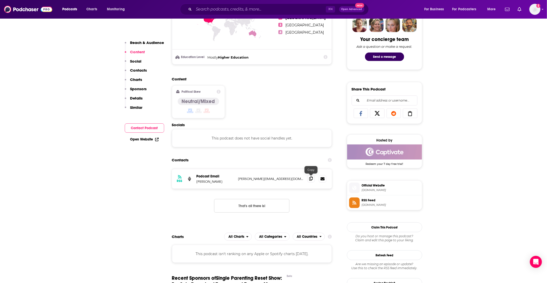
click at [311, 178] on icon at bounding box center [311, 178] width 4 height 4
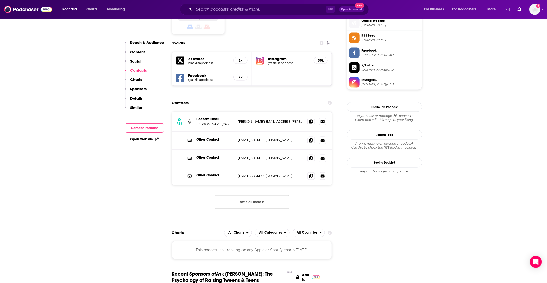
scroll to position [411, 0]
click at [310, 118] on icon at bounding box center [311, 120] width 4 height 4
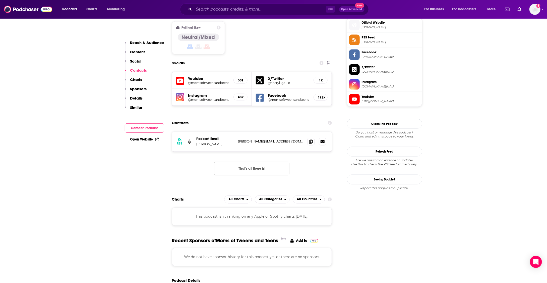
scroll to position [417, 0]
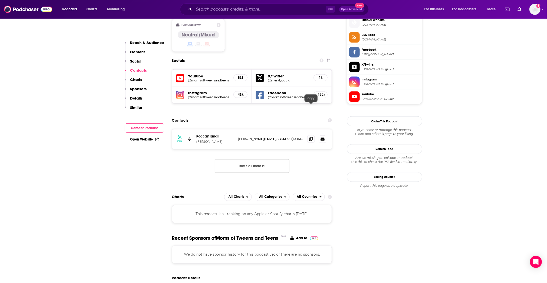
click at [312, 137] on icon at bounding box center [311, 139] width 4 height 4
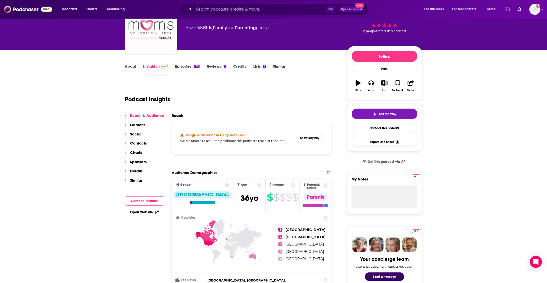
scroll to position [0, 0]
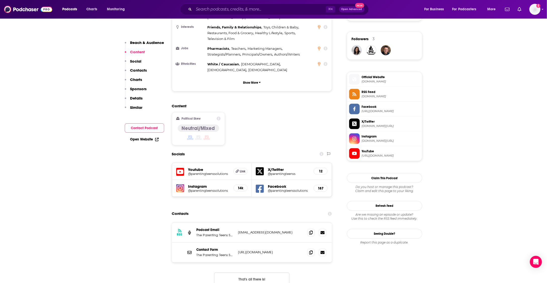
scroll to position [355, 0]
click at [312, 229] on icon at bounding box center [311, 231] width 4 height 4
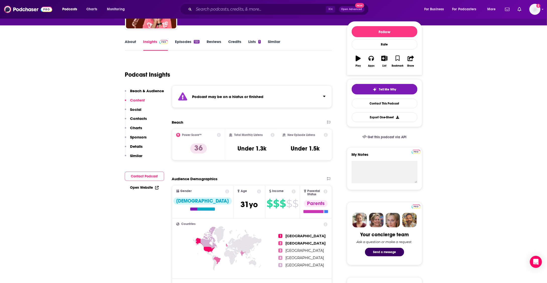
scroll to position [0, 0]
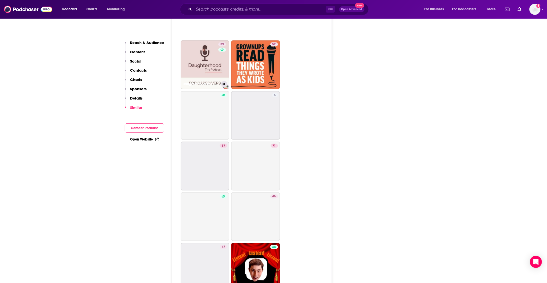
scroll to position [1527, 0]
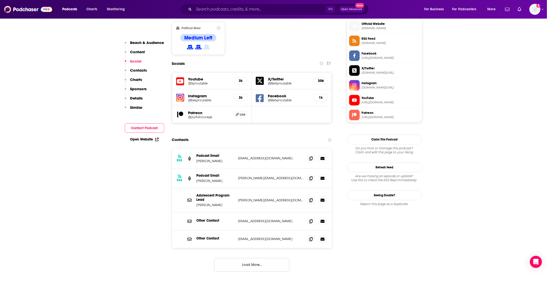
scroll to position [439, 0]
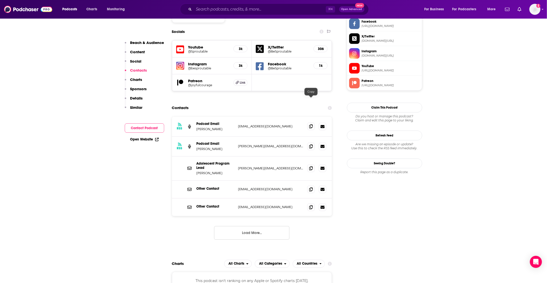
click at [309, 123] on span at bounding box center [311, 127] width 8 height 8
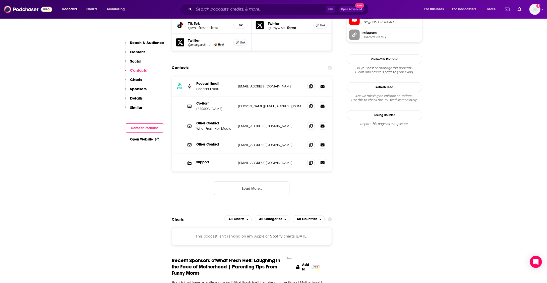
scroll to position [503, 0]
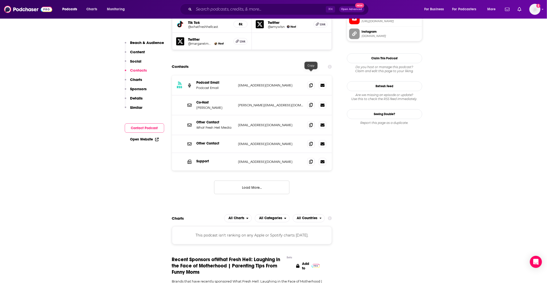
click at [310, 103] on icon at bounding box center [311, 105] width 4 height 4
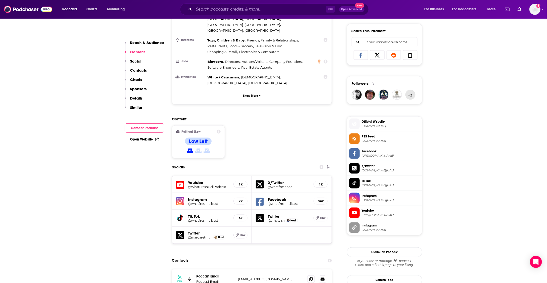
scroll to position [349, 0]
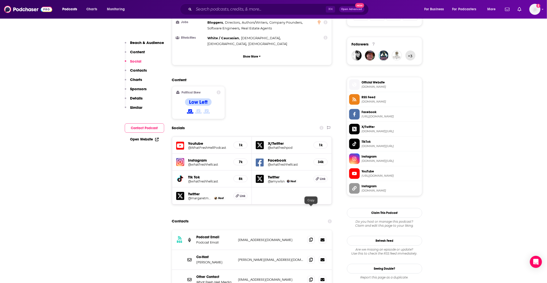
click at [311, 238] on icon at bounding box center [311, 240] width 4 height 4
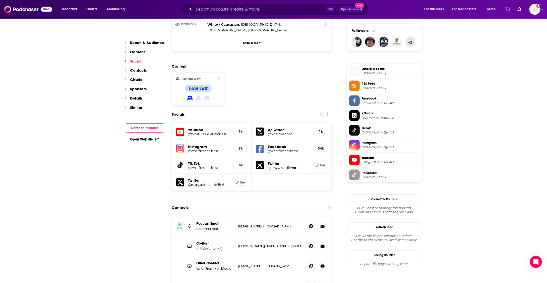
scroll to position [382, 0]
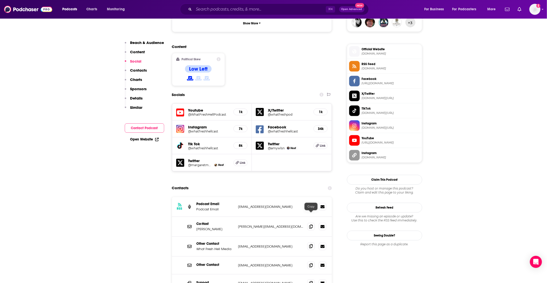
click at [309, 244] on icon at bounding box center [311, 246] width 4 height 4
click at [310, 263] on icon at bounding box center [311, 265] width 4 height 4
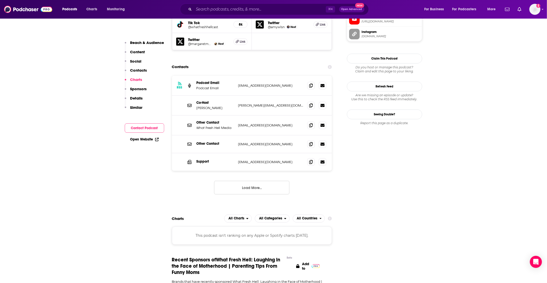
scroll to position [499, 0]
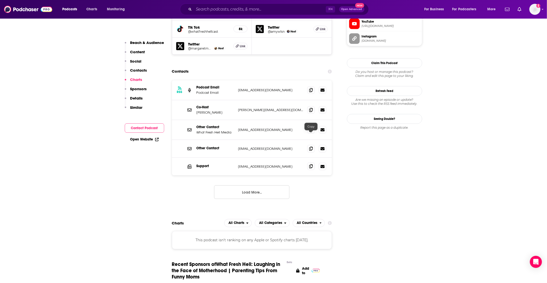
click at [310, 164] on icon at bounding box center [311, 166] width 4 height 4
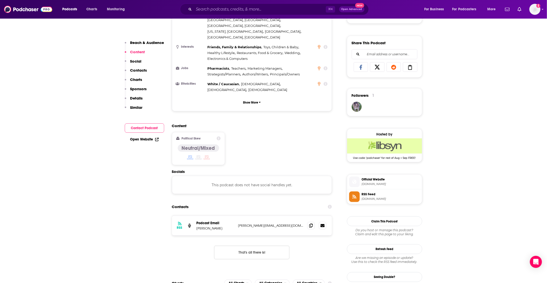
scroll to position [312, 0]
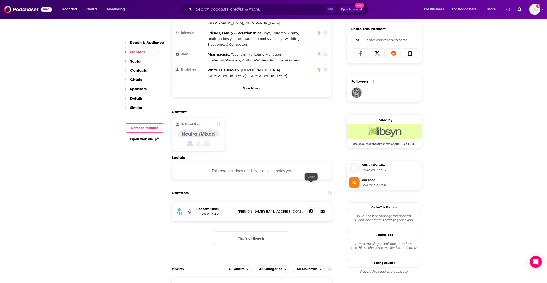
click at [311, 209] on icon at bounding box center [311, 211] width 4 height 4
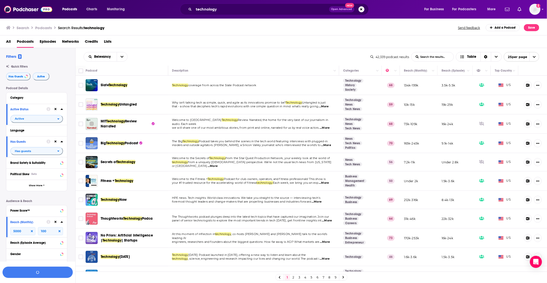
scroll to position [40, 0]
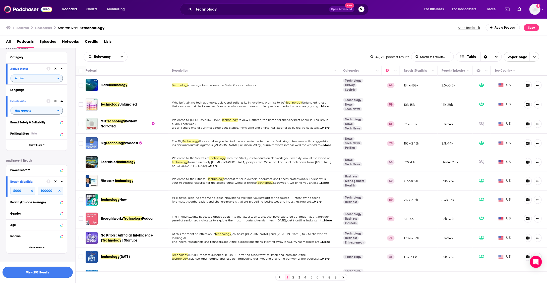
click at [15, 273] on button "View 297 Results" at bounding box center [38, 271] width 70 height 11
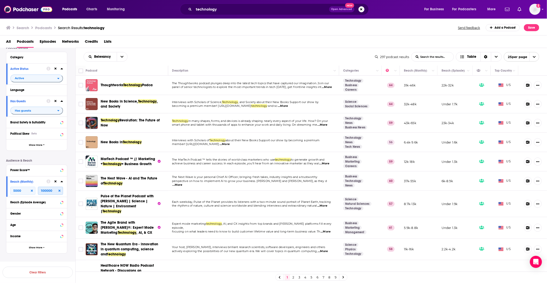
drag, startPoint x: 55, startPoint y: 191, endPoint x: 38, endPoint y: 191, distance: 16.3
click at [39, 191] on input "100000" at bounding box center [50, 191] width 25 height 8
type input "50000"
click at [24, 259] on button "View 263 Results" at bounding box center [38, 258] width 70 height 11
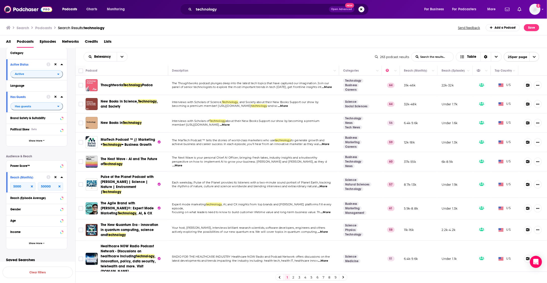
scroll to position [50, 0]
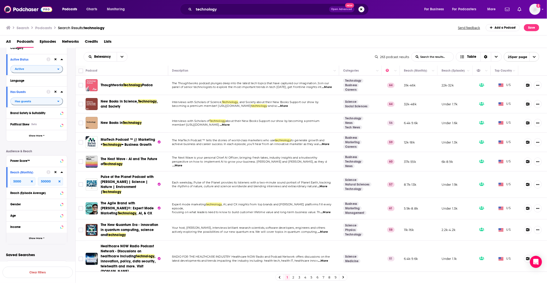
click at [44, 240] on button "Show More" at bounding box center [36, 237] width 61 height 11
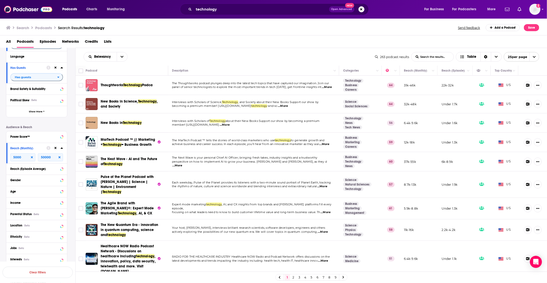
scroll to position [84, 0]
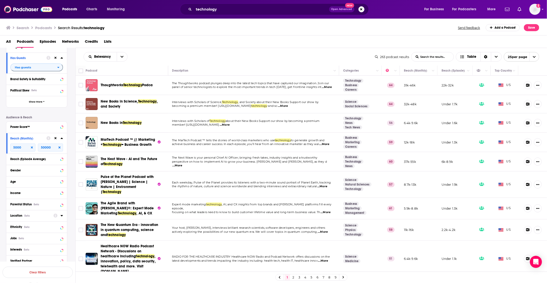
click at [62, 216] on icon at bounding box center [62, 215] width 3 height 4
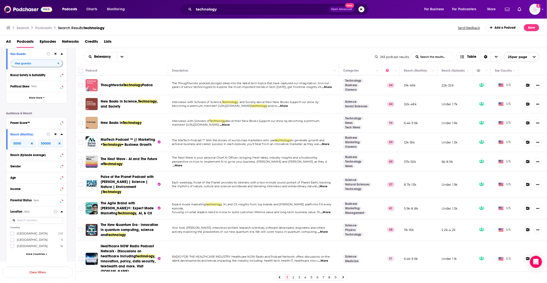
scroll to position [89, 0]
click at [32, 231] on span "[GEOGRAPHIC_DATA]" at bounding box center [32, 232] width 31 height 4
click at [12, 233] on input "multiSelectOption-unitedstates-0" at bounding box center [12, 233] width 0 height 0
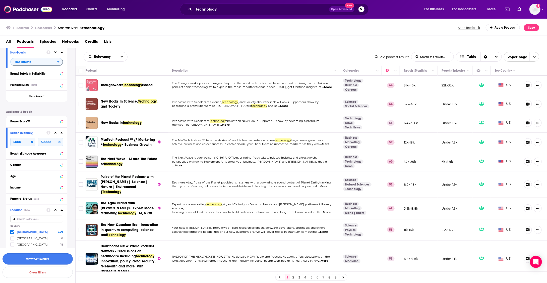
click at [31, 258] on button "View 249 Results" at bounding box center [38, 258] width 70 height 11
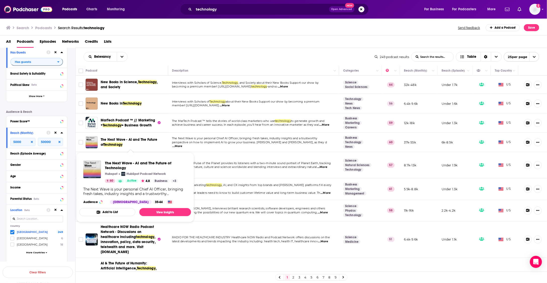
click at [115, 143] on span "Technology" at bounding box center [113, 144] width 19 height 4
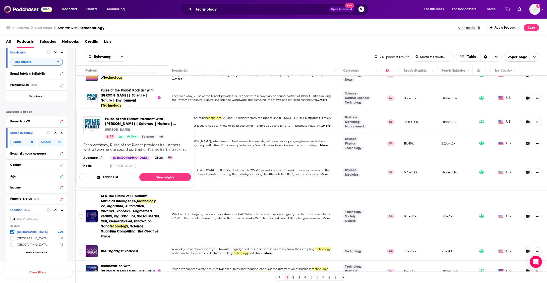
scroll to position [71, 0]
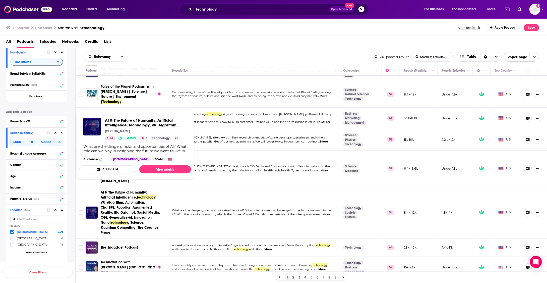
click at [135, 194] on span "AI & The Future of Humanity: Artificial Intelligence," at bounding box center [124, 194] width 46 height 9
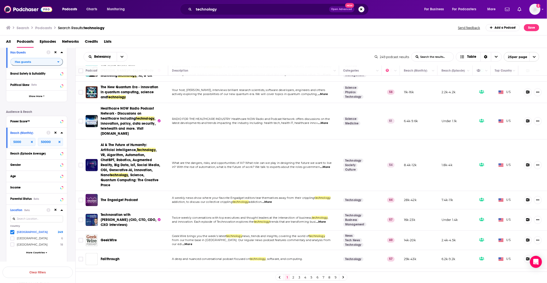
scroll to position [124, 0]
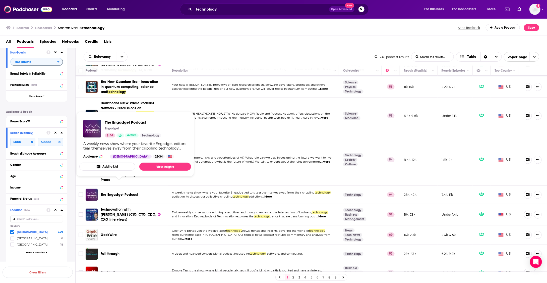
click at [131, 192] on span "The Engadget Podcast" at bounding box center [119, 194] width 37 height 4
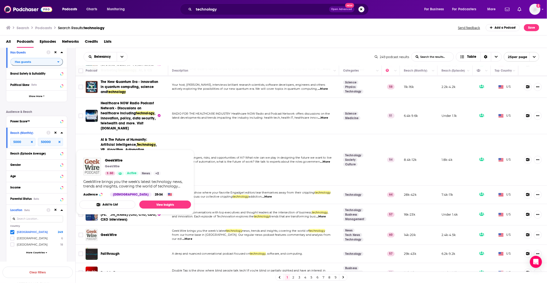
click at [115, 232] on span "GeekWire" at bounding box center [109, 234] width 16 height 4
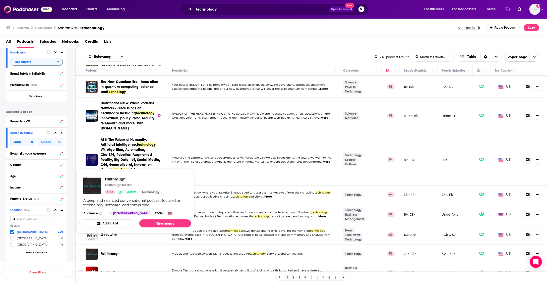
click at [113, 251] on span "Fallthrough" at bounding box center [110, 253] width 19 height 4
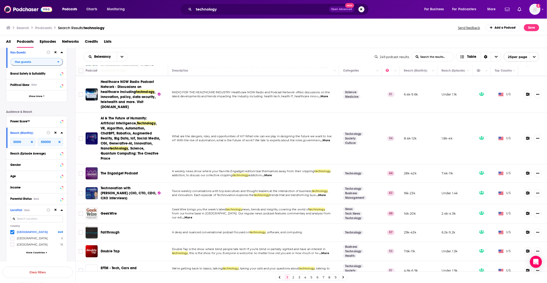
scroll to position [146, 0]
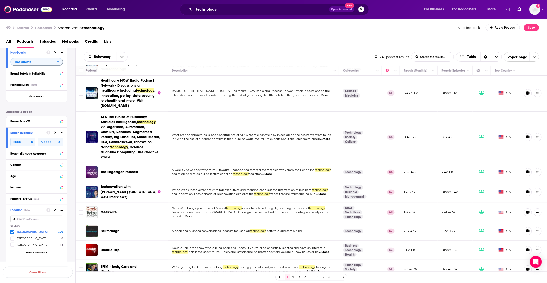
click at [113, 248] on span "Double Tap" at bounding box center [110, 250] width 19 height 4
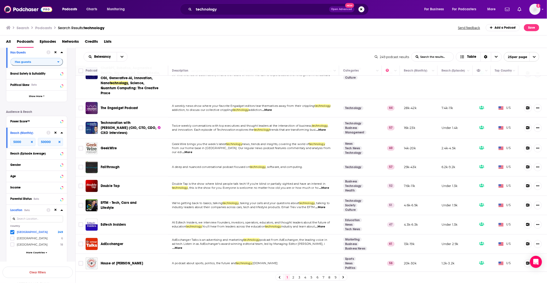
scroll to position [211, 0]
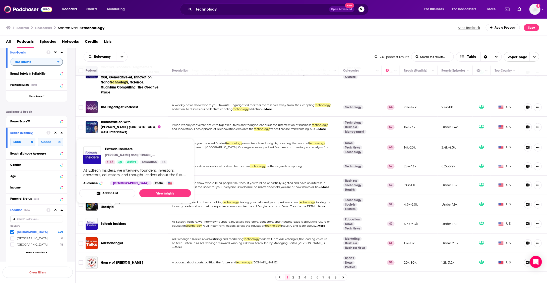
click at [114, 221] on span "Edtech Insiders" at bounding box center [113, 223] width 25 height 4
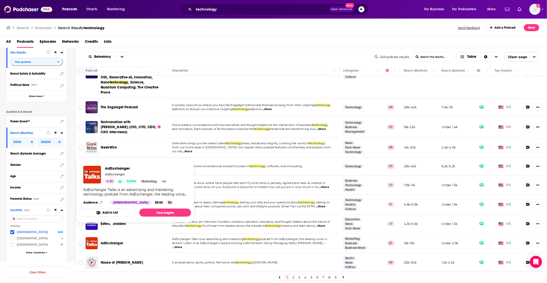
click at [112, 241] on span "AdExchanger" at bounding box center [112, 243] width 23 height 4
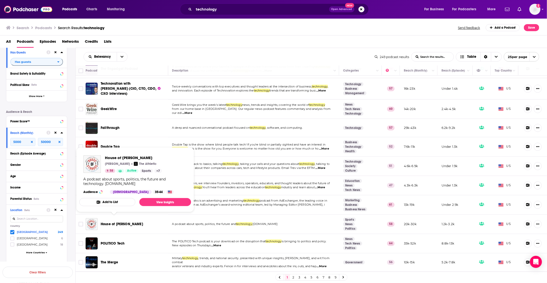
scroll to position [255, 0]
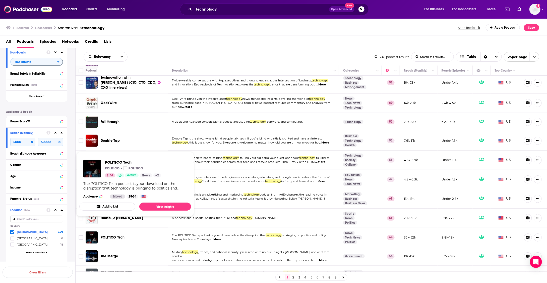
click at [112, 235] on span "POLITICO Tech" at bounding box center [113, 237] width 24 height 4
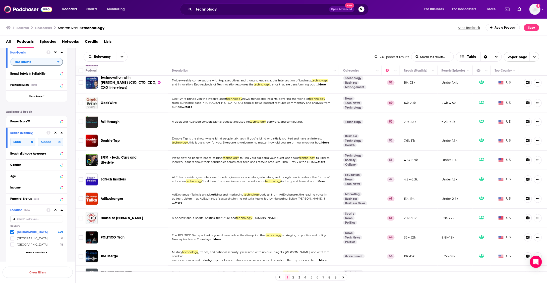
scroll to position [262, 0]
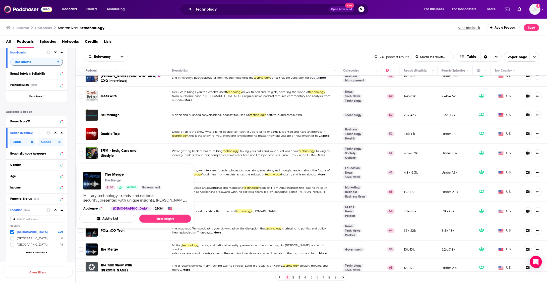
click at [109, 247] on span "The Merge" at bounding box center [110, 249] width 18 height 4
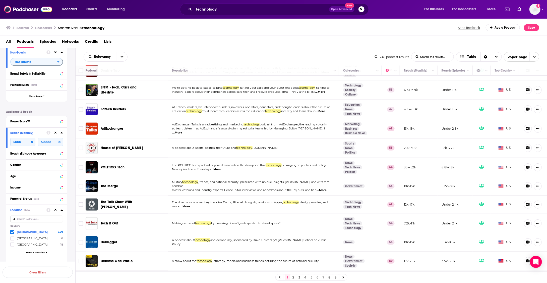
scroll to position [330, 0]
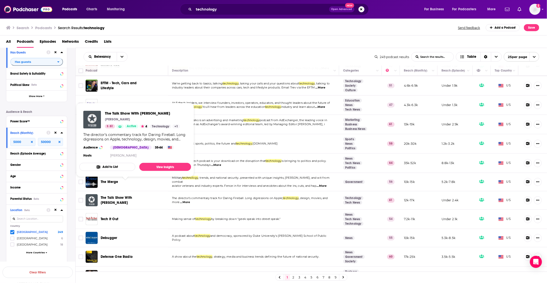
click at [127, 195] on span "The Talk Show With John Gruber" at bounding box center [116, 199] width 31 height 9
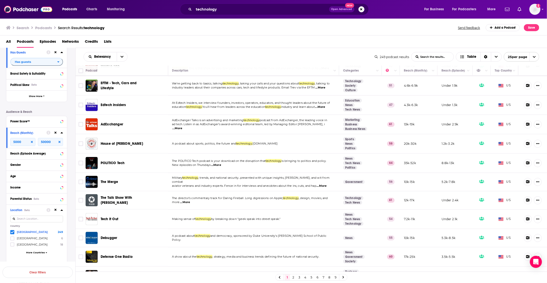
click at [116, 217] on span "Tech It Out" at bounding box center [110, 219] width 18 height 4
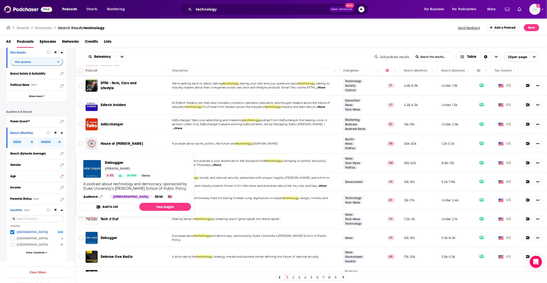
click at [110, 235] on span "Debugger" at bounding box center [109, 237] width 17 height 4
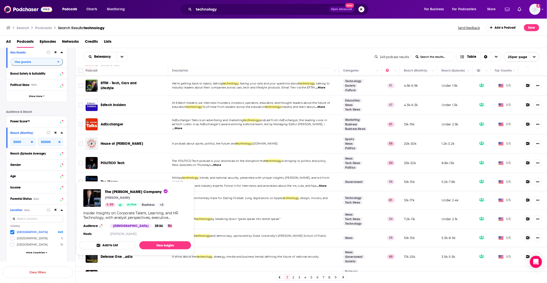
click at [113, 271] on span "The Josh Bersin Company" at bounding box center [118, 275] width 34 height 9
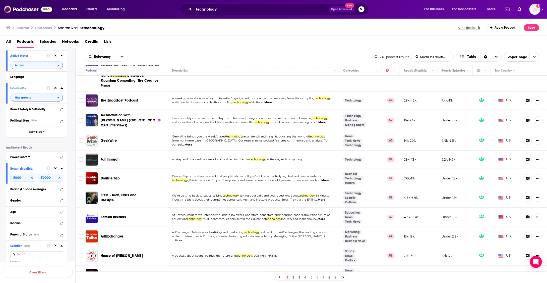
scroll to position [0, 0]
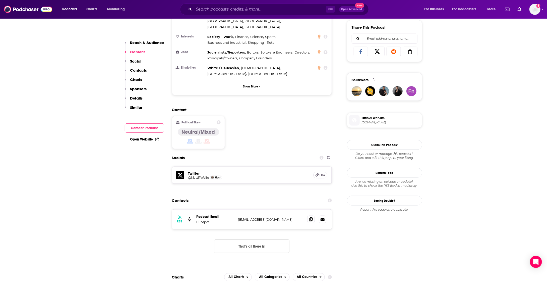
scroll to position [314, 0]
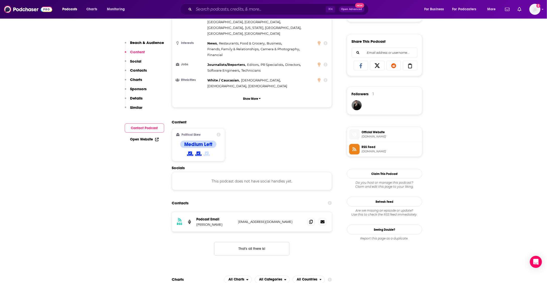
scroll to position [301, 0]
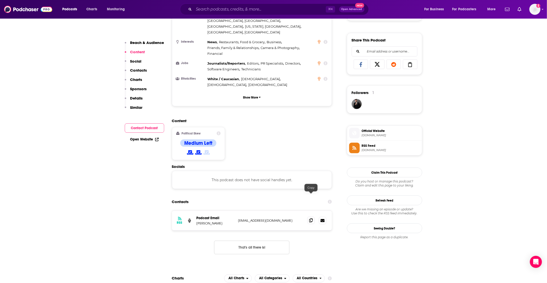
click at [311, 218] on icon at bounding box center [311, 220] width 4 height 4
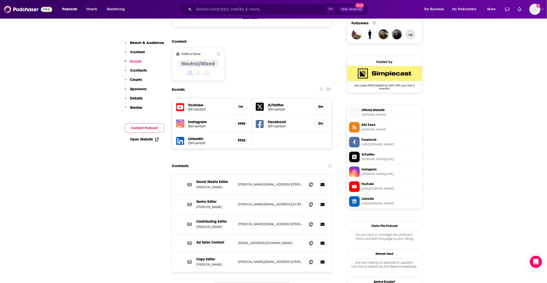
scroll to position [380, 0]
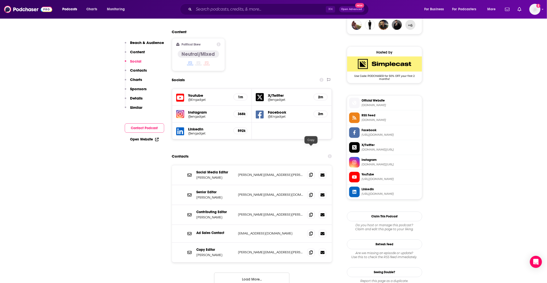
click at [313, 173] on icon at bounding box center [311, 175] width 4 height 4
click at [311, 193] on icon at bounding box center [311, 195] width 4 height 4
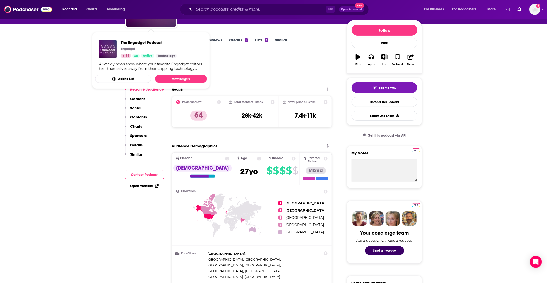
scroll to position [59, 0]
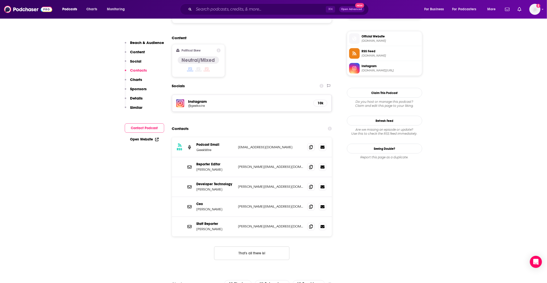
scroll to position [396, 0]
click at [311, 164] on icon at bounding box center [311, 166] width 4 height 4
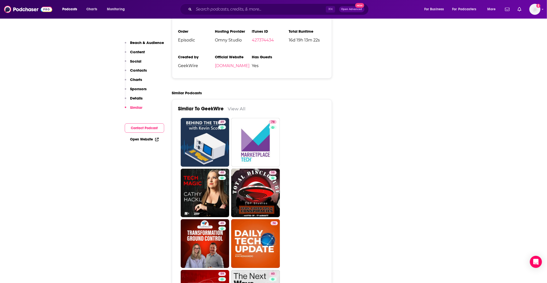
scroll to position [795, 0]
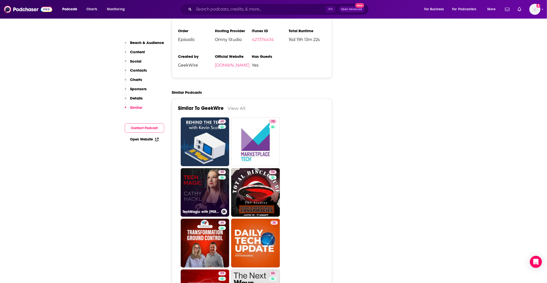
click at [192, 168] on link "48 TechMagic with Cathy Hackl" at bounding box center [205, 192] width 49 height 49
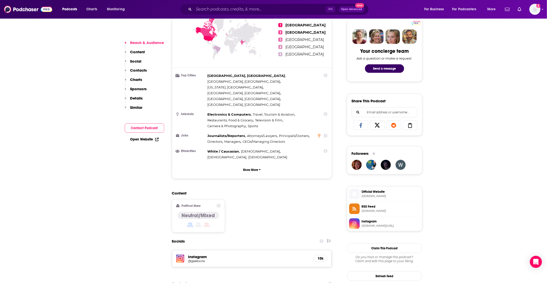
scroll to position [257, 0]
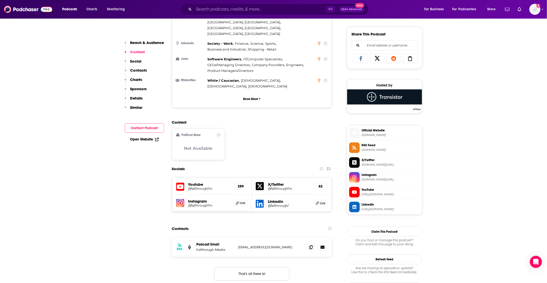
scroll to position [307, 0]
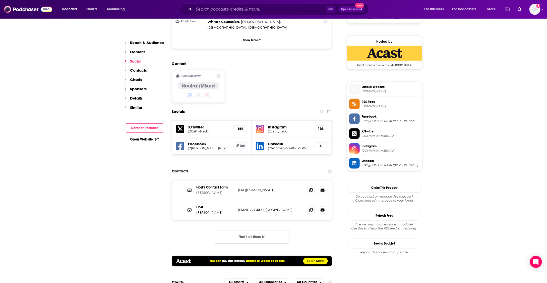
scroll to position [392, 0]
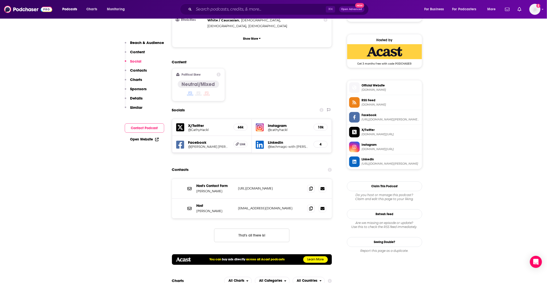
click at [262, 186] on p "[URL][DOMAIN_NAME]" at bounding box center [270, 188] width 65 height 4
click at [261, 186] on p "[URL][DOMAIN_NAME]" at bounding box center [270, 188] width 65 height 4
copy div "[URL][DOMAIN_NAME] [URL][DOMAIN_NAME]"
